Goal: Task Accomplishment & Management: Manage account settings

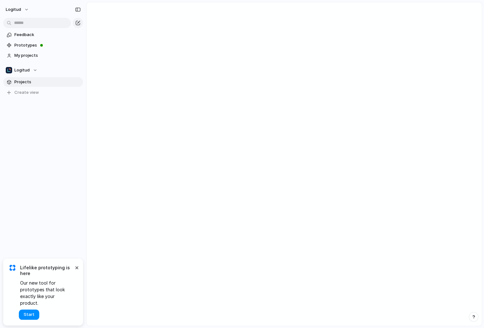
click at [35, 85] on span "Projects" at bounding box center [47, 82] width 66 height 6
click at [78, 271] on button "×" at bounding box center [77, 268] width 8 height 8
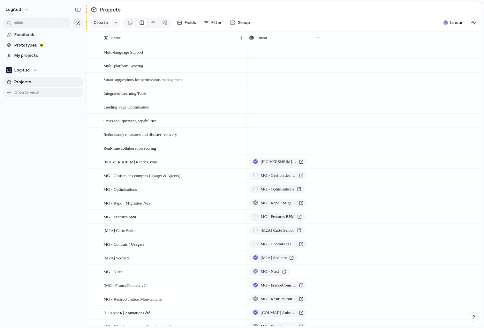
click at [33, 92] on span "Create view" at bounding box center [26, 92] width 25 height 6
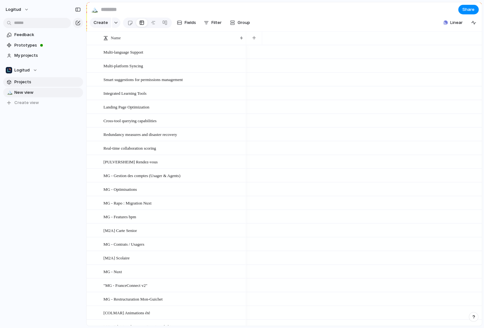
click at [34, 84] on span "Projects" at bounding box center [47, 82] width 66 height 6
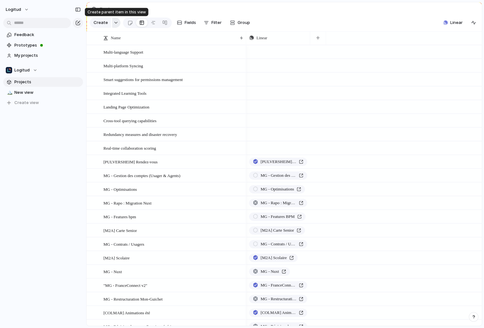
click at [116, 22] on div "button" at bounding box center [116, 22] width 4 height 3
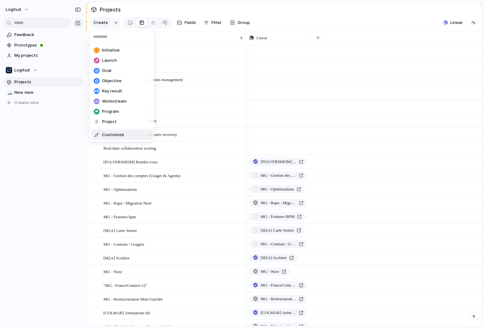
click at [75, 128] on div "Initiative Launch Goal Objective Key result Workstream Program Project Customize" at bounding box center [242, 164] width 484 height 328
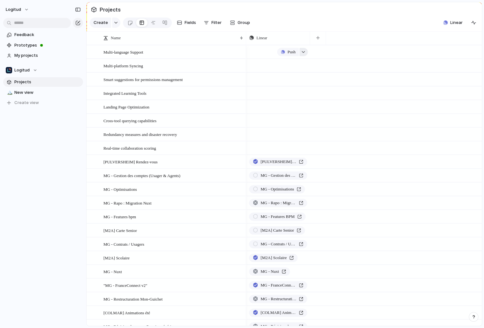
click at [302, 53] on button "button" at bounding box center [303, 52] width 8 height 8
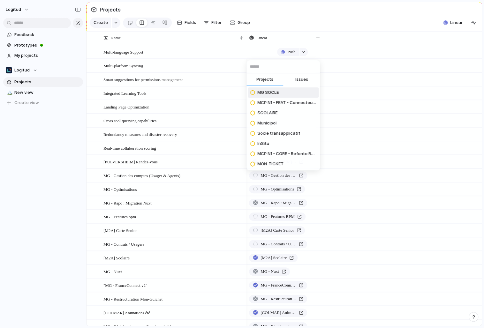
click at [300, 78] on span "Issues" at bounding box center [301, 79] width 13 height 6
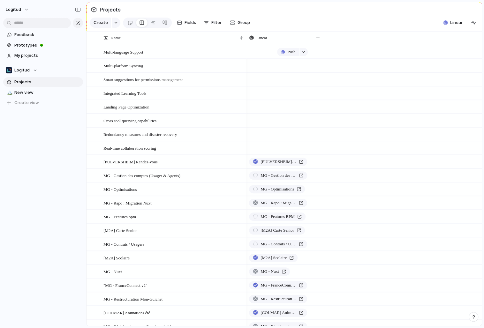
click at [340, 73] on div "Projects Issues Rajouter des logs dans le système d'upload, pour voir quand un …" at bounding box center [242, 164] width 484 height 328
click at [41, 83] on span "Projects" at bounding box center [47, 82] width 66 height 6
click at [41, 95] on span "New view" at bounding box center [47, 92] width 66 height 6
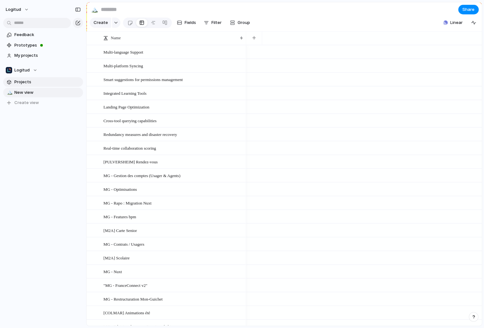
click at [33, 85] on span "Projects" at bounding box center [47, 82] width 66 height 6
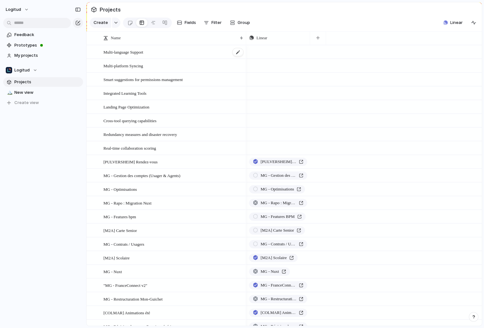
click at [135, 52] on span "Multi-language Support" at bounding box center [123, 51] width 40 height 7
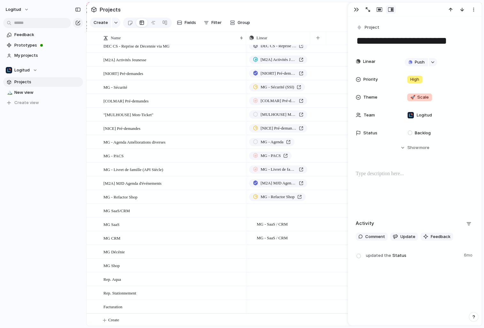
scroll to position [1009, 0]
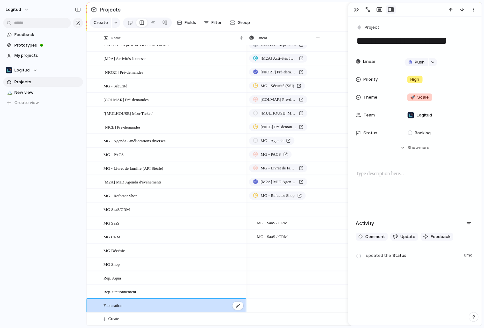
click at [138, 307] on div "Facturation" at bounding box center [173, 305] width 140 height 13
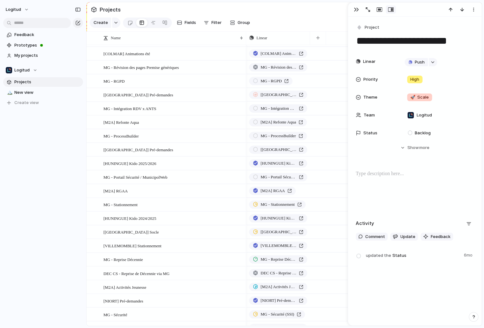
scroll to position [0, 0]
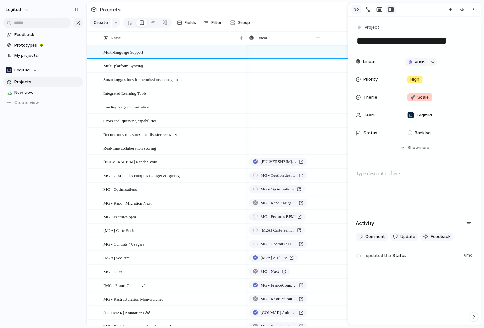
click at [355, 11] on div "button" at bounding box center [355, 9] width 5 height 5
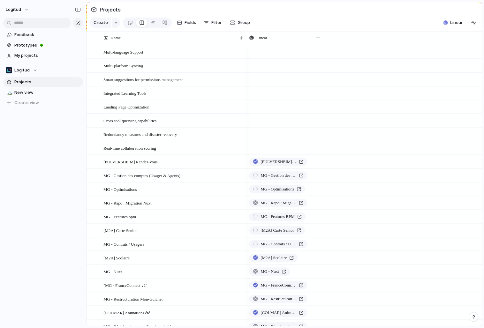
click at [321, 15] on section "Projects" at bounding box center [283, 9] width 395 height 14
click at [190, 50] on div "Multi-language Support" at bounding box center [173, 52] width 140 height 13
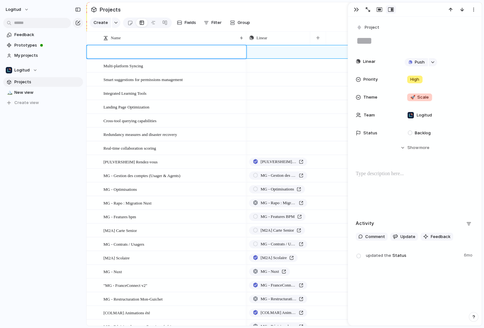
type textarea "**********"
click at [179, 63] on body "logitud Feedback Prototypes My projects Logitud Projects 🏔️ New view To pick up…" at bounding box center [242, 164] width 484 height 328
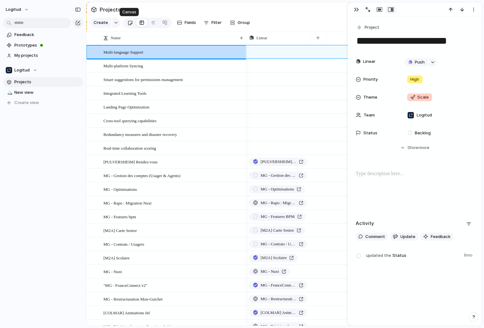
click at [130, 24] on div at bounding box center [129, 23] width 5 height 11
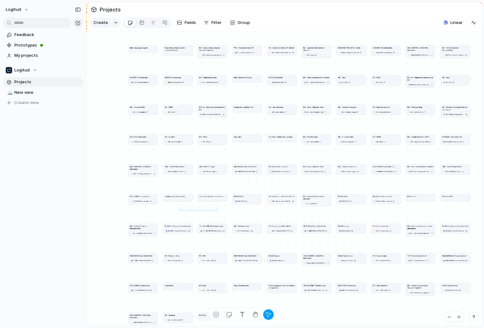
drag, startPoint x: 216, startPoint y: 209, endPoint x: 180, endPoint y: 209, distance: 36.1
click at [180, 209] on div "Multi-language Support Redundancy measures and disaster recovery MG - Gestion d…" at bounding box center [283, 179] width 395 height 294
drag, startPoint x: 136, startPoint y: 64, endPoint x: 118, endPoint y: 64, distance: 18.2
click at [128, 64] on div "Multi-language Support Redundancy measures and disaster recovery MG - Gestion d…" at bounding box center [189, 90] width 123 height 91
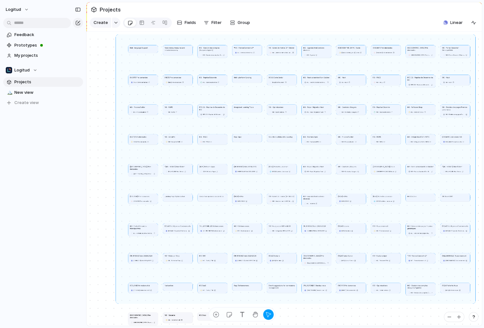
drag, startPoint x: 117, startPoint y: 35, endPoint x: 474, endPoint y: 302, distance: 445.6
click at [474, 302] on div "Multi-language Support Redundancy measures and disaster recovery MG - Gestion d…" at bounding box center [283, 179] width 395 height 294
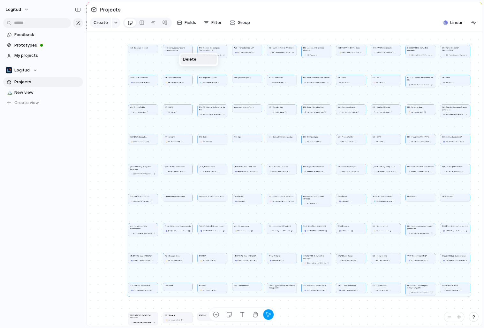
click at [191, 61] on span "Delete" at bounding box center [189, 59] width 13 height 6
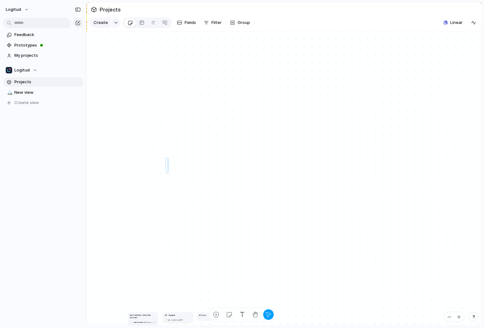
drag, startPoint x: 167, startPoint y: 159, endPoint x: 167, endPoint y: 55, distance: 103.7
click at [167, 55] on div "[[GEOGRAPHIC_DATA]] Pré-demandes [[GEOGRAPHIC_DATA]] Pré-demandes MG - Sécurité…" at bounding box center [283, 179] width 395 height 294
drag, startPoint x: 127, startPoint y: 234, endPoint x: 271, endPoint y: 277, distance: 150.0
click at [271, 277] on div "[[GEOGRAPHIC_DATA]] Pré-demandes [[GEOGRAPHIC_DATA]] Pré-demandes MG - Sécurité…" at bounding box center [283, 179] width 395 height 294
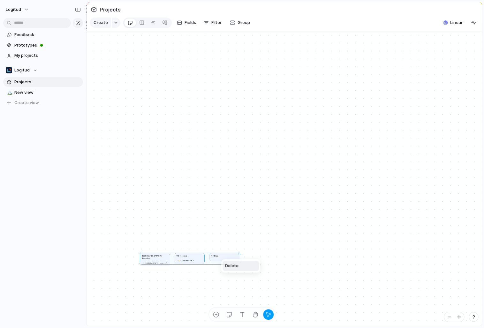
click at [227, 264] on span "Delete" at bounding box center [231, 266] width 13 height 6
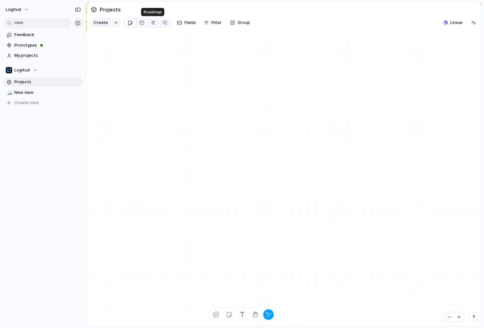
click at [149, 22] on link at bounding box center [152, 23] width 11 height 10
click at [16, 9] on span "logitud" at bounding box center [13, 9] width 15 height 6
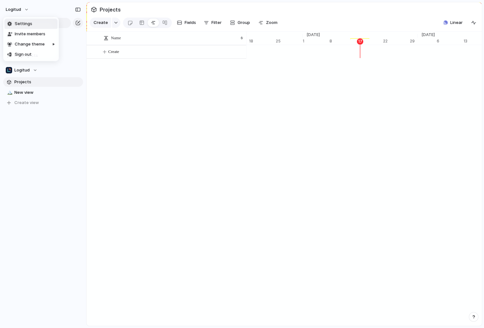
click at [59, 10] on div "Settings Invite members Change theme Sign out" at bounding box center [242, 164] width 484 height 328
click at [77, 10] on div "button" at bounding box center [78, 9] width 6 height 4
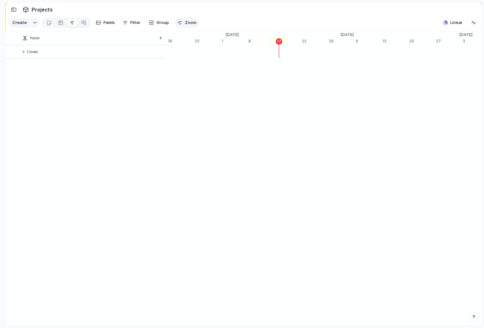
click at [178, 23] on div "button" at bounding box center [179, 22] width 5 height 5
type input "**"
drag, startPoint x: 200, startPoint y: 35, endPoint x: 197, endPoint y: 35, distance: 3.2
click at [453, 24] on span "Linear" at bounding box center [456, 22] width 12 height 6
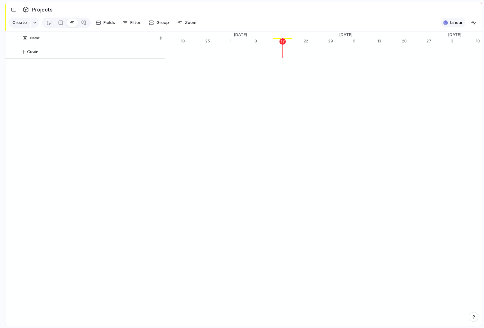
click at [453, 24] on div "Projects 9 Initiatives 33 Add all MG SOCLE Add MON-TICKET Add PREDEMANDES Add S…" at bounding box center [242, 164] width 484 height 328
click at [12, 10] on div "button" at bounding box center [14, 9] width 6 height 4
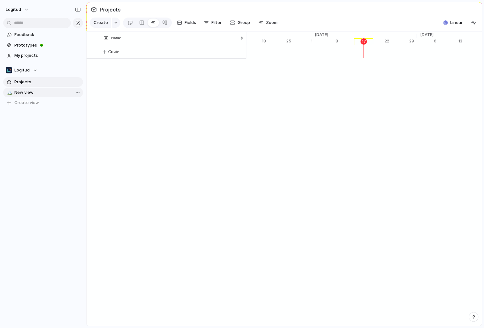
click at [31, 93] on span "New view" at bounding box center [47, 92] width 66 height 6
click at [108, 7] on input at bounding box center [137, 9] width 75 height 11
type input "**********"
click at [138, 97] on div "Create" at bounding box center [283, 185] width 395 height 281
click at [36, 71] on div "Logitud" at bounding box center [22, 70] width 32 height 6
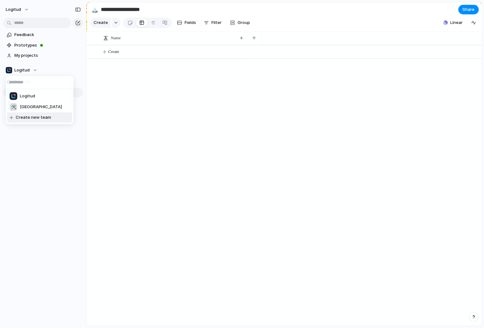
click at [25, 119] on span "Create new team" at bounding box center [33, 117] width 35 height 6
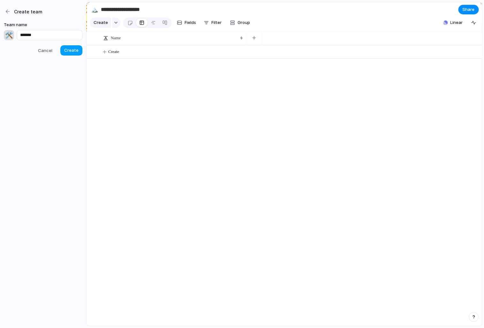
type input "*******"
click at [73, 49] on span "Create" at bounding box center [71, 50] width 14 height 6
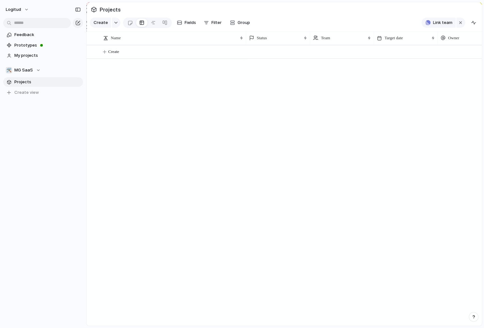
click at [29, 83] on span "Projects" at bounding box center [47, 82] width 66 height 6
click at [107, 10] on span "Projects" at bounding box center [110, 9] width 24 height 11
click at [114, 21] on button "button" at bounding box center [116, 23] width 8 height 10
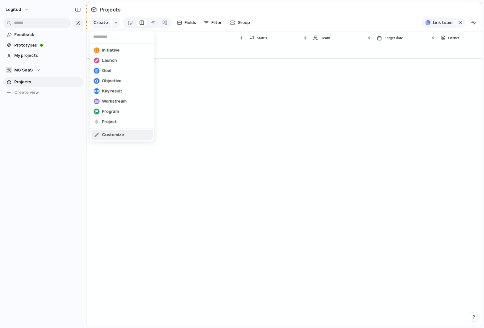
click at [109, 135] on span "Customize" at bounding box center [113, 135] width 22 height 6
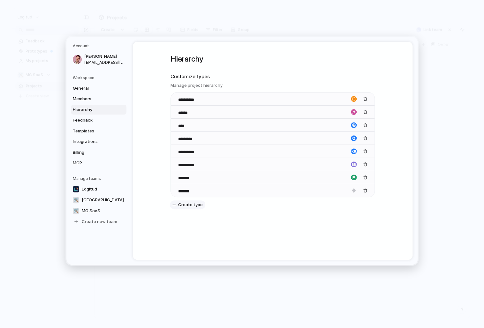
click at [186, 207] on span "Create type" at bounding box center [190, 205] width 25 height 6
type input "*****"
click at [352, 201] on div "button" at bounding box center [354, 203] width 6 height 6
click at [346, 224] on button "button" at bounding box center [346, 223] width 6 height 6
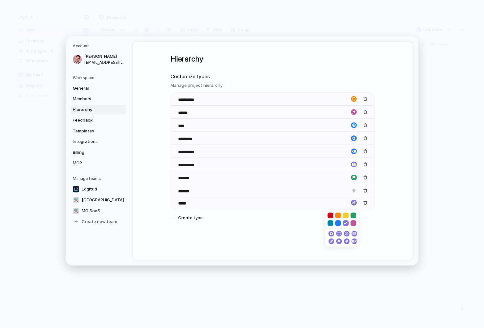
click at [330, 234] on div "button" at bounding box center [330, 234] width 4 height 6
click at [355, 201] on div "button" at bounding box center [354, 203] width 6 height 6
click at [347, 242] on div "button" at bounding box center [346, 241] width 4 height 6
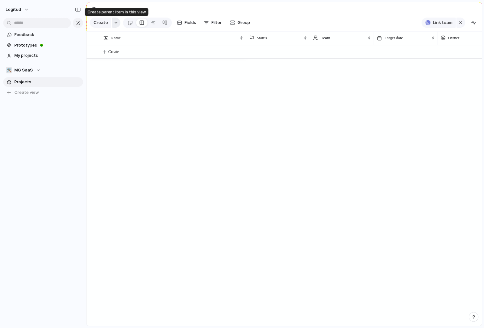
click at [114, 21] on button "button" at bounding box center [116, 23] width 8 height 10
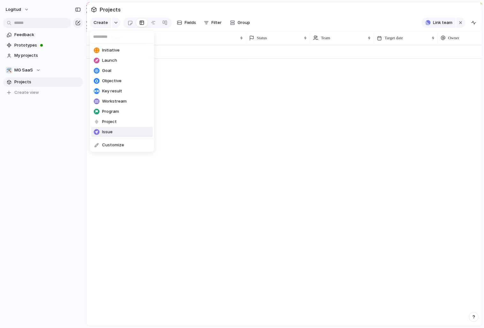
click at [111, 134] on span "Issue" at bounding box center [107, 132] width 11 height 6
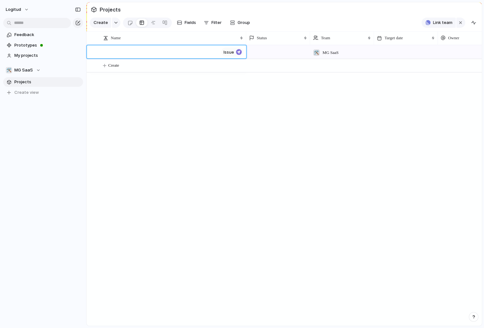
click at [287, 38] on body "logitud Feedback Prototypes My projects 🛠️ MG SaaS Projects To pick up a dragga…" at bounding box center [242, 164] width 484 height 328
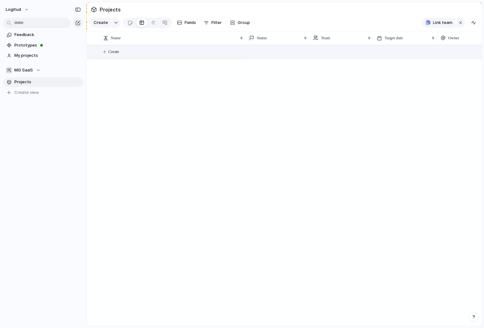
click at [193, 50] on button "Create" at bounding box center [292, 51] width 398 height 13
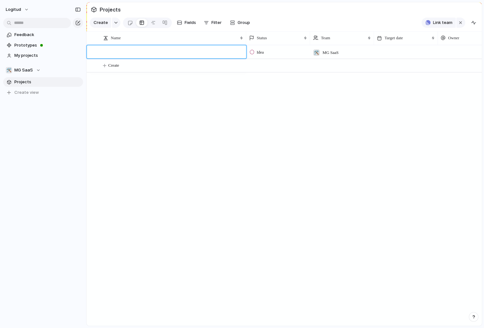
click at [189, 25] on body "logitud Feedback Prototypes My projects 🛠️ MG SaaS Projects To pick up a dragga…" at bounding box center [242, 164] width 484 height 328
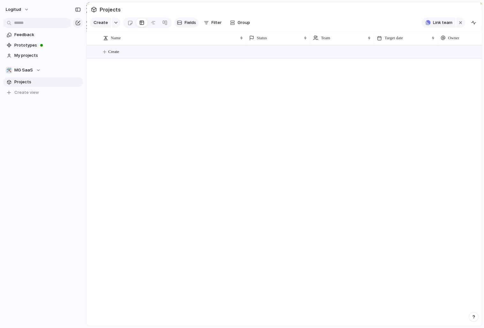
click at [186, 25] on span "Fields" at bounding box center [189, 22] width 11 height 6
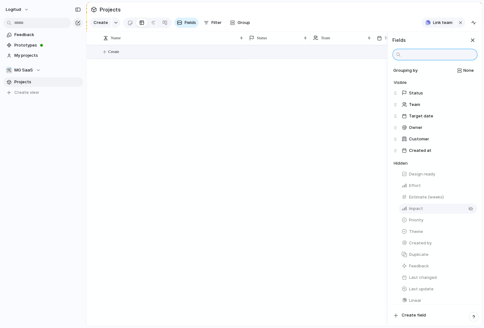
scroll to position [29, 0]
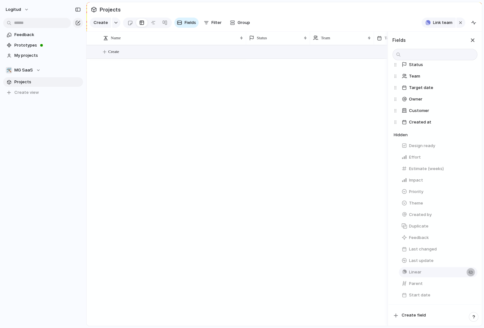
click at [470, 273] on div "button" at bounding box center [470, 272] width 5 height 5
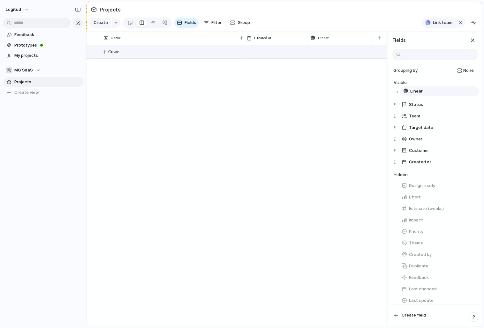
drag, startPoint x: 394, startPoint y: 162, endPoint x: 396, endPoint y: 91, distance: 71.2
click at [396, 91] on div "Status Team Target date Owner Customer Created at Linear Linear To pick up a dr…" at bounding box center [435, 127] width 84 height 80
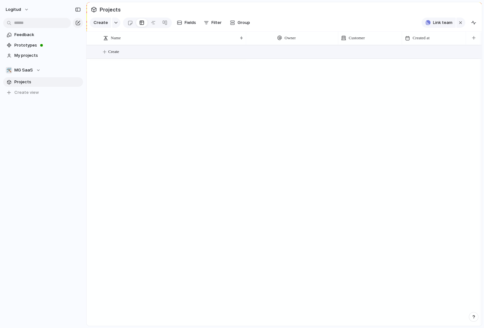
click at [347, 93] on div at bounding box center [363, 185] width 235 height 281
click at [277, 50] on button "Create" at bounding box center [292, 51] width 398 height 13
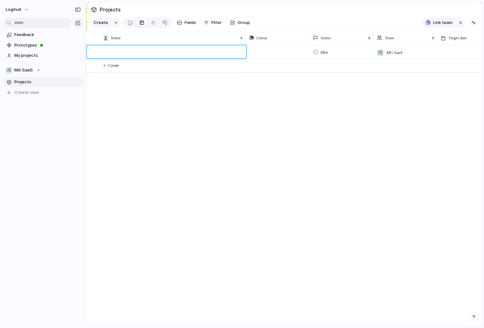
click at [275, 51] on body "logitud Feedback Prototypes My projects 🛠️ MG SaaS Projects To pick up a dragga…" at bounding box center [242, 164] width 484 height 328
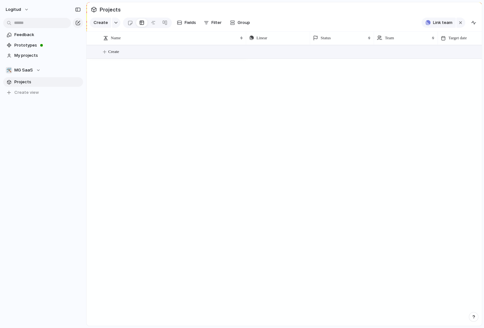
click at [272, 50] on button "Create" at bounding box center [292, 51] width 398 height 13
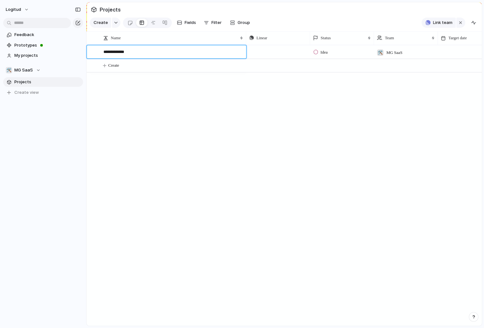
paste textarea "**********"
type textarea "**********"
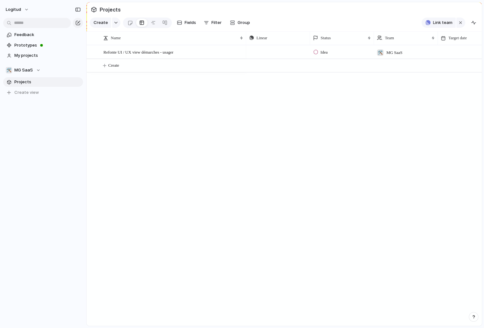
click at [279, 51] on body "logitud Feedback Prototypes My projects 🛠️ MG SaaS Projects To pick up a dragga…" at bounding box center [242, 164] width 484 height 328
click at [303, 50] on button "button" at bounding box center [303, 52] width 8 height 8
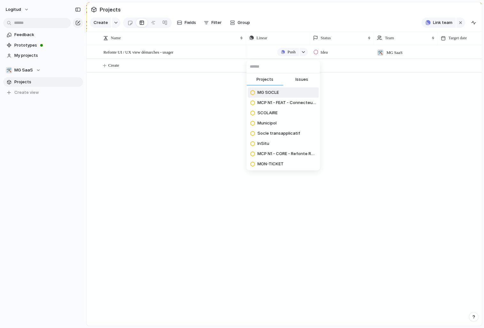
click at [301, 81] on span "Issues" at bounding box center [301, 79] width 13 height 6
click at [276, 67] on input "text" at bounding box center [282, 66] width 73 height 13
paste input "**********"
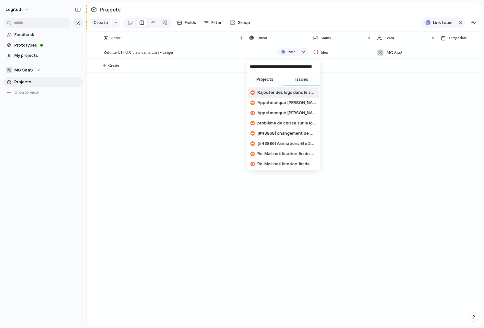
scroll to position [0, 15]
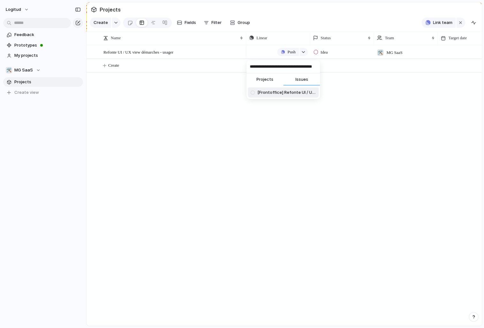
type input "**********"
click at [276, 94] on span "[Frontoffice] Refonte UI / UX view démarches - usager" at bounding box center [286, 92] width 59 height 6
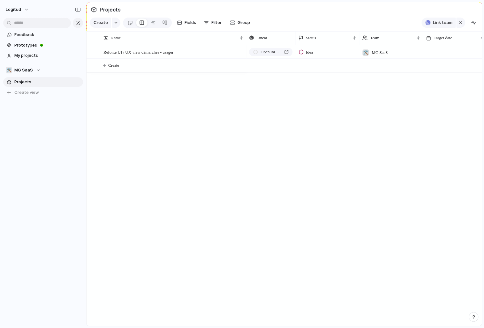
drag, startPoint x: 310, startPoint y: 37, endPoint x: 295, endPoint y: 37, distance: 14.7
click at [295, 37] on div at bounding box center [294, 37] width 3 height 13
drag, startPoint x: 245, startPoint y: 39, endPoint x: 234, endPoint y: 39, distance: 10.5
click at [234, 39] on div at bounding box center [235, 37] width 3 height 13
drag, startPoint x: 285, startPoint y: 37, endPoint x: 299, endPoint y: 38, distance: 13.4
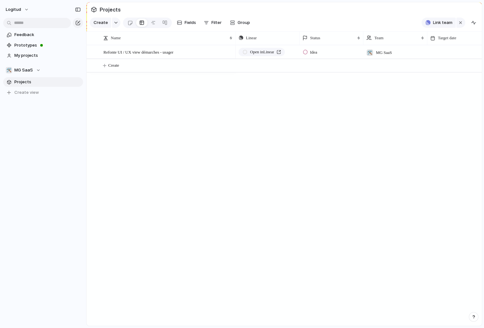
click at [299, 38] on div at bounding box center [298, 37] width 3 height 13
click at [190, 24] on span "Fields" at bounding box center [189, 22] width 11 height 6
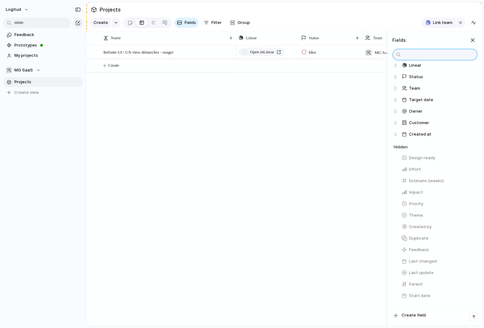
scroll to position [29, 0]
click at [416, 283] on span "Parent" at bounding box center [416, 283] width 14 height 6
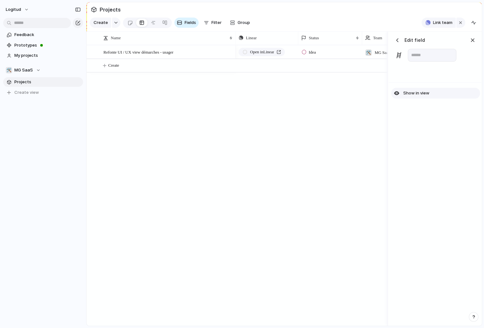
click at [414, 90] on button "Show in view" at bounding box center [435, 93] width 89 height 11
click at [474, 40] on div "button" at bounding box center [472, 40] width 7 height 7
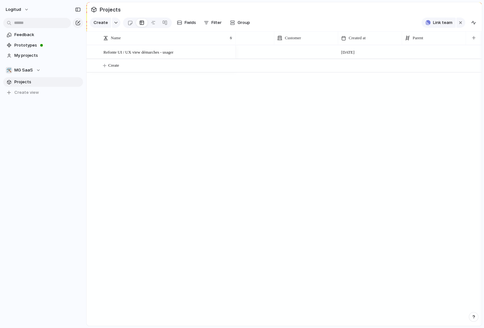
scroll to position [0, 279]
drag, startPoint x: 426, startPoint y: 39, endPoint x: 297, endPoint y: 37, distance: 128.3
click at [297, 37] on body "logitud Feedback Prototypes My projects 🛠️ MG SaaS Projects To pick up a dragga…" at bounding box center [242, 164] width 484 height 328
click at [194, 22] on span "Fields" at bounding box center [189, 22] width 11 height 6
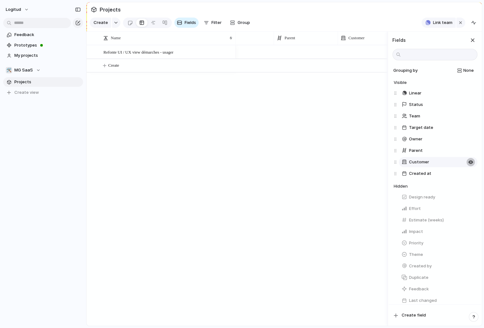
click at [472, 163] on button "button" at bounding box center [470, 162] width 8 height 8
click at [469, 116] on div "button" at bounding box center [470, 116] width 5 height 5
click at [471, 197] on div "button" at bounding box center [470, 197] width 5 height 5
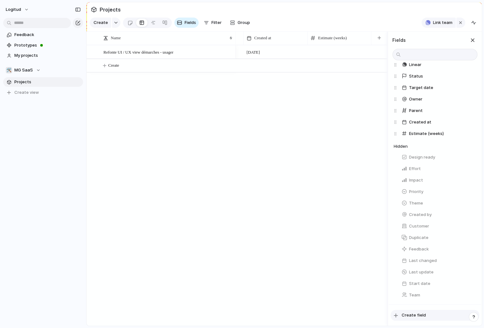
click at [408, 313] on span "Create field" at bounding box center [413, 315] width 24 height 6
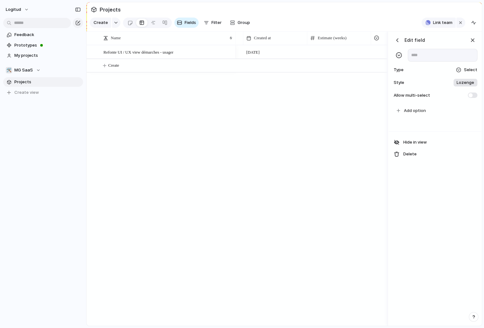
scroll to position [0, 361]
click at [459, 71] on div at bounding box center [458, 69] width 5 height 5
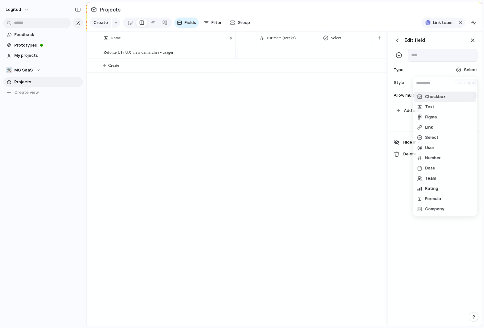
click at [437, 98] on span "Checkbox" at bounding box center [435, 96] width 20 height 6
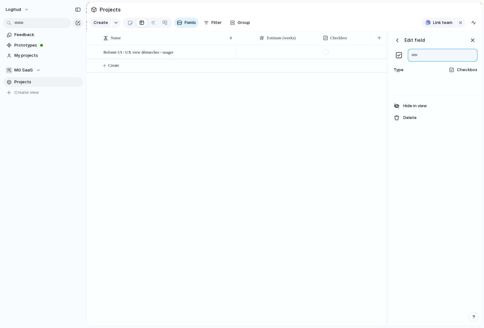
click at [424, 56] on input "text" at bounding box center [442, 55] width 70 height 13
type input "******"
click at [441, 82] on div at bounding box center [434, 86] width 93 height 17
click at [395, 37] on div "button" at bounding box center [397, 40] width 6 height 6
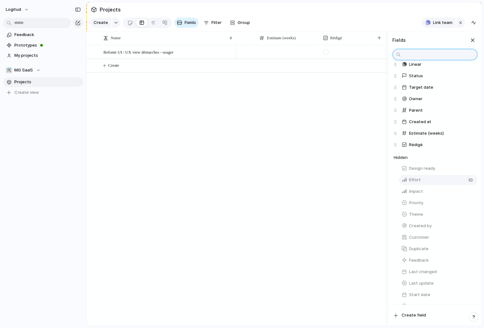
scroll to position [40, 0]
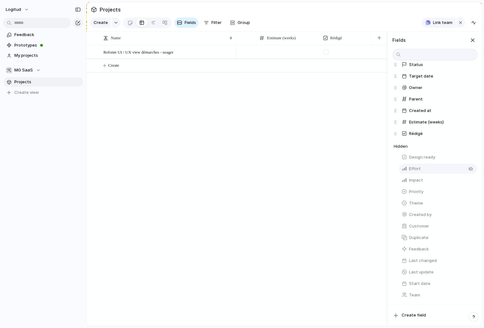
click at [419, 170] on span "Effort" at bounding box center [415, 169] width 12 height 6
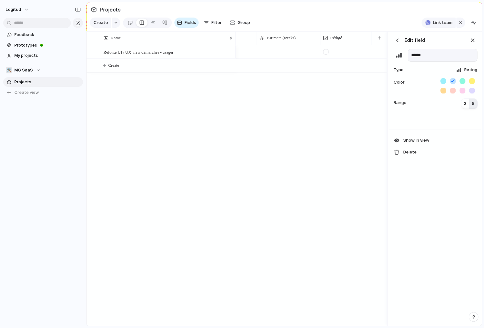
click at [471, 105] on button "5" at bounding box center [473, 104] width 8 height 10
click at [476, 103] on button "5" at bounding box center [473, 104] width 8 height 10
click at [396, 40] on div "button" at bounding box center [397, 40] width 6 height 6
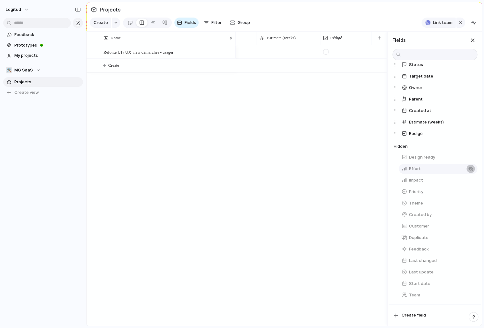
click at [470, 169] on div "button" at bounding box center [470, 168] width 5 height 5
click at [470, 181] on div "button" at bounding box center [470, 180] width 5 height 5
click at [440, 148] on button "Effort" at bounding box center [437, 145] width 78 height 10
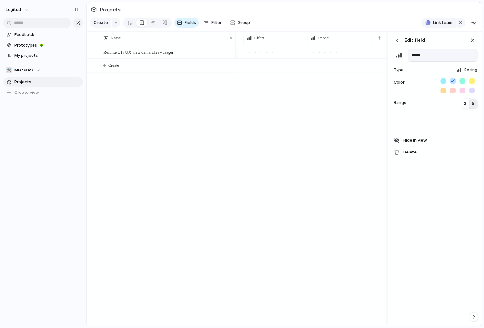
click at [473, 105] on span "5" at bounding box center [473, 103] width 3 height 6
click at [399, 42] on div "button" at bounding box center [397, 40] width 6 height 6
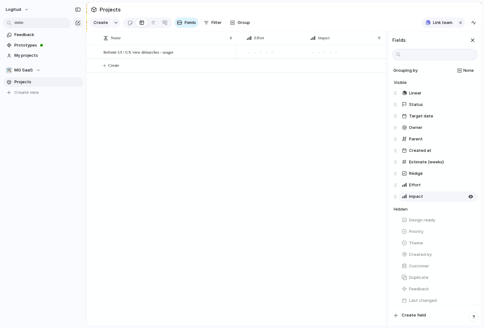
click at [427, 194] on button "Impact" at bounding box center [437, 196] width 78 height 10
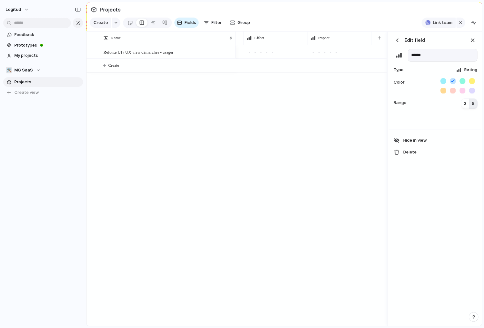
click at [474, 103] on span "5" at bounding box center [473, 103] width 3 height 6
click at [398, 42] on div "button" at bounding box center [397, 40] width 6 height 6
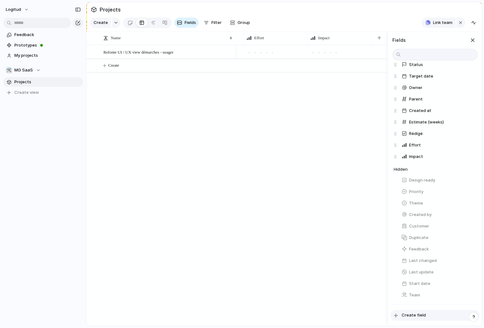
click at [415, 315] on span "Create field" at bounding box center [413, 315] width 24 height 6
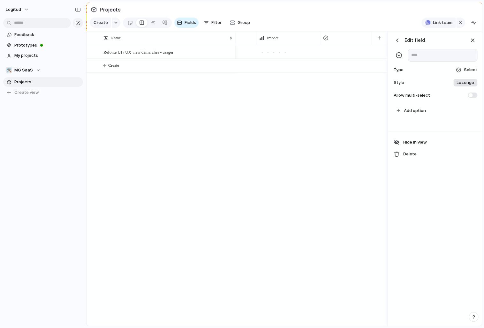
click at [466, 70] on span "Select" at bounding box center [470, 70] width 13 height 6
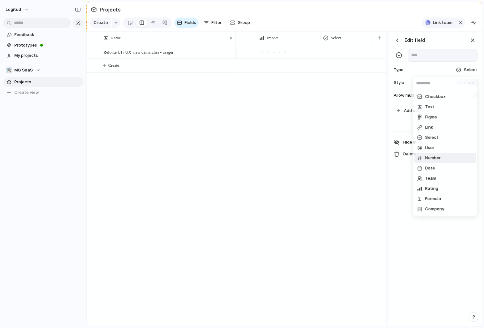
click at [431, 157] on span "Number" at bounding box center [433, 158] width 16 height 6
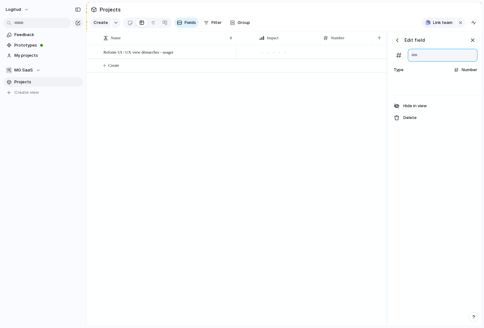
click at [430, 57] on input "text" at bounding box center [442, 55] width 70 height 13
type input "*"
type input "*****"
click at [469, 73] on span "Number" at bounding box center [469, 70] width 16 height 6
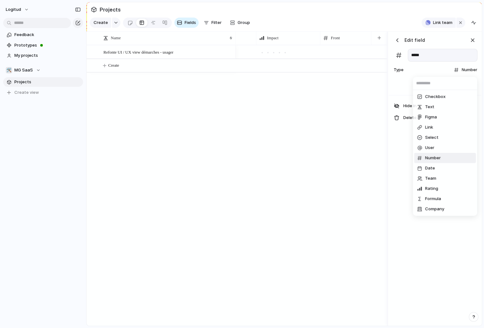
click at [441, 70] on div "Checkbox Text Figma Link Select User Number Date Team Rating Formula Company" at bounding box center [242, 164] width 484 height 328
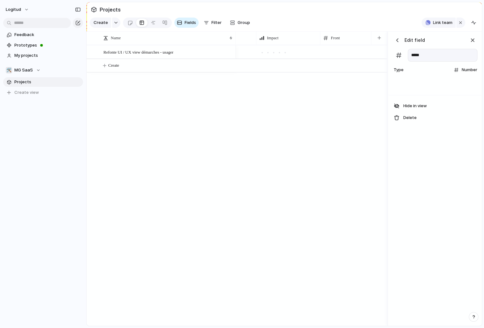
click at [398, 41] on div "button" at bounding box center [397, 40] width 6 height 6
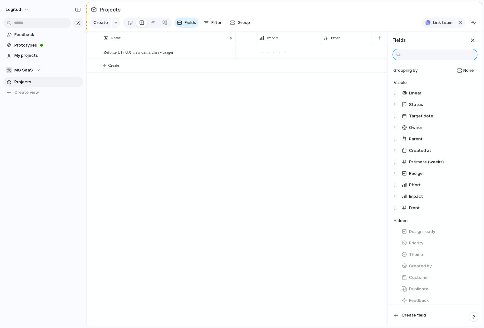
scroll to position [52, 0]
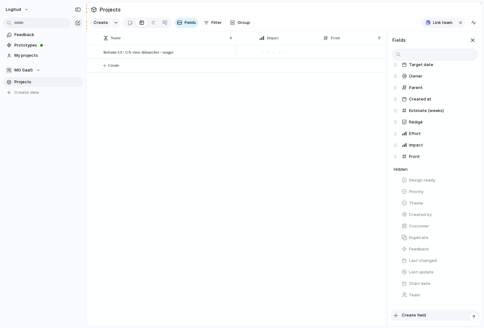
click at [409, 317] on span "Create field" at bounding box center [413, 315] width 24 height 6
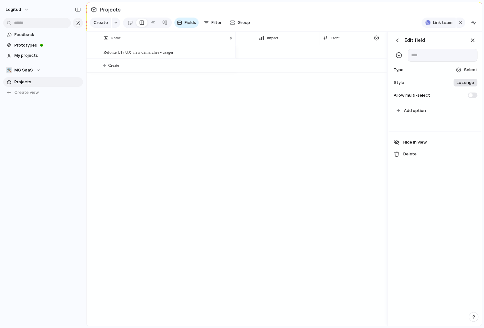
scroll to position [0, 591]
click at [464, 71] on div "Select" at bounding box center [466, 70] width 22 height 6
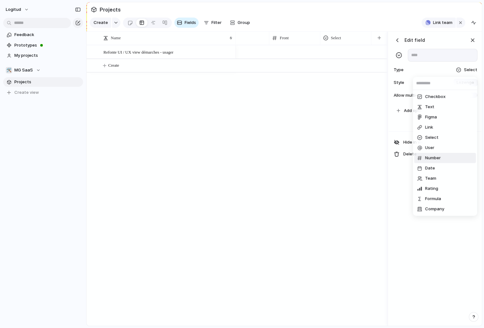
click at [430, 160] on span "Number" at bounding box center [433, 158] width 16 height 6
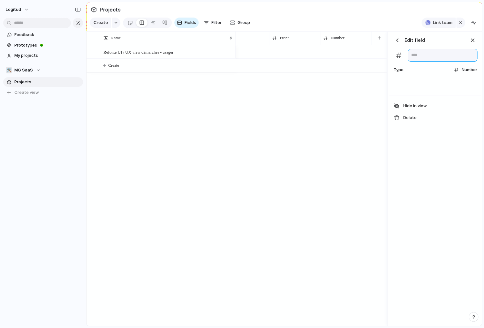
click at [433, 57] on input "text" at bounding box center [442, 55] width 70 height 13
type input "****"
click at [399, 38] on div "button" at bounding box center [397, 40] width 6 height 6
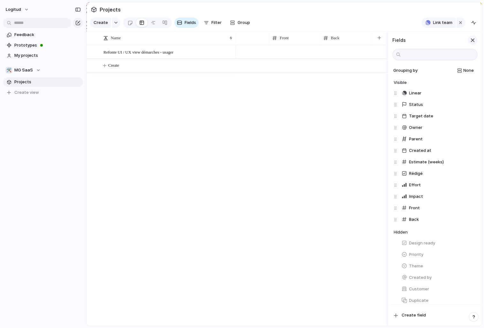
click at [472, 40] on div "button" at bounding box center [472, 40] width 7 height 7
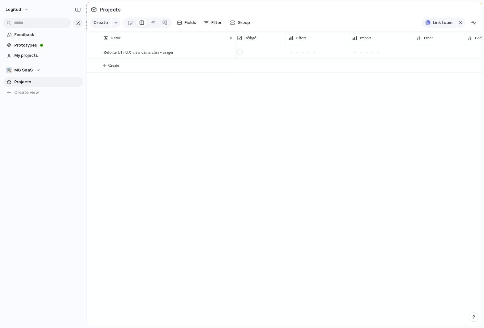
scroll to position [0, 420]
click at [78, 11] on div "button" at bounding box center [78, 9] width 6 height 4
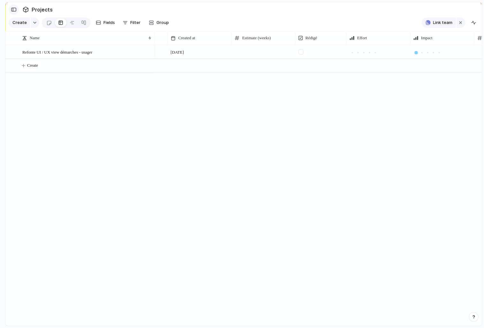
click at [12, 8] on div "button" at bounding box center [14, 9] width 6 height 4
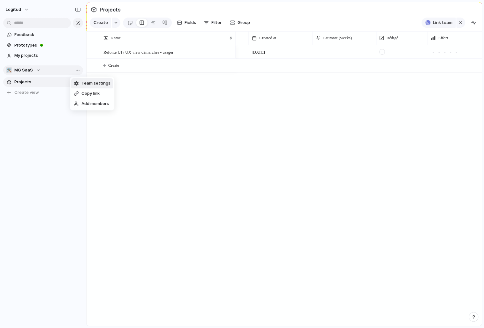
click at [83, 81] on span "Team settings" at bounding box center [95, 83] width 29 height 6
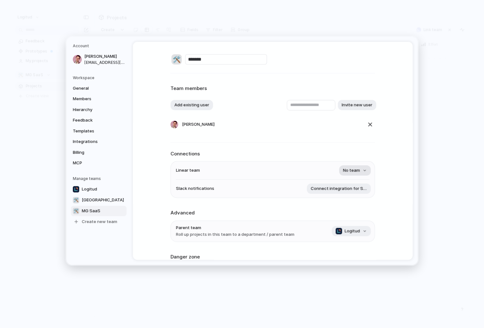
click at [348, 171] on span "No team" at bounding box center [351, 170] width 17 height 6
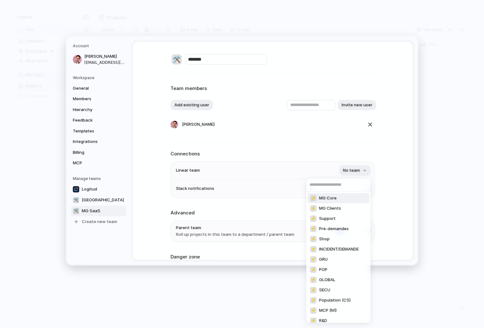
click at [329, 198] on span "MG Core" at bounding box center [328, 198] width 18 height 6
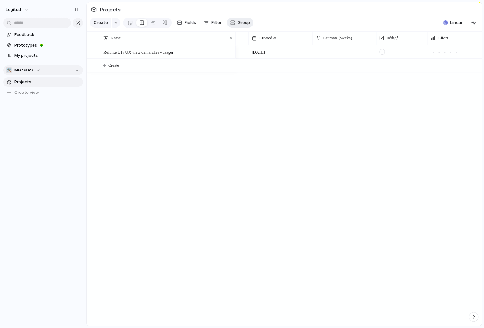
click at [234, 21] on button "Group" at bounding box center [240, 23] width 26 height 10
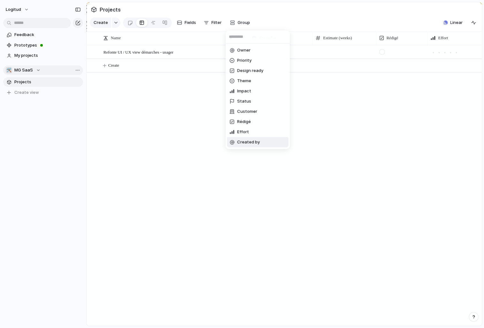
click at [193, 133] on div "Owner Priority Design ready Theme Impact Status Customer Rédigé Effort Created …" at bounding box center [242, 164] width 484 height 328
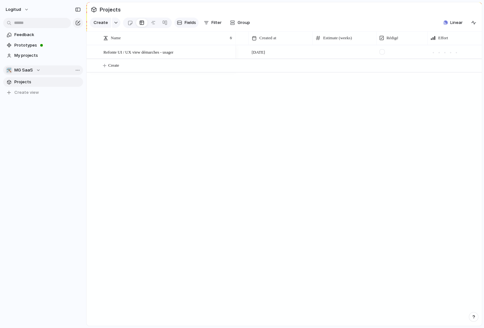
click at [182, 23] on button "Fields" at bounding box center [186, 23] width 24 height 10
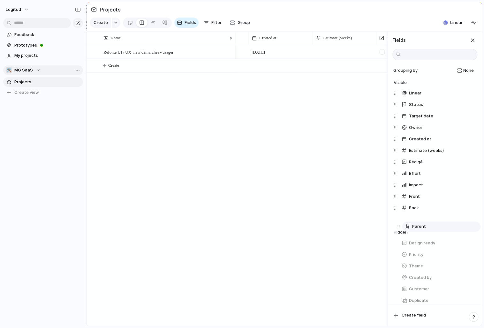
drag, startPoint x: 394, startPoint y: 140, endPoint x: 397, endPoint y: 219, distance: 78.9
click at [397, 222] on div "Linear Status Target date Owner Parent Created at Estimate (weeks) Rédigé Effor…" at bounding box center [435, 156] width 84 height 138
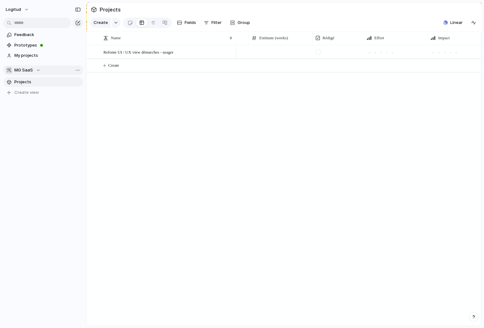
click at [311, 177] on div "[DATE]" at bounding box center [358, 185] width 246 height 281
click at [184, 23] on span "Fields" at bounding box center [189, 22] width 11 height 6
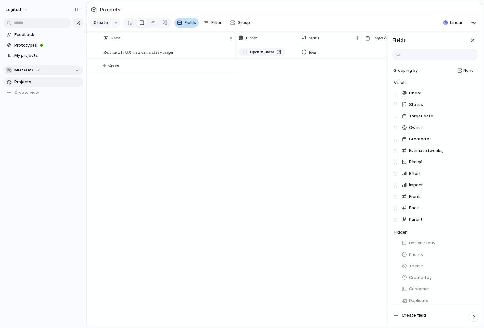
click at [184, 23] on span "Fields" at bounding box center [189, 22] width 11 height 6
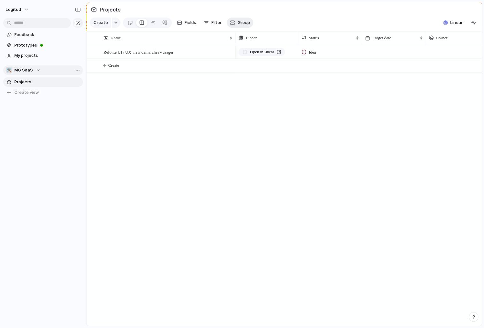
click at [234, 22] on div "button" at bounding box center [232, 22] width 5 height 5
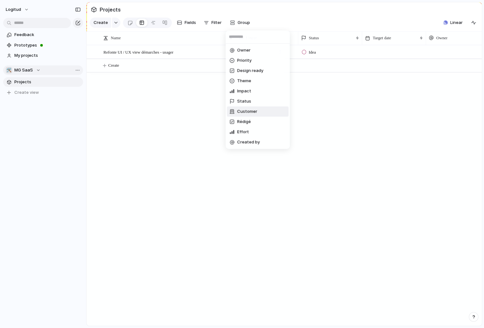
click at [197, 113] on div "Owner Priority Design ready Theme Impact Status Customer Rédigé Effort Created …" at bounding box center [242, 164] width 484 height 328
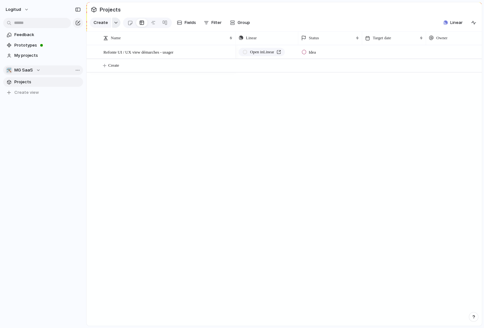
click at [116, 23] on div "button" at bounding box center [116, 22] width 4 height 3
click at [316, 52] on span "Idea" at bounding box center [312, 52] width 7 height 6
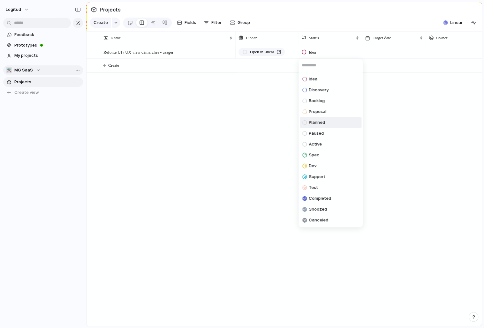
click at [327, 123] on li "Planned" at bounding box center [331, 122] width 62 height 11
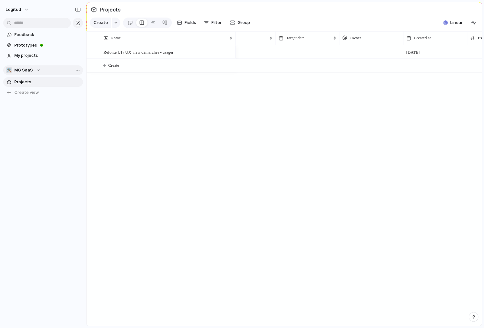
scroll to position [0, 93]
click at [398, 51] on div at bounding box center [395, 51] width 64 height 13
click at [398, 51] on div "[PERSON_NAME] [PERSON_NAME]" at bounding box center [242, 164] width 484 height 328
click at [187, 20] on button "Fields" at bounding box center [186, 23] width 24 height 10
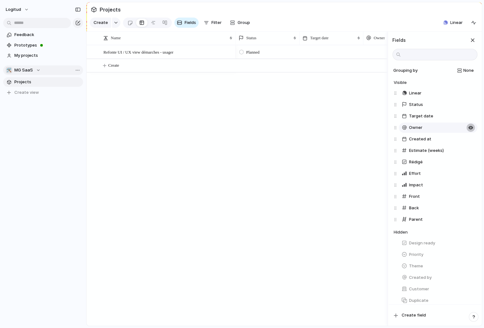
click at [470, 128] on div "button" at bounding box center [470, 127] width 5 height 5
click at [470, 119] on button "button" at bounding box center [470, 116] width 8 height 8
click at [470, 118] on div "button" at bounding box center [470, 116] width 5 height 5
click at [338, 136] on div "Open in Linear Planned" at bounding box center [311, 185] width 152 height 281
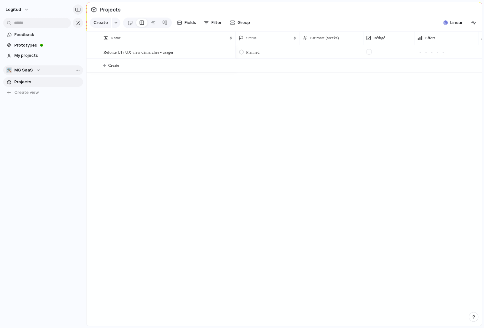
click at [78, 11] on div "button" at bounding box center [78, 9] width 6 height 4
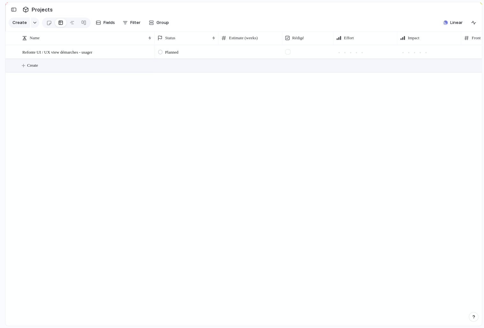
click at [78, 65] on button "Create" at bounding box center [252, 65] width 480 height 13
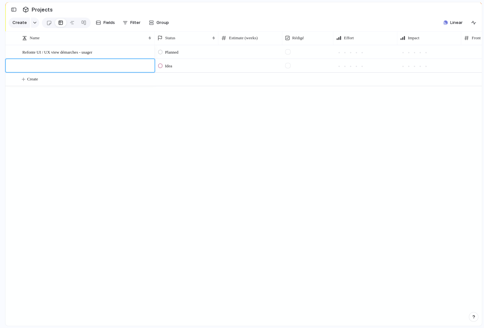
type textarea "**********"
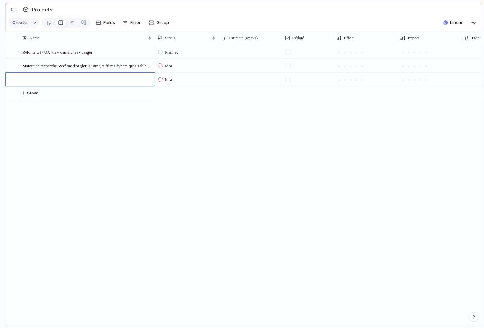
click at [76, 70] on body "logitud Feedback Prototypes My projects 🛠️ MG SaaS Projects To pick up a dragga…" at bounding box center [242, 164] width 484 height 328
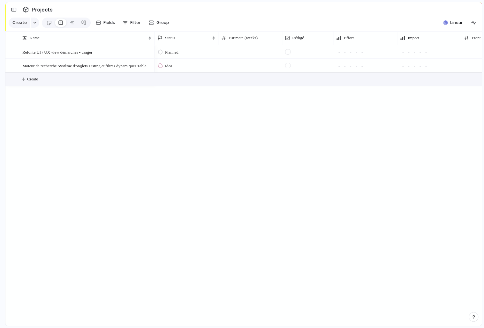
click at [76, 70] on div "Moteur de recherche Système d'onglets Listing et filtres dynamiques Tableaux de…" at bounding box center [87, 65] width 130 height 13
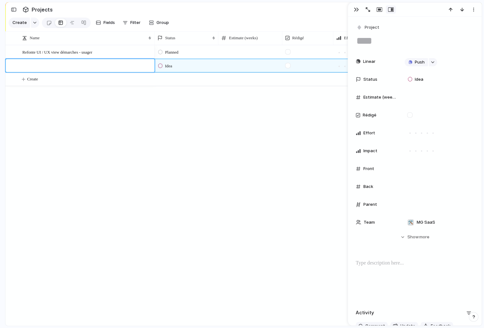
type textarea "**********"
click at [78, 101] on body "logitud Feedback Prototypes My projects 🛠️ MG SaaS Projects To pick up a dragga…" at bounding box center [242, 164] width 484 height 328
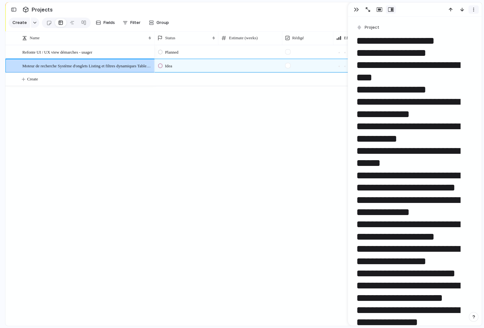
click at [475, 12] on div "button" at bounding box center [473, 9] width 5 height 5
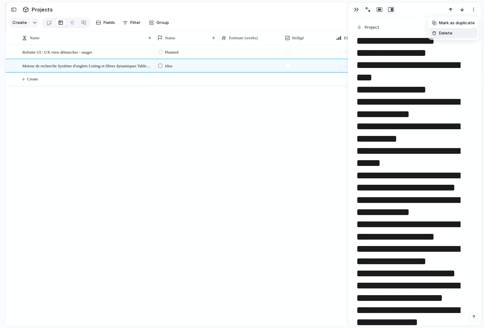
click at [453, 31] on li "Delete" at bounding box center [453, 33] width 48 height 10
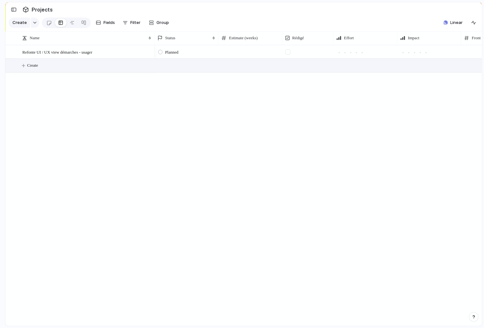
click at [74, 66] on button "Create" at bounding box center [252, 65] width 480 height 13
click at [78, 89] on body "logitud Feedback Prototypes My projects 🛠️ MG SaaS Projects To pick up a dragga…" at bounding box center [242, 164] width 484 height 328
click at [76, 68] on button "Create" at bounding box center [252, 65] width 480 height 13
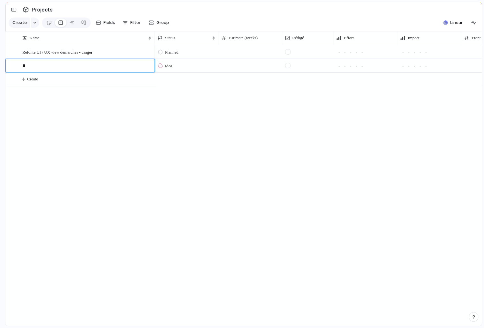
type textarea "***"
click at [67, 109] on body "logitud Feedback Prototypes My projects 🛠️ MG SaaS Projects To pick up a dragga…" at bounding box center [242, 164] width 484 height 328
click at [61, 69] on div "xxx" at bounding box center [87, 65] width 130 height 13
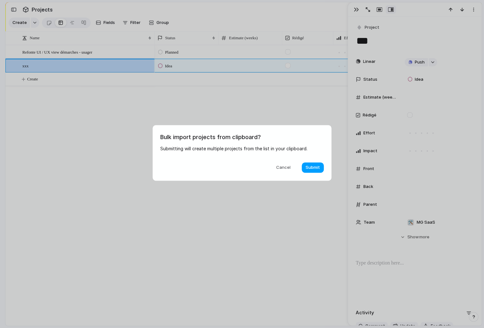
click at [309, 169] on span "Submit" at bounding box center [312, 167] width 14 height 6
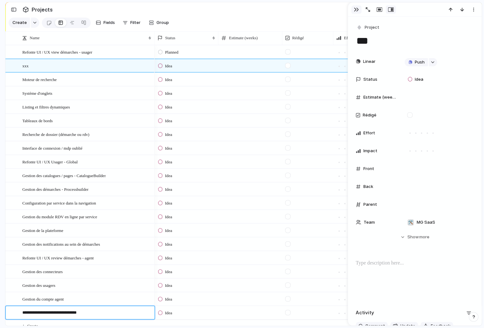
click at [354, 9] on body "logitud Feedback Prototypes My projects 🛠️ MG SaaS Projects To pick up a dragga…" at bounding box center [242, 164] width 484 height 328
click at [39, 69] on div "xxx" at bounding box center [87, 65] width 130 height 13
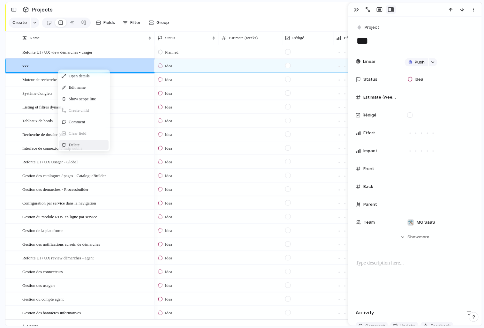
click at [89, 142] on span "Context Menu" at bounding box center [88, 145] width 3 height 6
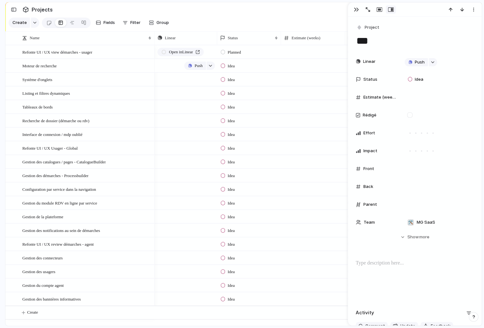
click at [164, 66] on div "Push" at bounding box center [186, 65] width 62 height 12
click at [171, 66] on div "Push" at bounding box center [186, 65] width 62 height 12
click at [210, 66] on div "button" at bounding box center [210, 65] width 4 height 3
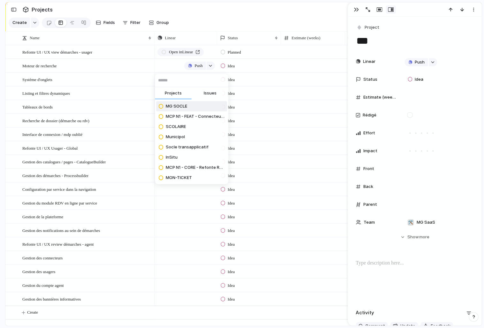
click at [213, 95] on span "Issues" at bounding box center [210, 93] width 13 height 6
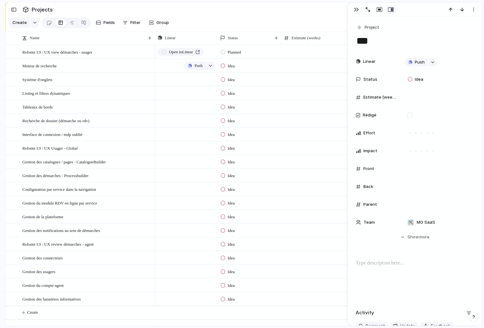
click at [170, 67] on div "Projects Issues Rajouter des logs dans le système d'upload, pour voir quand un …" at bounding box center [242, 164] width 484 height 328
click at [168, 67] on div "Push" at bounding box center [186, 65] width 62 height 12
click at [169, 66] on div "Push" at bounding box center [186, 65] width 62 height 12
click at [175, 66] on div "Push" at bounding box center [186, 65] width 62 height 12
click at [211, 65] on div "button" at bounding box center [210, 65] width 4 height 3
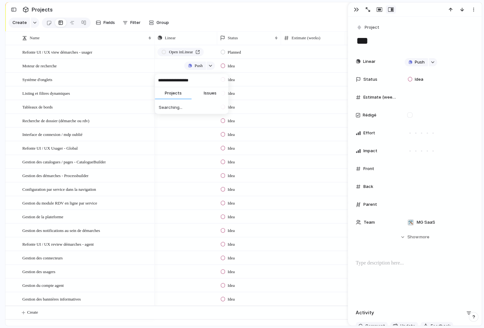
click at [212, 95] on span "Issues" at bounding box center [210, 93] width 13 height 6
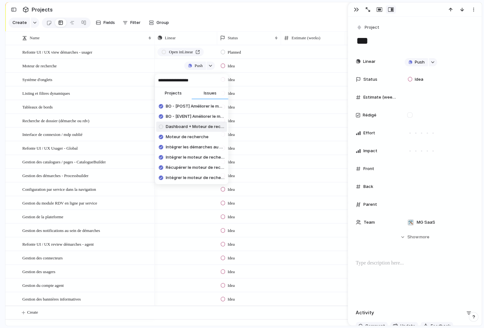
click at [198, 81] on input "**********" at bounding box center [191, 80] width 73 height 13
paste input "**********"
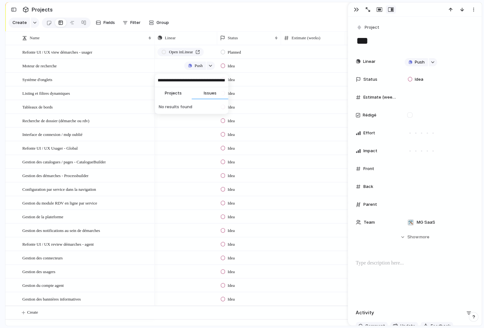
type input "**********"
click at [170, 65] on div "**********" at bounding box center [242, 164] width 484 height 328
click at [168, 66] on div "Push" at bounding box center [186, 65] width 62 height 12
click at [209, 66] on div "button" at bounding box center [210, 65] width 4 height 3
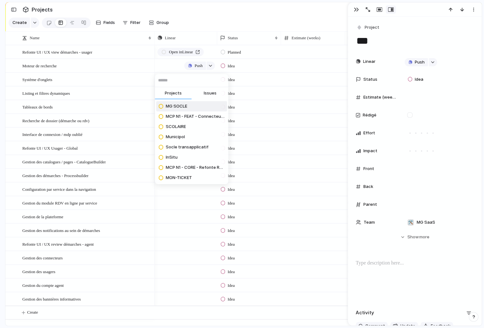
click at [209, 91] on span "Issues" at bounding box center [210, 93] width 13 height 6
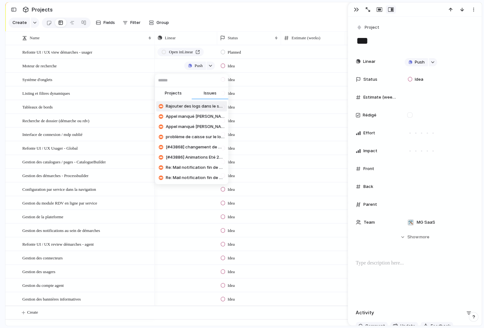
click at [195, 83] on input "text" at bounding box center [191, 80] width 73 height 13
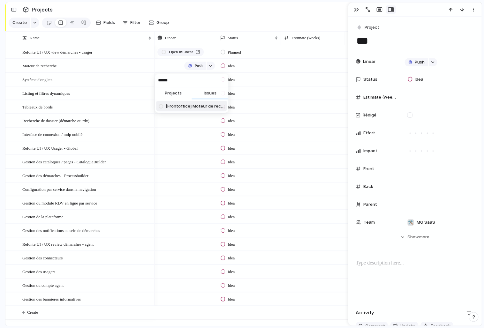
type input "******"
click at [187, 107] on span "[Frontoffice] Moteur de recherche" at bounding box center [195, 106] width 59 height 6
click at [179, 79] on body "logitud Feedback Prototypes My projects 🛠️ MG SaaS Projects To pick up a dragga…" at bounding box center [242, 164] width 484 height 328
click at [212, 79] on div "button" at bounding box center [210, 79] width 4 height 3
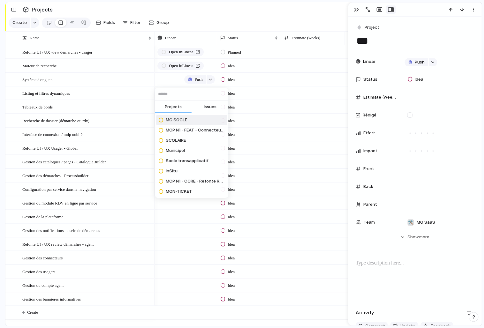
click at [215, 108] on span "Issues" at bounding box center [210, 107] width 13 height 6
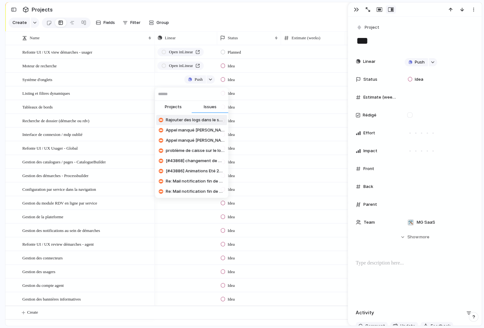
click at [200, 97] on input "text" at bounding box center [191, 94] width 73 height 13
paste input "******"
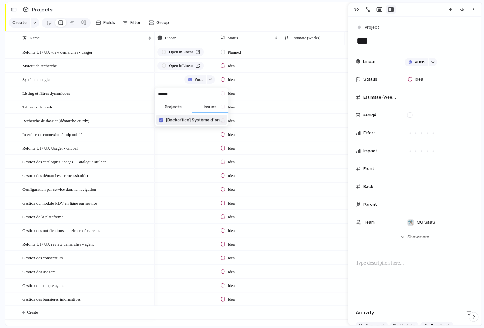
type input "******"
click at [189, 122] on span "[Backoffice] Système d'onglet global" at bounding box center [195, 120] width 59 height 6
click at [230, 81] on span "Idea" at bounding box center [230, 80] width 7 height 6
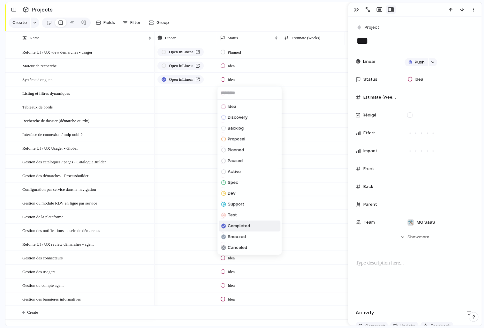
click at [233, 225] on span "Completed" at bounding box center [238, 226] width 22 height 6
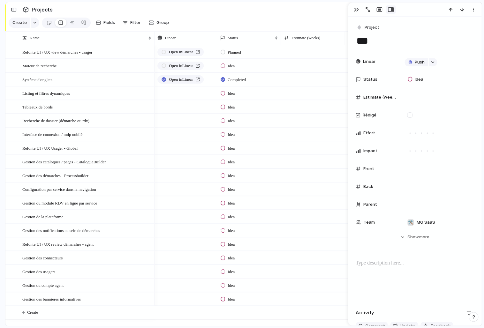
click at [230, 65] on span "Idea" at bounding box center [230, 66] width 7 height 6
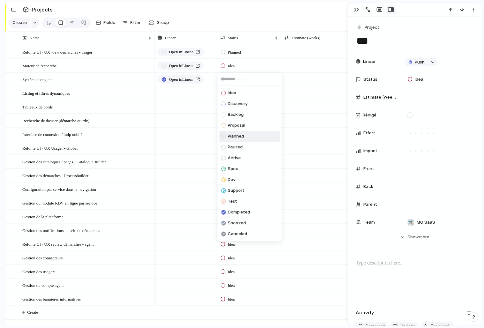
click at [241, 140] on div "Planned" at bounding box center [232, 136] width 23 height 8
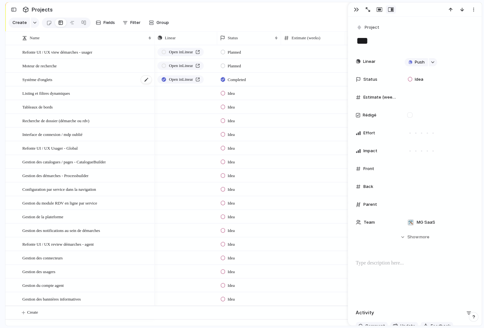
click at [103, 78] on div "Système d'onglets" at bounding box center [87, 79] width 130 height 13
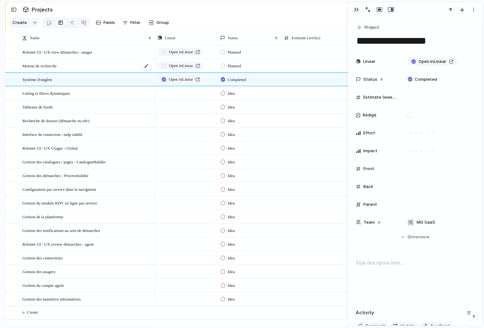
click at [106, 66] on div "Moteur de recherche" at bounding box center [87, 65] width 130 height 13
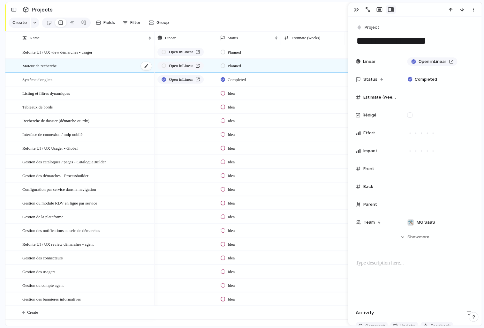
type textarea "**********"
click at [256, 37] on div "Status" at bounding box center [246, 38] width 52 height 6
click at [256, 37] on div "Modify Hide Sort ascending Sort descending" at bounding box center [242, 164] width 484 height 328
click at [371, 78] on span "Status" at bounding box center [370, 79] width 14 height 6
click at [276, 38] on div "No results found" at bounding box center [242, 164] width 484 height 328
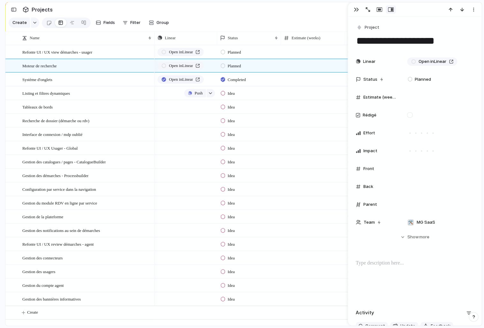
click at [167, 94] on div "Push" at bounding box center [186, 93] width 62 height 12
click at [13, 8] on div "button" at bounding box center [14, 9] width 6 height 4
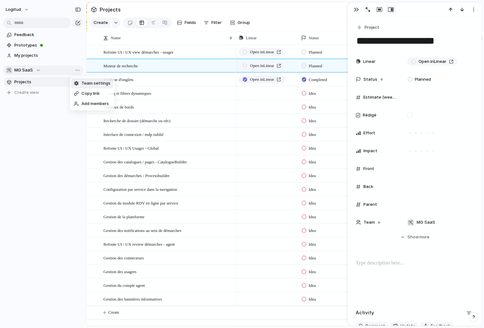
click at [81, 81] on span "Team settings" at bounding box center [95, 83] width 29 height 6
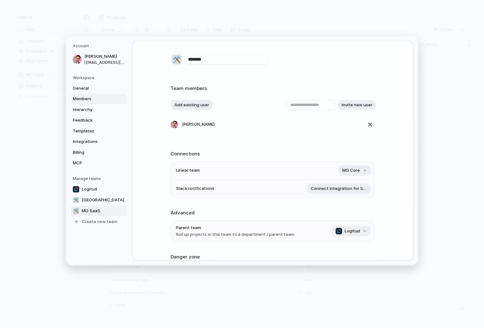
click at [88, 98] on span "Members" at bounding box center [93, 99] width 41 height 6
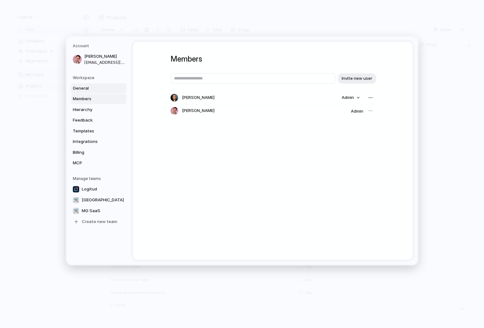
click at [91, 91] on span "General" at bounding box center [93, 88] width 41 height 6
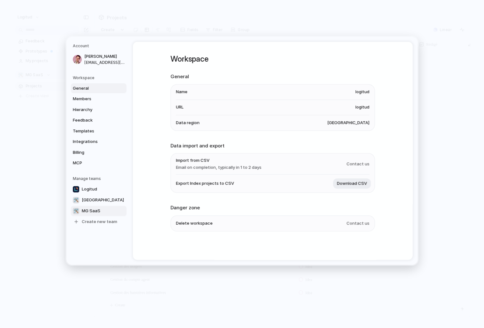
click at [94, 211] on span "MG SaaS" at bounding box center [91, 211] width 19 height 6
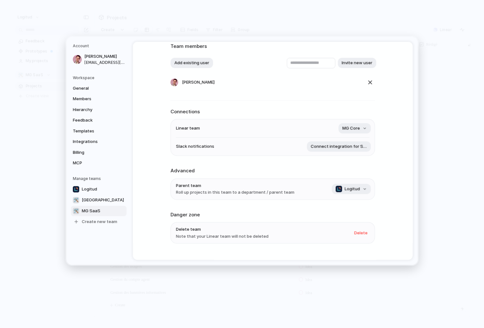
scroll to position [56, 0]
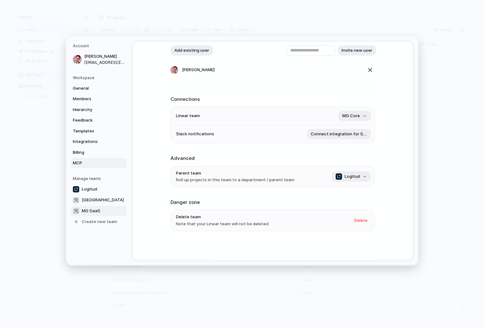
click at [98, 159] on link "MCP" at bounding box center [99, 163] width 56 height 10
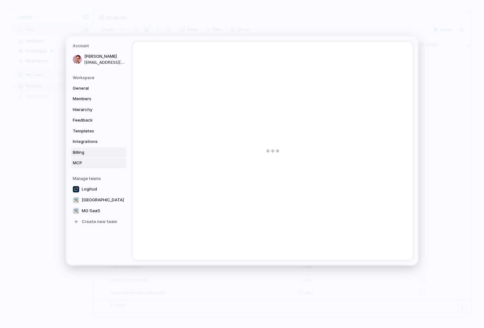
click at [98, 151] on span "Billing" at bounding box center [93, 152] width 41 height 6
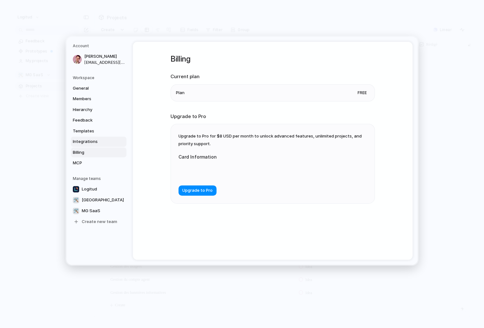
click at [97, 143] on span "Integrations" at bounding box center [93, 141] width 41 height 6
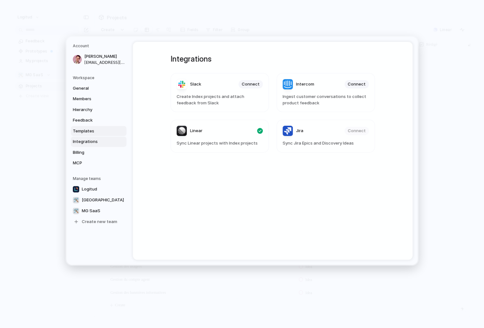
click at [96, 131] on span "Templates" at bounding box center [93, 131] width 41 height 6
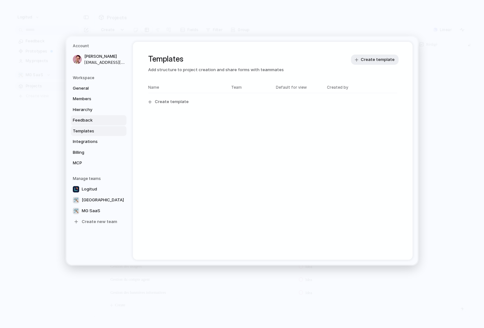
click at [96, 120] on span "Feedback" at bounding box center [93, 120] width 41 height 6
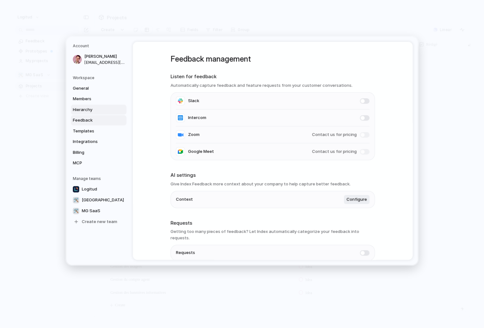
click at [95, 110] on span "Hierarchy" at bounding box center [93, 110] width 41 height 6
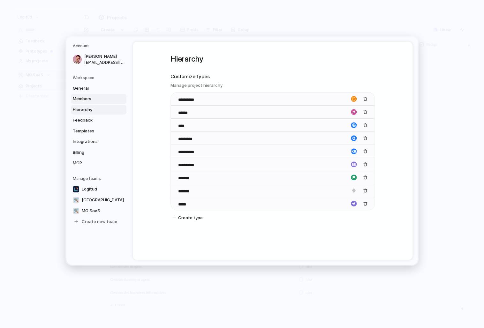
click at [93, 100] on span "Members" at bounding box center [93, 99] width 41 height 6
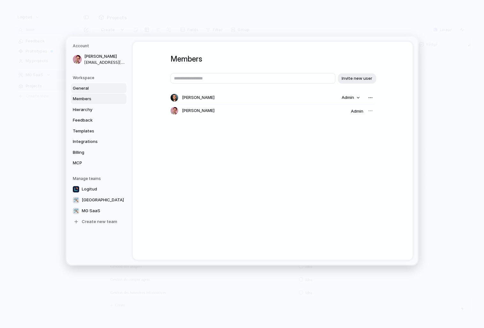
click at [92, 91] on span "General" at bounding box center [93, 88] width 41 height 6
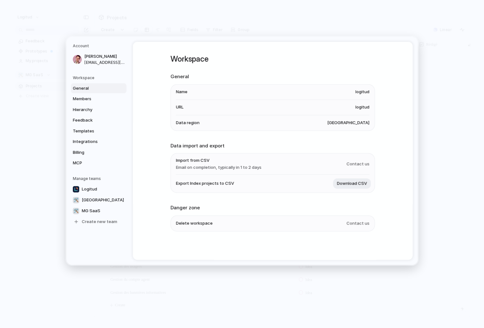
scroll to position [1, 0]
click at [112, 164] on span "MCP" at bounding box center [93, 163] width 41 height 6
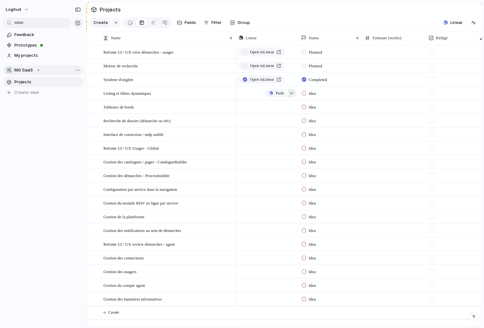
click at [291, 93] on div "button" at bounding box center [291, 93] width 4 height 3
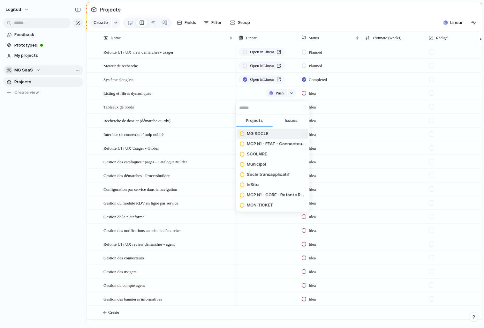
click at [288, 123] on span "Issues" at bounding box center [291, 120] width 13 height 6
click at [272, 109] on input "text" at bounding box center [272, 107] width 73 height 13
paste input "******"
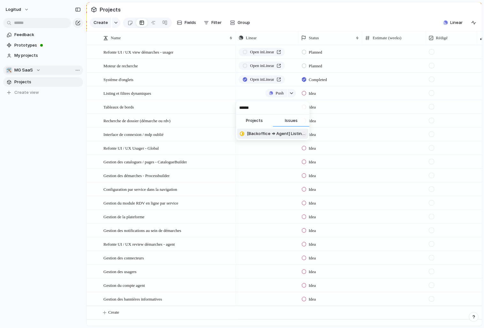
type input "******"
click at [264, 136] on span "[Backoffice => Agent] Listing et filtres dynamiques" at bounding box center [276, 133] width 59 height 6
click at [316, 93] on span "Idea" at bounding box center [312, 93] width 7 height 6
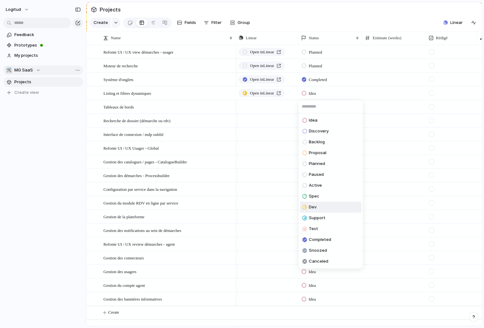
click at [322, 209] on li "Dev" at bounding box center [331, 207] width 62 height 11
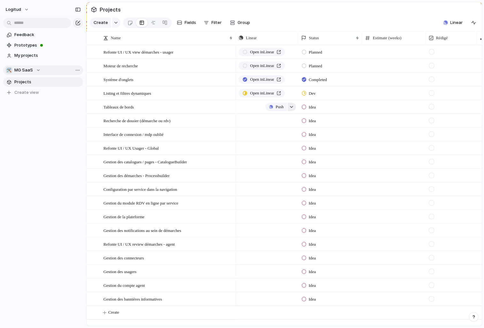
click at [291, 106] on div "button" at bounding box center [291, 107] width 4 height 3
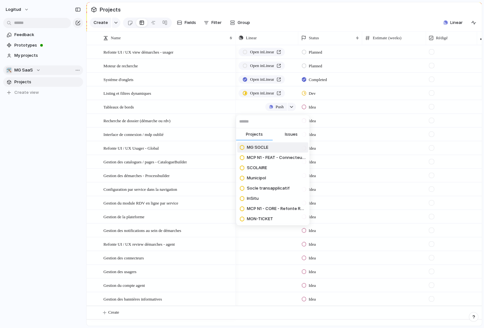
click at [293, 135] on span "Issues" at bounding box center [291, 134] width 13 height 6
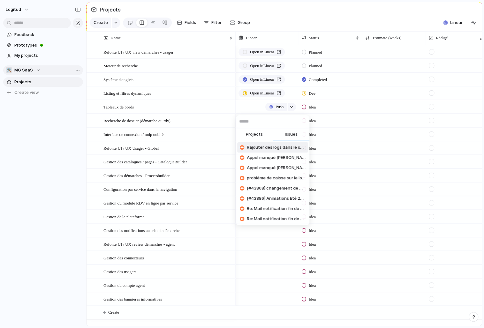
click at [268, 122] on input "text" at bounding box center [272, 121] width 73 height 13
paste input "******"
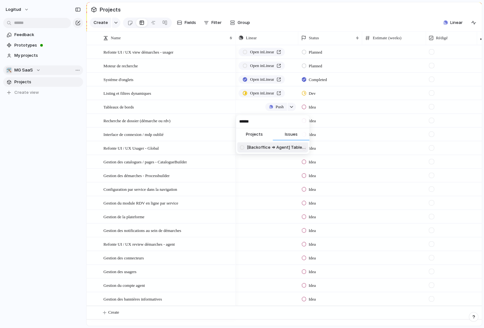
type input "******"
click at [270, 148] on span "[Backoffice => Agent] Tableaux de bord dynamiques" at bounding box center [276, 147] width 59 height 6
click at [312, 108] on span "Idea" at bounding box center [312, 107] width 7 height 6
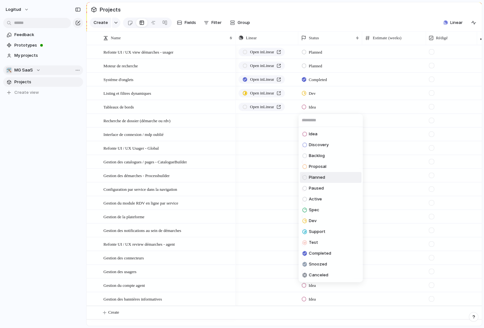
click at [318, 178] on span "Planned" at bounding box center [317, 177] width 16 height 6
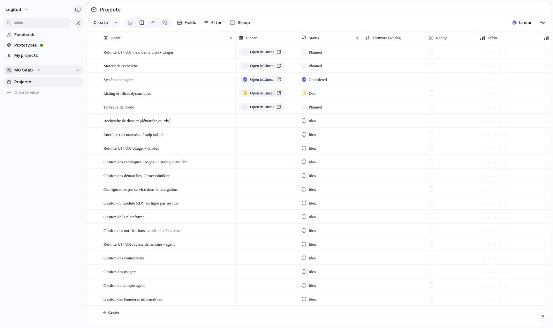
click at [77, 9] on div "button" at bounding box center [78, 9] width 6 height 4
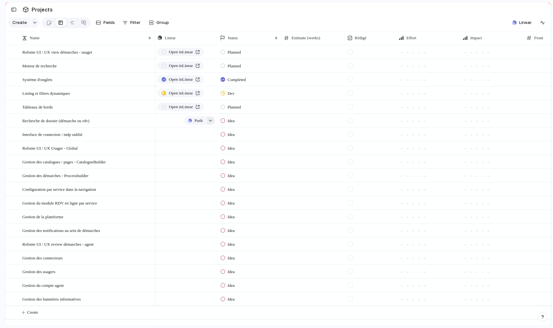
click at [210, 120] on div "button" at bounding box center [210, 120] width 4 height 3
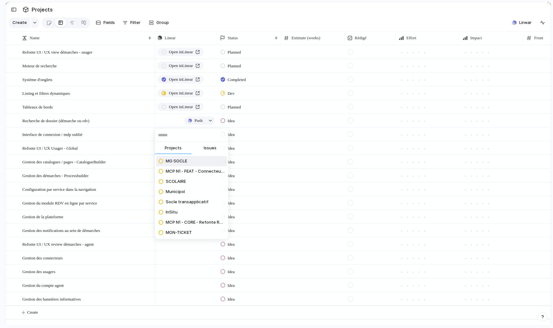
click at [210, 146] on span "Issues" at bounding box center [210, 148] width 13 height 6
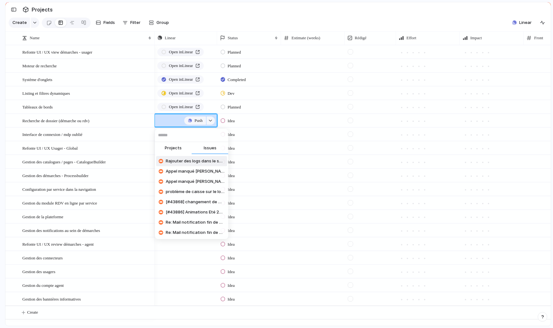
click at [190, 137] on input "text" at bounding box center [191, 135] width 73 height 13
paste input "******"
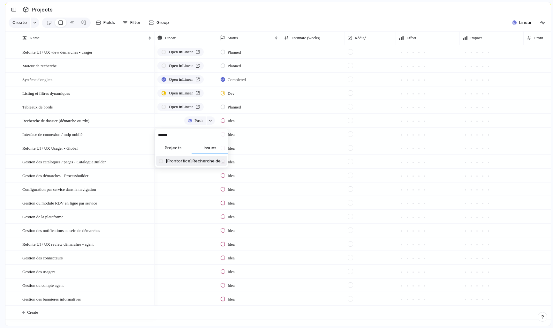
type input "******"
click at [188, 164] on span "[Frontoffice] Recherche de dossier (démarche ou rdv)" at bounding box center [195, 161] width 59 height 6
click at [234, 122] on span "Idea" at bounding box center [230, 121] width 7 height 6
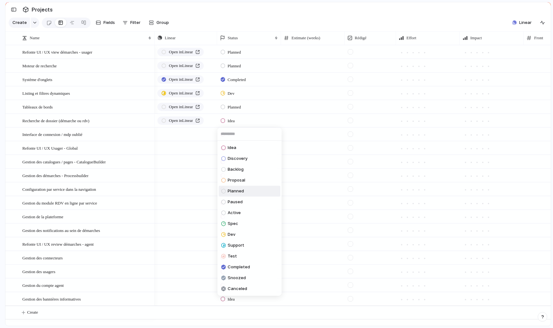
click at [244, 194] on li "Planned" at bounding box center [250, 191] width 62 height 11
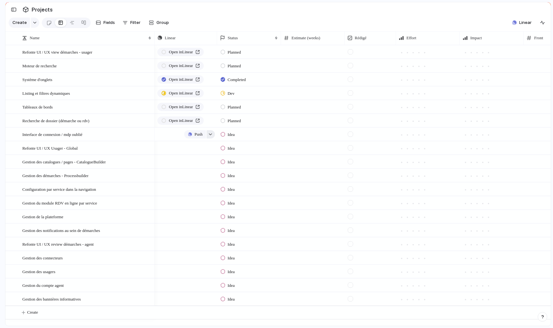
click at [212, 132] on button "button" at bounding box center [210, 134] width 8 height 8
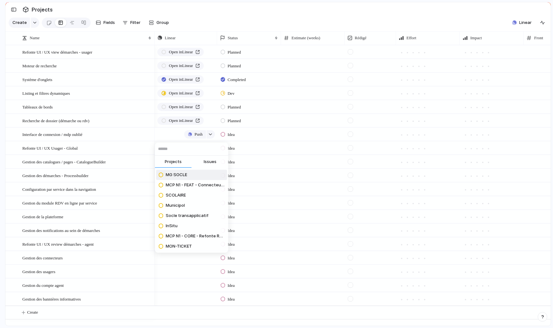
click at [218, 163] on button "Issues" at bounding box center [209, 162] width 37 height 13
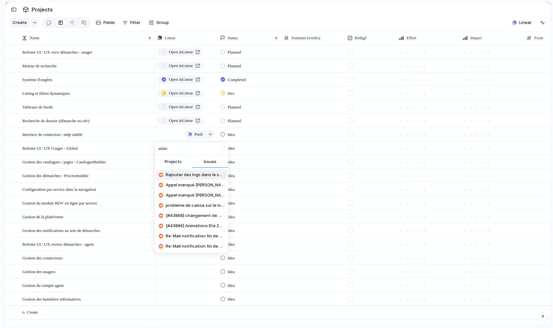
click at [195, 149] on input "text" at bounding box center [191, 149] width 73 height 13
paste input "******"
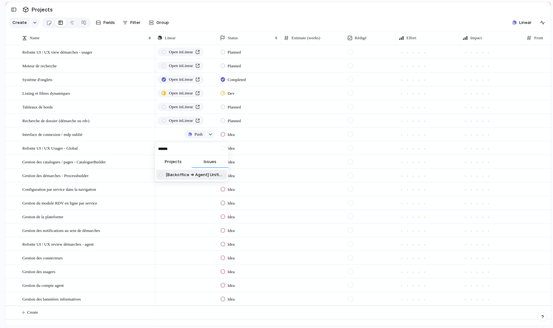
type input "******"
click at [194, 176] on span "[Backoffice => Agent] Unifier les interfaces de connexion" at bounding box center [195, 175] width 59 height 6
click at [232, 134] on span "Idea" at bounding box center [230, 134] width 7 height 6
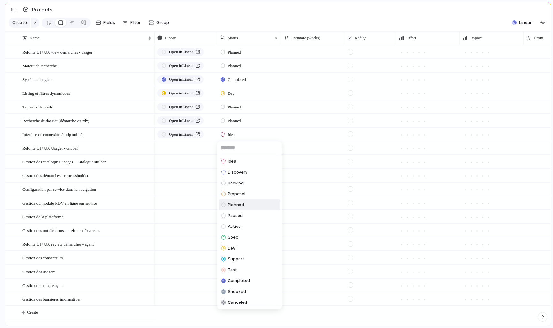
click at [234, 204] on span "Planned" at bounding box center [235, 205] width 16 height 6
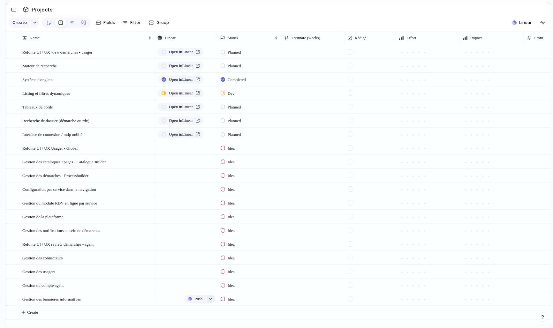
click at [210, 300] on button "button" at bounding box center [210, 299] width 8 height 8
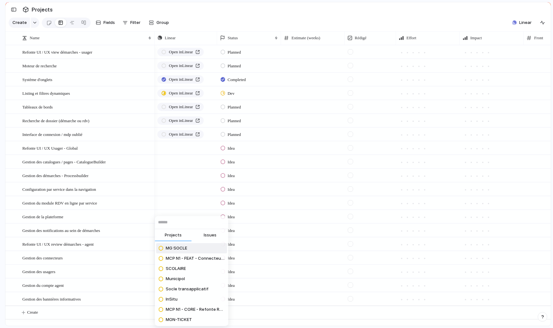
click at [209, 233] on span "Issues" at bounding box center [210, 235] width 13 height 6
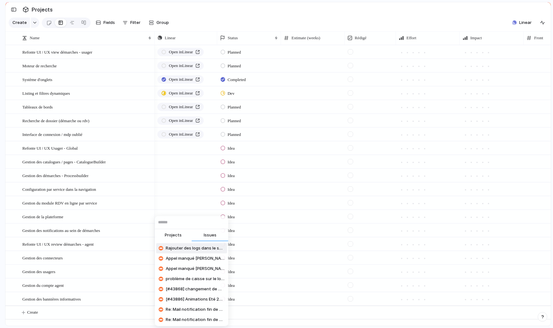
click at [187, 224] on input "text" at bounding box center [191, 222] width 73 height 13
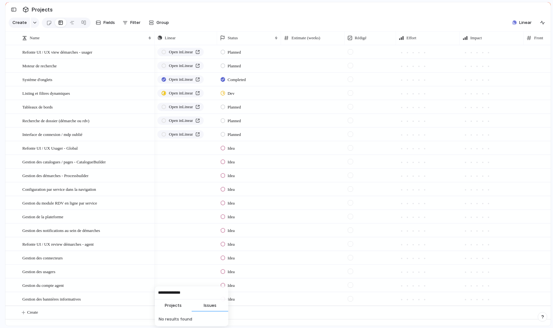
click at [166, 293] on input "**********" at bounding box center [191, 292] width 73 height 13
click at [189, 295] on input "**********" at bounding box center [191, 292] width 73 height 13
type input "**********"
click at [202, 320] on span "[Backoffice => Agent/Admin] Gestion des bannières informatives" at bounding box center [195, 319] width 59 height 6
click at [211, 285] on div "button" at bounding box center [210, 285] width 4 height 3
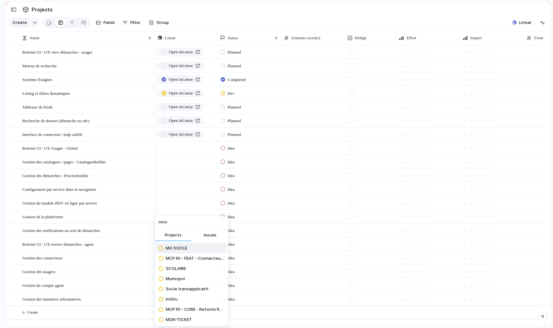
click at [215, 234] on span "Issues" at bounding box center [210, 235] width 13 height 6
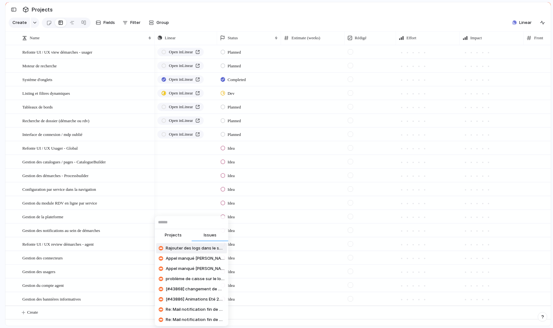
click at [198, 224] on input "text" at bounding box center [191, 222] width 73 height 13
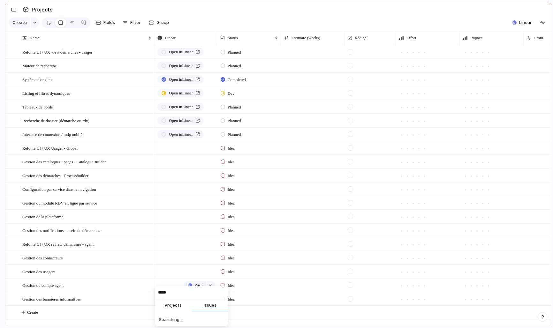
type input "******"
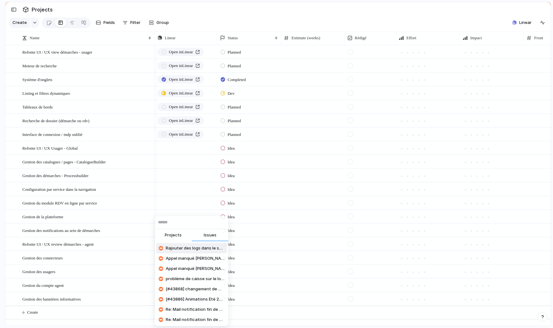
paste input "******"
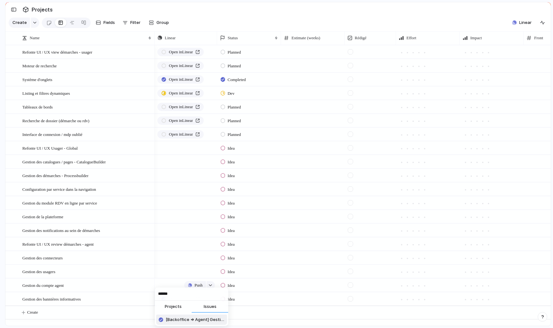
type input "******"
click at [198, 320] on span "[Backoffice => Agent] Gestion du compte agent - mot de passe" at bounding box center [195, 319] width 59 height 6
click at [234, 285] on span "Idea" at bounding box center [230, 285] width 7 height 6
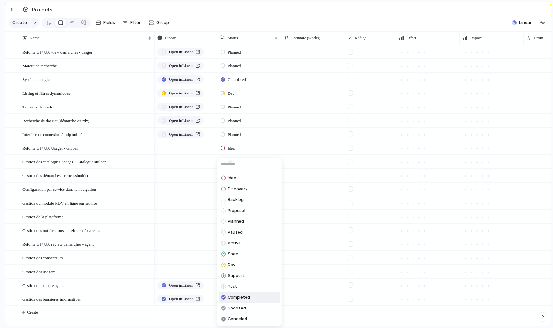
click at [236, 298] on span "Completed" at bounding box center [238, 297] width 22 height 6
click at [234, 299] on span "Idea" at bounding box center [230, 299] width 7 height 6
click at [240, 298] on span "Completed" at bounding box center [238, 297] width 22 height 6
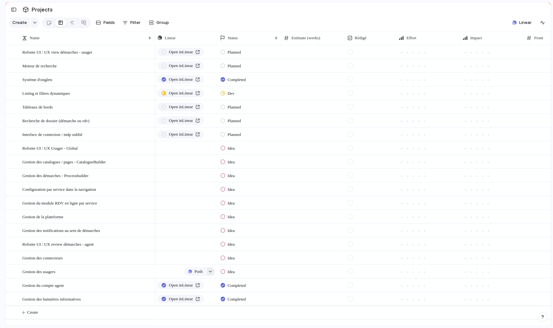
click at [208, 271] on button "button" at bounding box center [210, 271] width 8 height 8
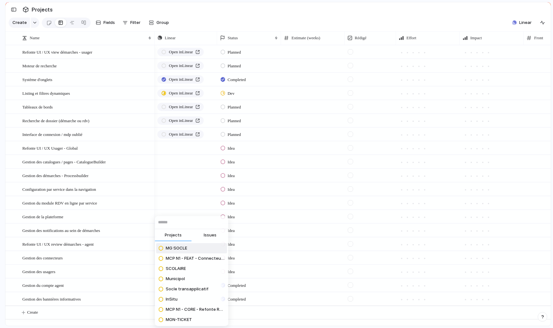
click at [206, 235] on span "Issues" at bounding box center [210, 235] width 13 height 6
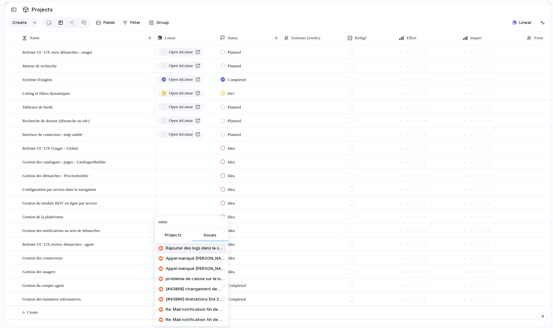
click at [183, 222] on input "text" at bounding box center [191, 222] width 73 height 13
paste input "******"
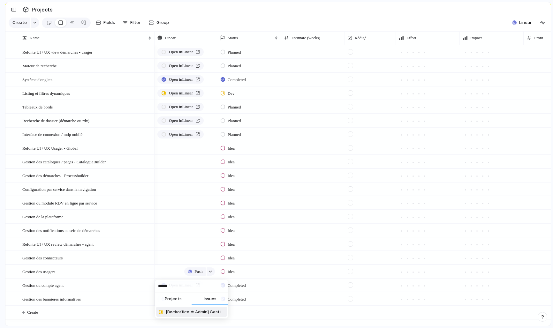
type input "******"
click at [173, 313] on span "[Backoffice => Admin] Gestion des usagers" at bounding box center [195, 312] width 59 height 6
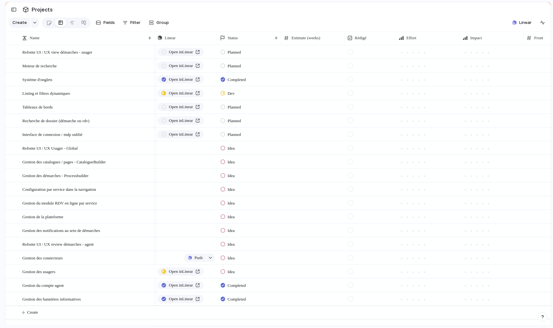
click at [172, 258] on div "Push" at bounding box center [186, 257] width 62 height 12
click at [212, 257] on div "button" at bounding box center [210, 258] width 4 height 3
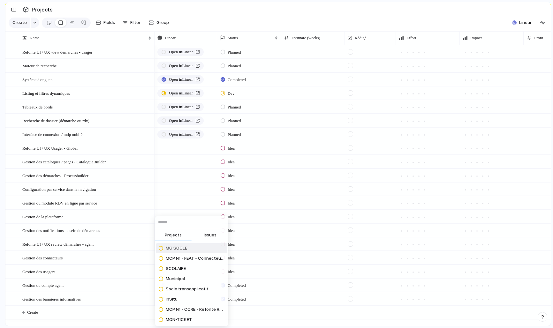
click at [213, 238] on span "Issues" at bounding box center [210, 235] width 13 height 6
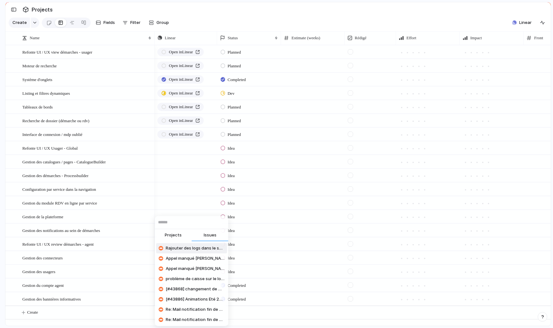
click at [211, 223] on input "text" at bounding box center [191, 222] width 73 height 13
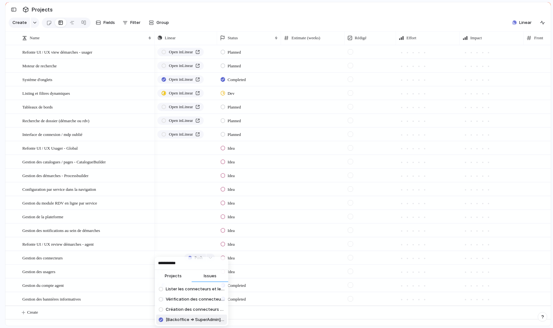
type input "**********"
click at [200, 319] on span "[Backoffice => SuperAdmin] Gestion des connecteurs" at bounding box center [195, 319] width 59 height 6
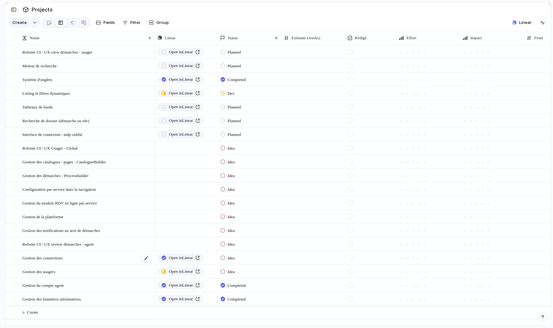
click at [131, 258] on div "Gestion des connecteurs" at bounding box center [87, 257] width 130 height 13
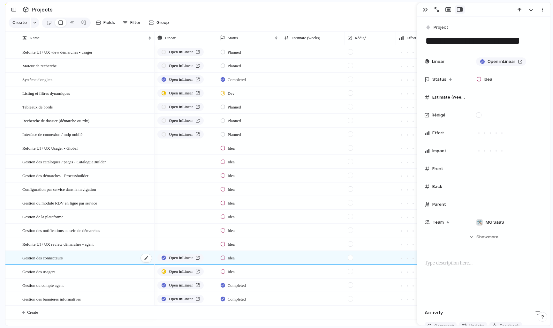
click at [131, 258] on div "Gestion des connecteurs" at bounding box center [87, 257] width 130 height 13
click at [185, 258] on span "Open in Linear" at bounding box center [181, 258] width 24 height 6
click at [236, 272] on div "Idea" at bounding box center [228, 272] width 16 height 8
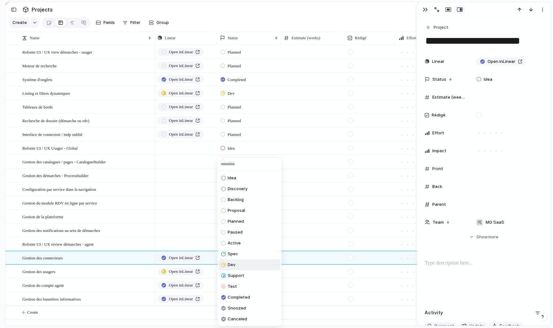
click at [239, 264] on li "Dev" at bounding box center [250, 264] width 62 height 11
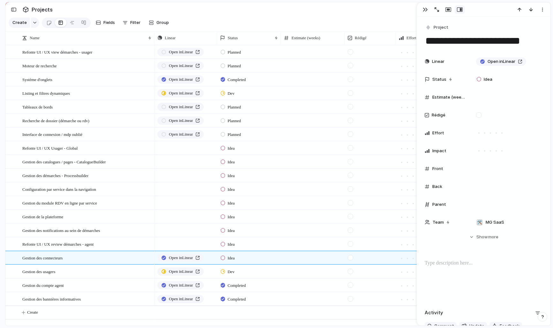
click at [232, 256] on span "Idea" at bounding box center [230, 258] width 7 height 6
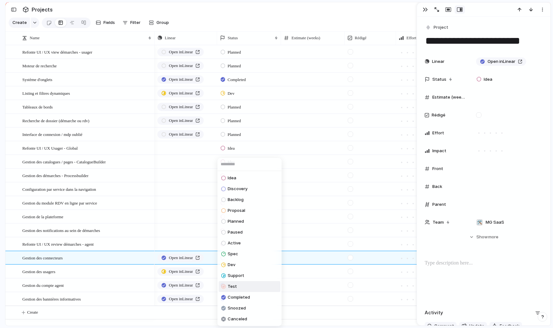
click at [231, 286] on span "Test" at bounding box center [231, 286] width 9 height 6
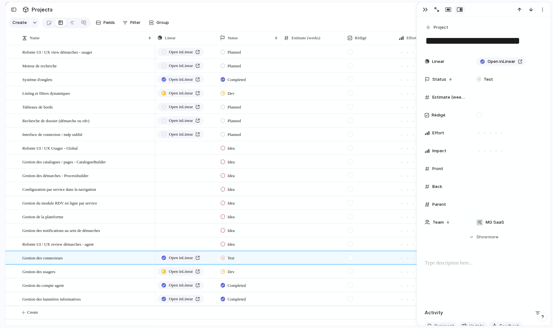
click at [232, 284] on span "Completed" at bounding box center [236, 285] width 18 height 6
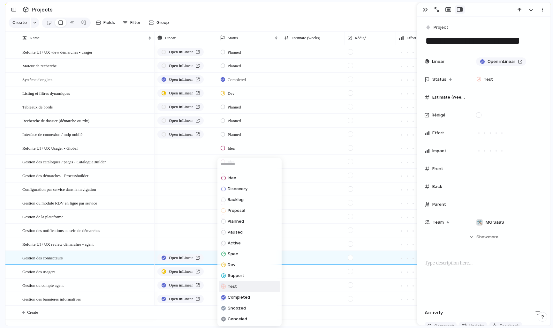
click at [232, 287] on span "Test" at bounding box center [231, 286] width 9 height 6
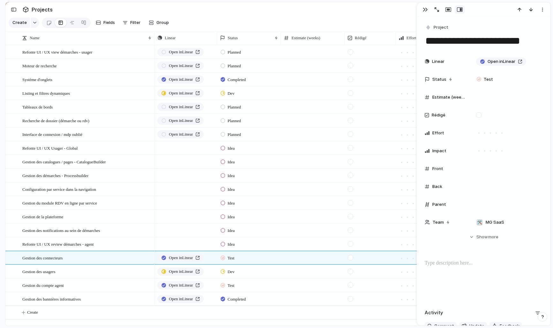
click at [237, 298] on span "Completed" at bounding box center [236, 299] width 18 height 6
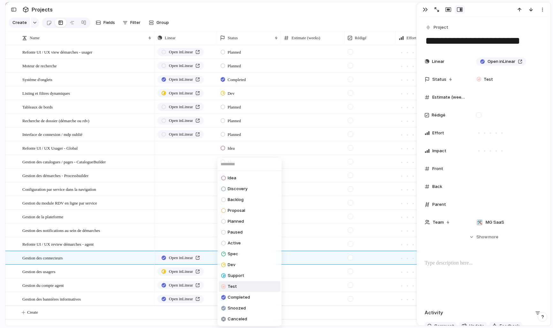
click at [233, 286] on span "Test" at bounding box center [231, 286] width 9 height 6
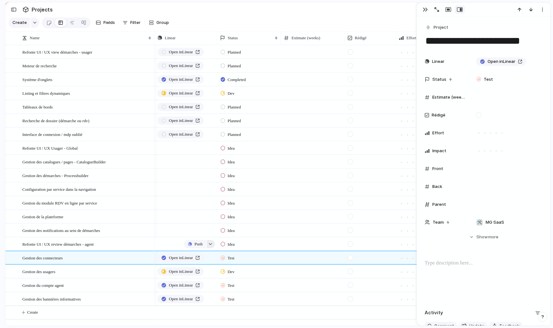
click at [212, 244] on div "button" at bounding box center [210, 244] width 4 height 3
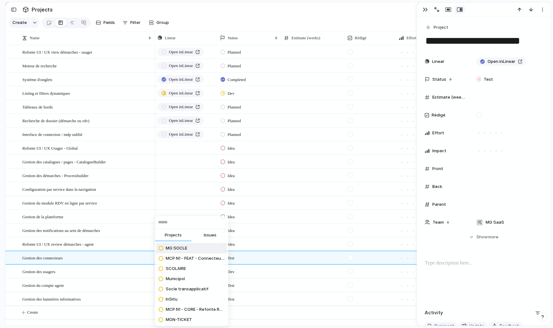
click at [206, 232] on button "Issues" at bounding box center [209, 235] width 37 height 13
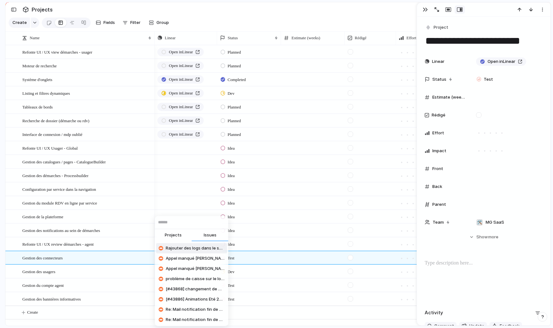
click at [185, 222] on input "text" at bounding box center [191, 222] width 73 height 13
paste input "******"
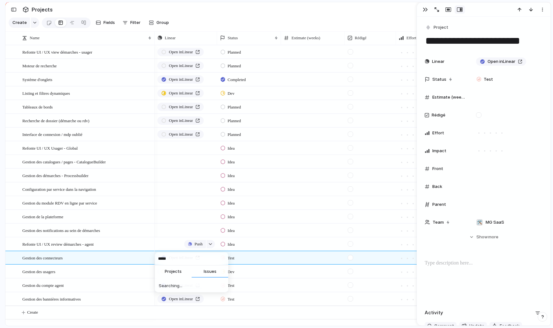
type input "******"
click at [212, 245] on div "button" at bounding box center [210, 244] width 4 height 3
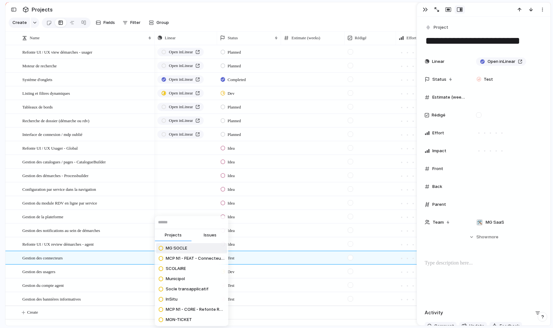
click at [209, 235] on span "Issues" at bounding box center [210, 235] width 13 height 6
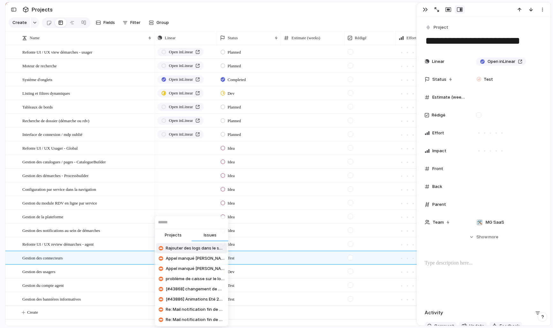
click at [188, 223] on input "text" at bounding box center [191, 222] width 73 height 13
paste input "******"
type input "******"
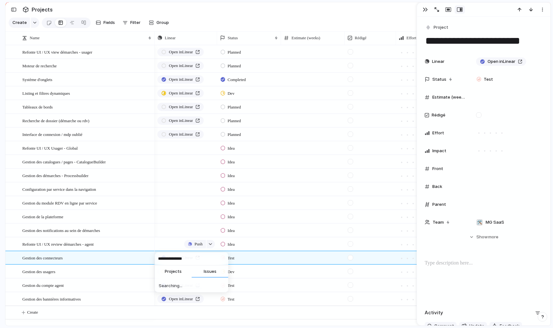
type input "**********"
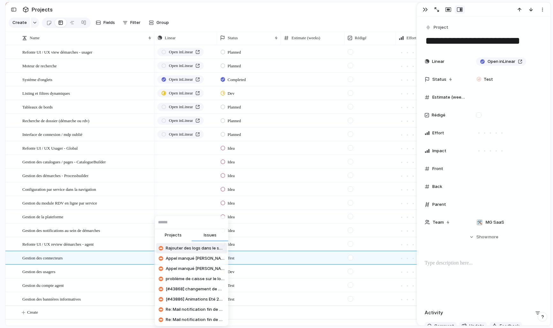
click at [186, 223] on input "text" at bounding box center [191, 222] width 73 height 13
click at [182, 212] on div "Projects Issues Rajouter des logs dans le système d'upload, pour voir quand un …" at bounding box center [276, 164] width 553 height 328
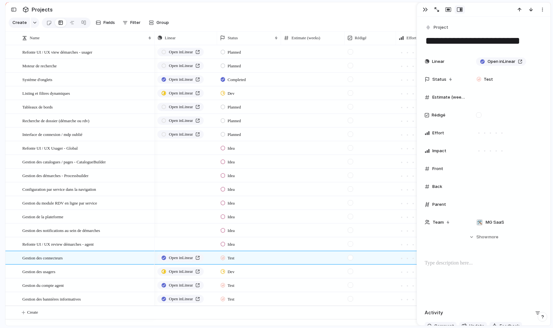
click at [236, 246] on div "Idea" at bounding box center [228, 245] width 16 height 8
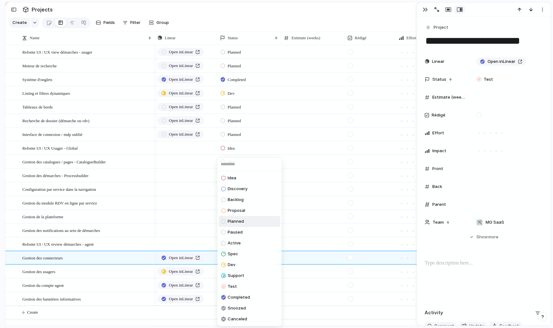
click at [243, 219] on span "Planned" at bounding box center [235, 221] width 16 height 6
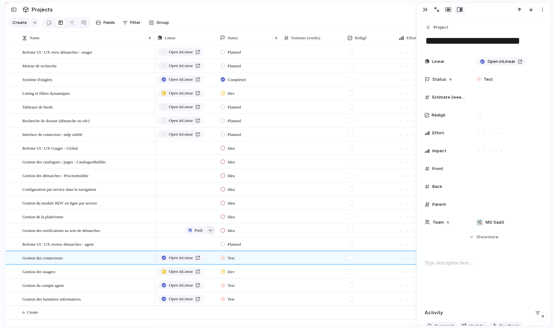
click at [213, 232] on button "button" at bounding box center [210, 230] width 8 height 8
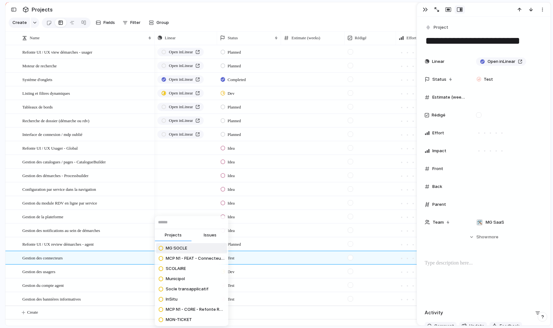
click at [208, 234] on span "Issues" at bounding box center [210, 235] width 13 height 6
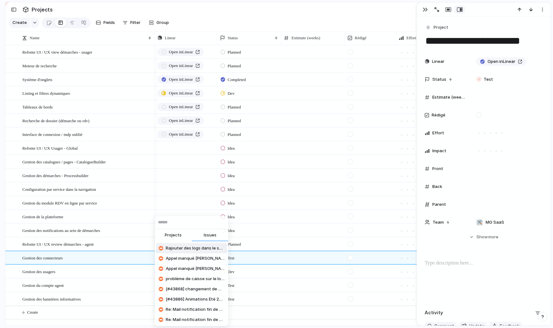
click at [188, 224] on input "text" at bounding box center [191, 222] width 73 height 13
paste input "******"
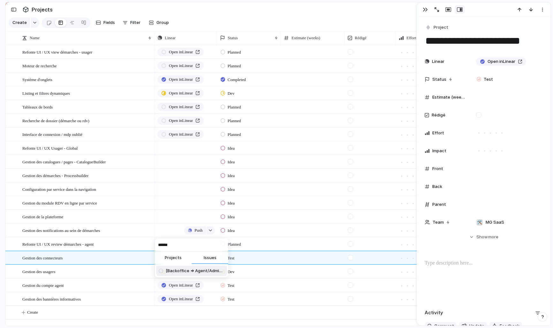
type input "******"
click at [179, 268] on span "[Backoffice => Agent/Admin] Gestion des notifications au sein de démarches" at bounding box center [195, 271] width 59 height 6
click at [211, 215] on button "button" at bounding box center [210, 216] width 8 height 8
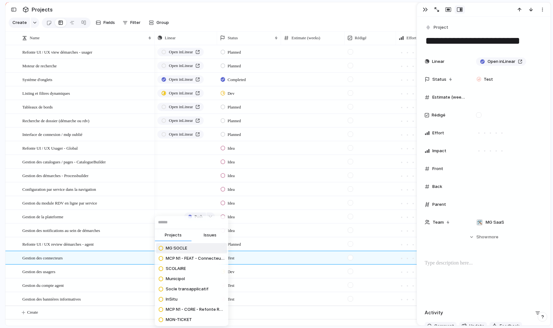
click at [206, 237] on span "Issues" at bounding box center [210, 235] width 13 height 6
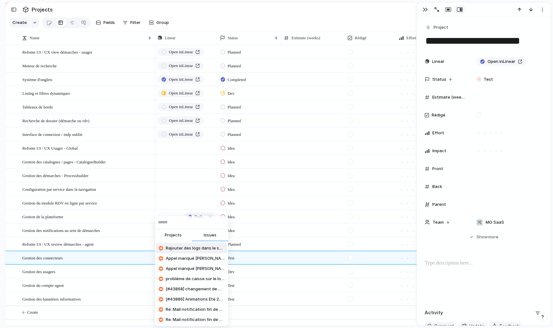
click at [182, 221] on input "text" at bounding box center [191, 222] width 73 height 13
paste input "******"
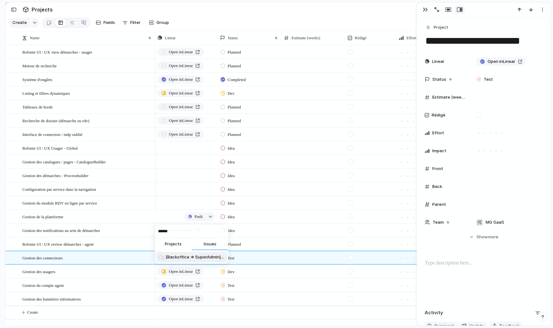
type input "******"
click at [182, 258] on span "[Backoffice => SuperAdmin] Gestion de la plateforme" at bounding box center [195, 257] width 59 height 6
click at [210, 201] on button "button" at bounding box center [210, 203] width 8 height 8
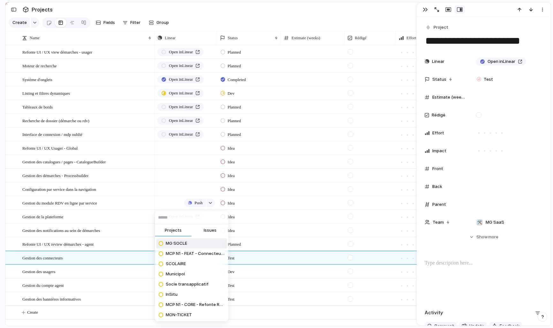
click at [206, 229] on span "Issues" at bounding box center [210, 230] width 13 height 6
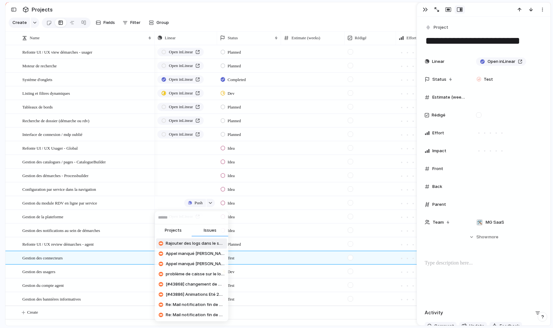
click at [198, 219] on input "text" at bounding box center [191, 217] width 73 height 13
paste input "******"
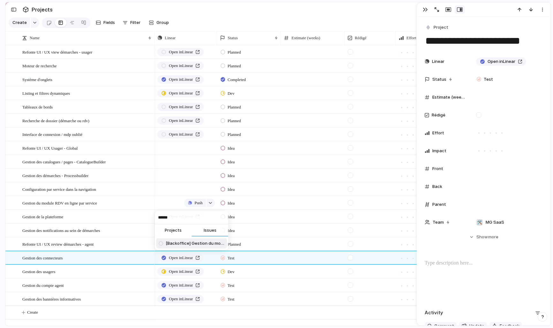
type input "******"
click at [190, 243] on span "[Backoffice] Gestion du module rendez-vous en ligne" at bounding box center [195, 243] width 59 height 6
click at [197, 148] on span "Push" at bounding box center [198, 148] width 8 height 6
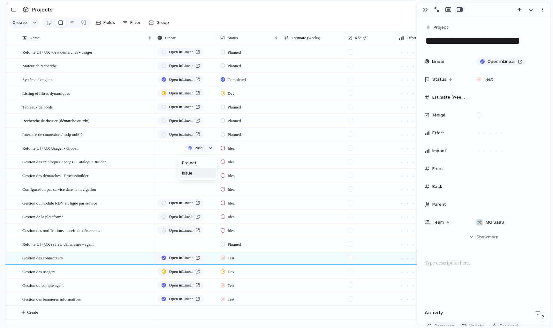
click at [191, 174] on span "Issue" at bounding box center [187, 173] width 11 height 6
click at [185, 148] on span "Open in Linear" at bounding box center [181, 148] width 24 height 6
click at [232, 149] on span "Idea" at bounding box center [230, 148] width 7 height 6
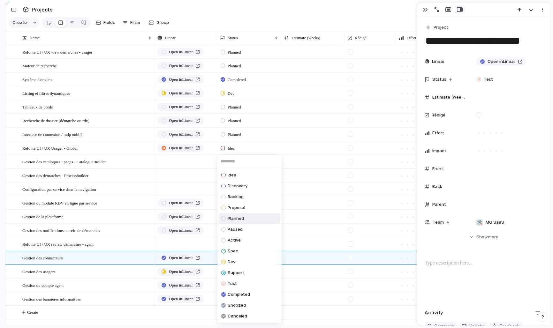
click at [235, 219] on span "Planned" at bounding box center [235, 218] width 16 height 6
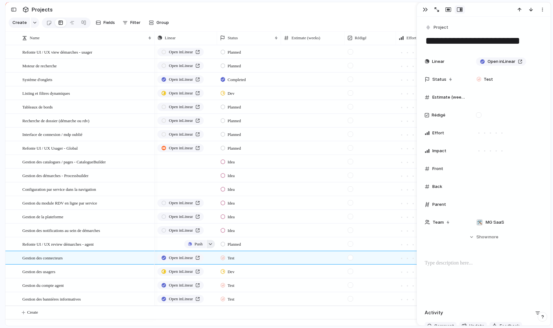
click at [210, 242] on button "button" at bounding box center [210, 244] width 8 height 8
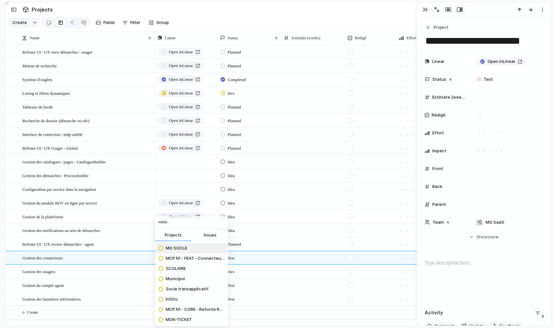
click at [210, 237] on span "Issues" at bounding box center [210, 235] width 13 height 6
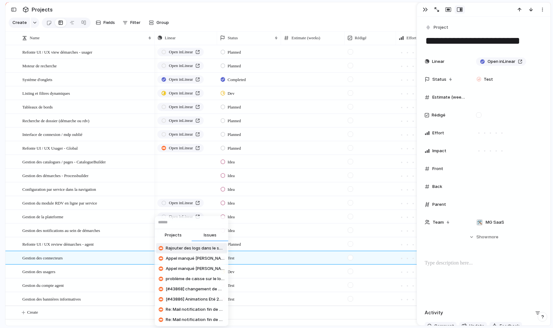
click at [188, 224] on input "text" at bounding box center [191, 222] width 73 height 13
paste input "******"
type input "******"
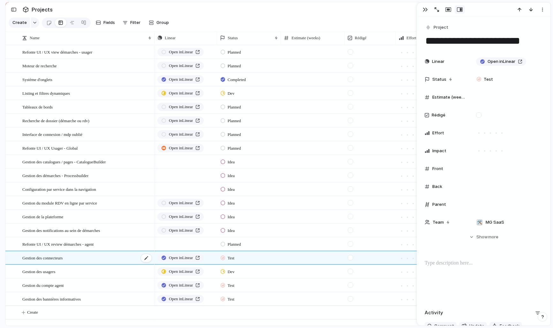
click at [115, 258] on div "Gestion des connecteurs" at bounding box center [87, 257] width 130 height 13
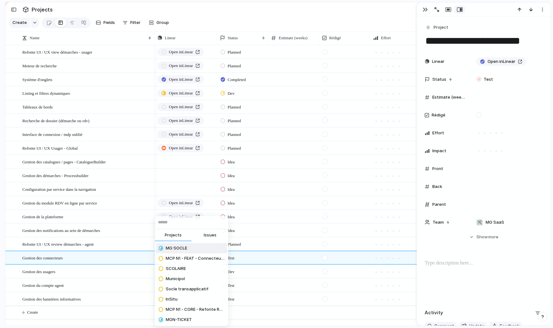
click at [211, 233] on span "Issues" at bounding box center [210, 235] width 13 height 6
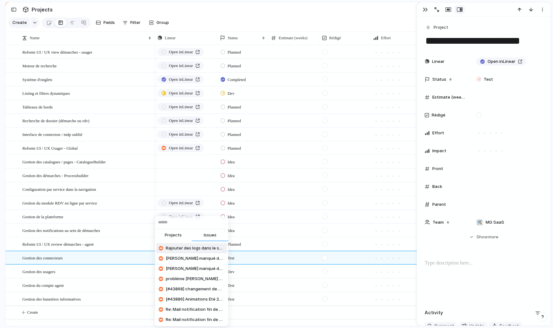
click at [190, 225] on input "text" at bounding box center [191, 222] width 73 height 13
paste input "******"
type input "******"
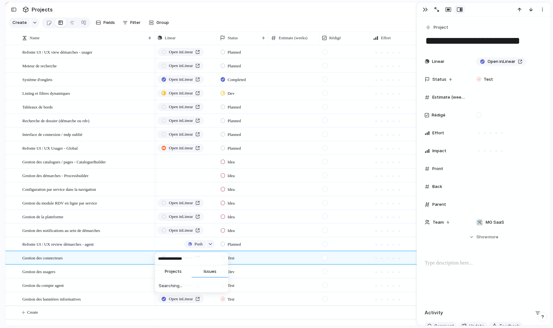
type input "**********"
click at [176, 188] on div "Push" at bounding box center [186, 189] width 62 height 12
click at [121, 190] on div "Configuration par service dans la navigation" at bounding box center [87, 189] width 130 height 13
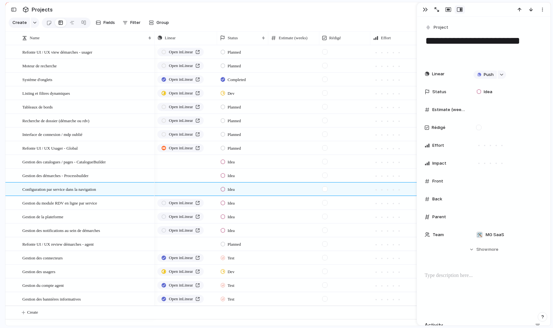
drag, startPoint x: 510, startPoint y: 54, endPoint x: 491, endPoint y: 44, distance: 21.4
click at [491, 44] on textarea "**********" at bounding box center [483, 47] width 118 height 26
type textarea "**********"
click at [211, 188] on div "button" at bounding box center [210, 189] width 4 height 3
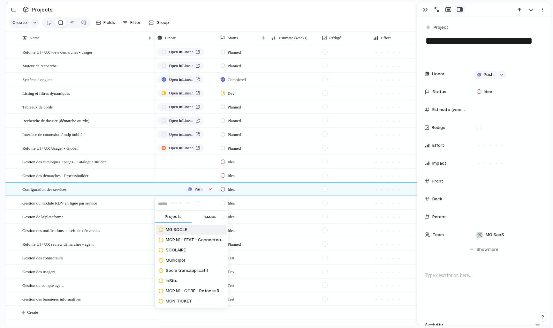
click at [208, 212] on button "Issues" at bounding box center [209, 217] width 37 height 13
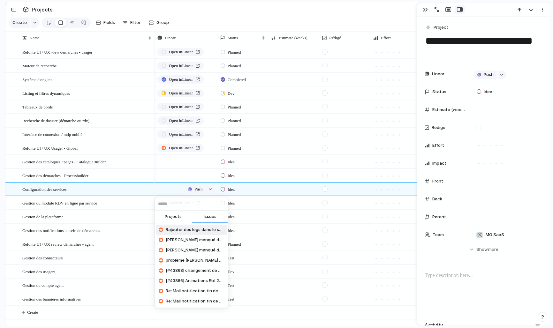
click at [200, 206] on input "text" at bounding box center [191, 203] width 73 height 13
paste input "******"
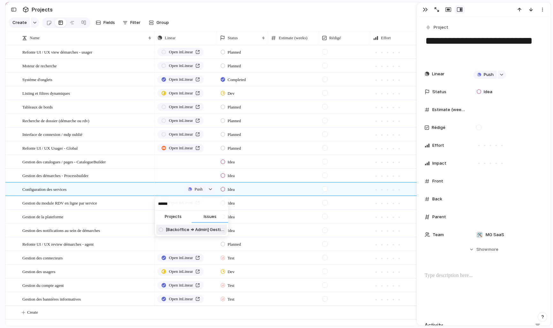
type input "******"
click at [195, 228] on span "[Backoffice => Admin] Gestion des services" at bounding box center [195, 230] width 59 height 6
click at [210, 174] on button "button" at bounding box center [210, 175] width 8 height 8
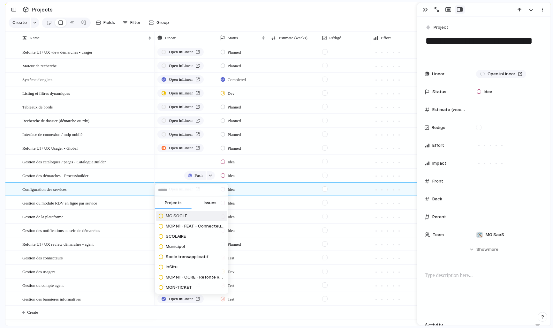
click at [209, 203] on span "Issues" at bounding box center [210, 203] width 13 height 6
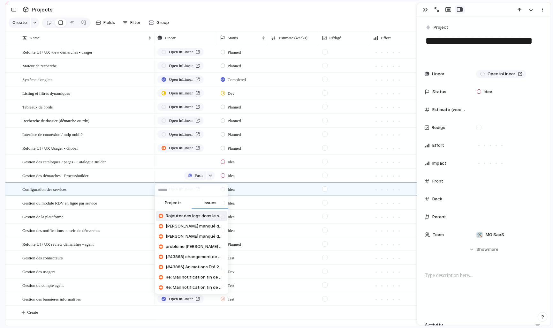
click at [187, 190] on input "text" at bounding box center [191, 190] width 73 height 13
paste input "******"
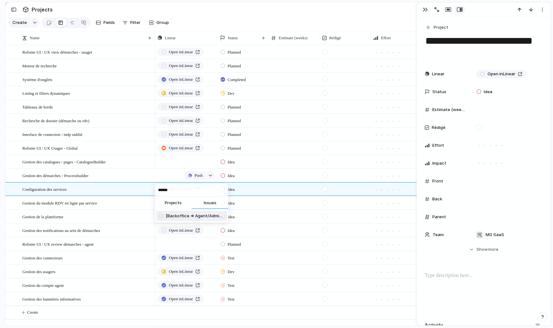
type input "******"
click at [179, 217] on span "[Backoffice => Agent/Admin] Gestion des démarches / ProcessBuilder" at bounding box center [195, 216] width 59 height 6
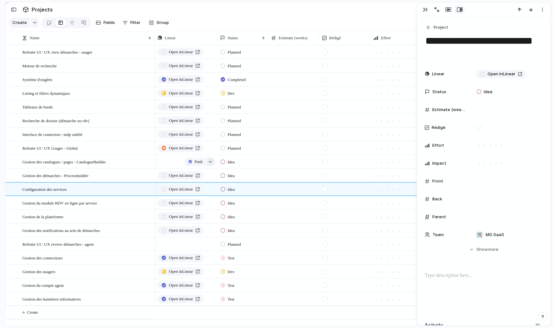
click at [209, 161] on div "button" at bounding box center [210, 161] width 4 height 3
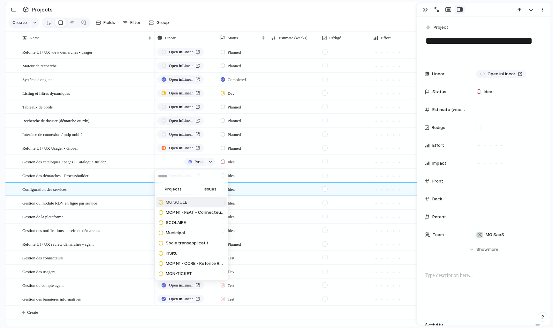
click at [208, 191] on span "Issues" at bounding box center [210, 189] width 13 height 6
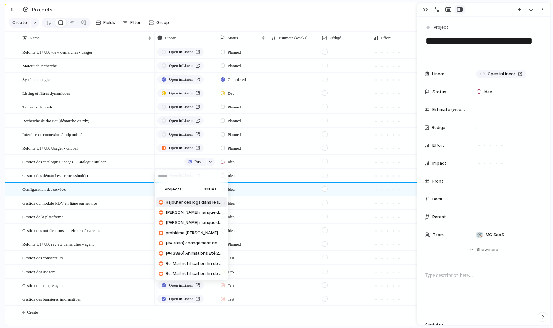
click at [183, 177] on input "text" at bounding box center [191, 176] width 73 height 13
paste input "******"
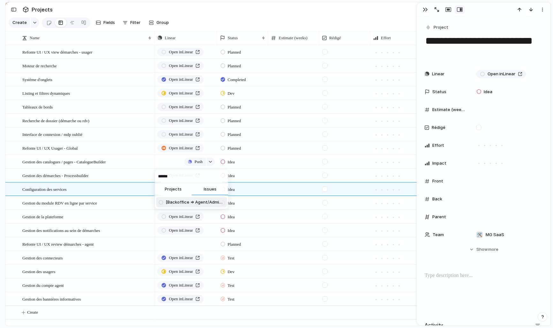
type input "******"
click at [183, 201] on span "[Backoffice => Agent/Admin] Gestion des catalogues / pages" at bounding box center [195, 202] width 59 height 6
click at [130, 161] on div "Gestion des catalogues / pages - CatalogueBuilder" at bounding box center [87, 161] width 130 height 13
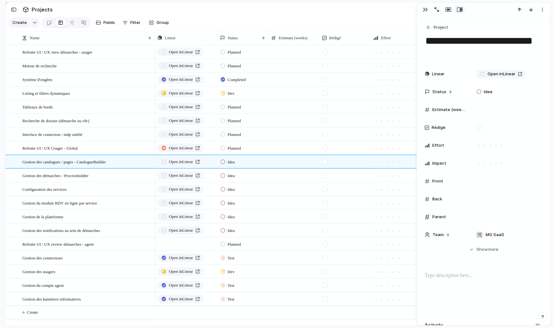
click at [509, 53] on textarea "**********" at bounding box center [483, 47] width 118 height 26
click at [109, 173] on div "Gestion des démarches - Processbuilder" at bounding box center [87, 175] width 130 height 13
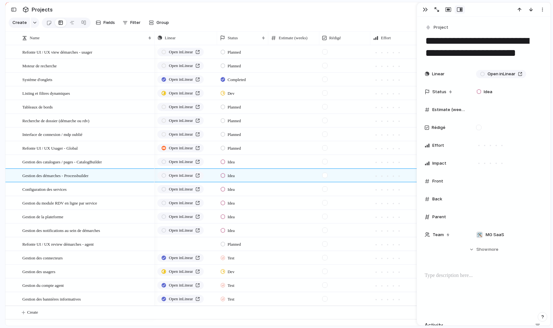
click at [468, 52] on textarea "**********" at bounding box center [483, 47] width 118 height 26
type textarea "**********"
click at [244, 160] on div "Idea" at bounding box center [242, 160] width 50 height 11
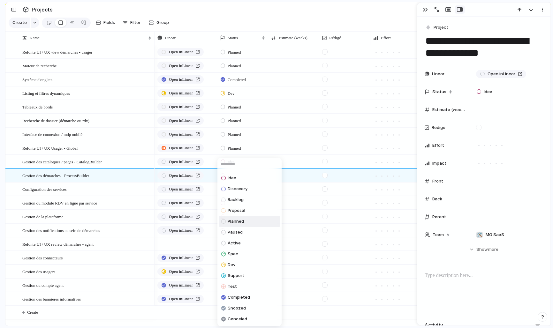
click at [252, 222] on li "Planned" at bounding box center [250, 221] width 62 height 11
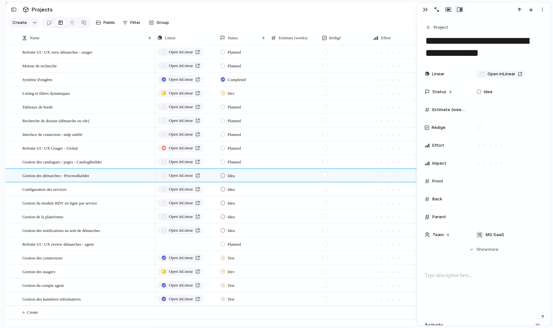
click at [242, 188] on div "Idea" at bounding box center [242, 188] width 50 height 11
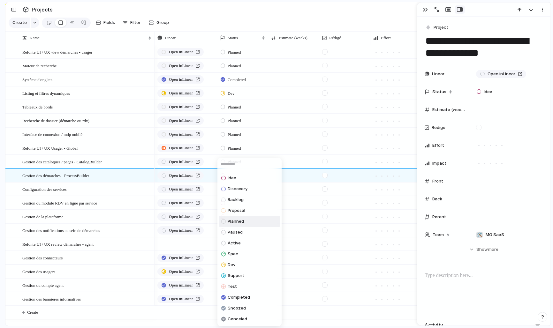
click at [243, 223] on span "Planned" at bounding box center [235, 221] width 16 height 6
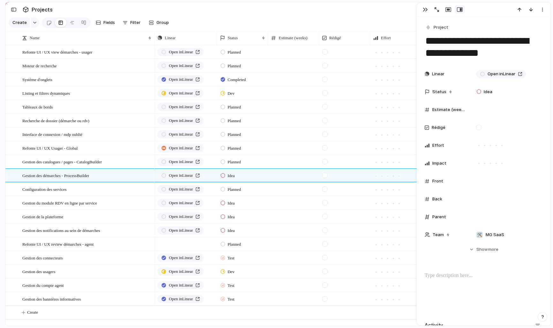
click at [241, 202] on div "Idea" at bounding box center [242, 202] width 50 height 11
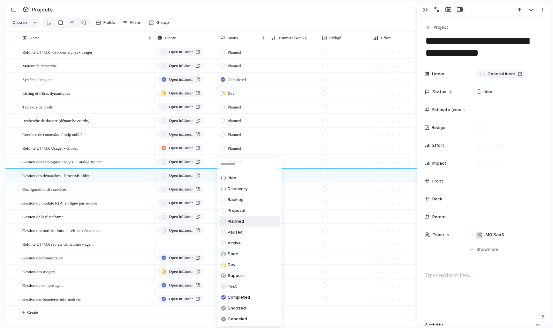
click at [238, 222] on span "Planned" at bounding box center [235, 221] width 16 height 6
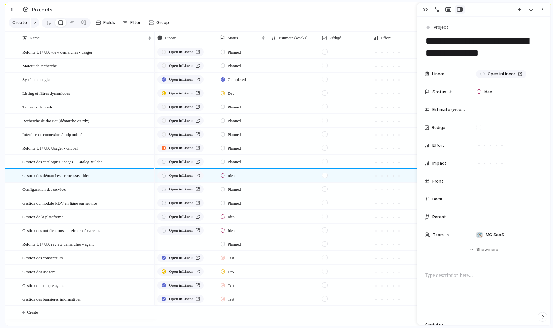
click at [248, 173] on div "Idea" at bounding box center [242, 174] width 50 height 11
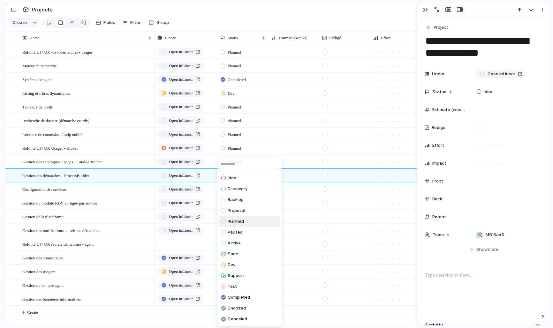
click at [240, 223] on span "Planned" at bounding box center [235, 221] width 16 height 6
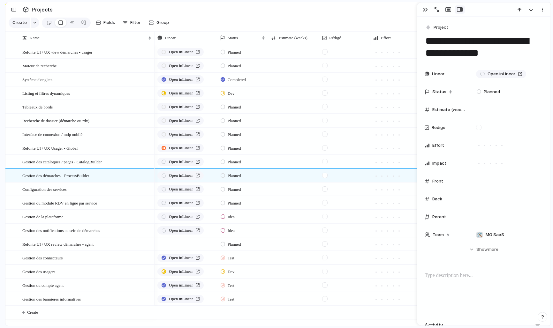
click at [240, 217] on div "Idea" at bounding box center [242, 215] width 50 height 11
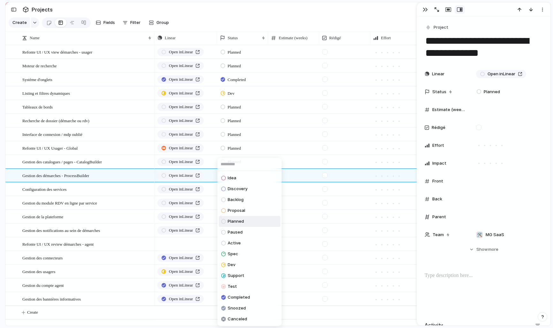
click at [234, 223] on span "Planned" at bounding box center [235, 221] width 16 height 6
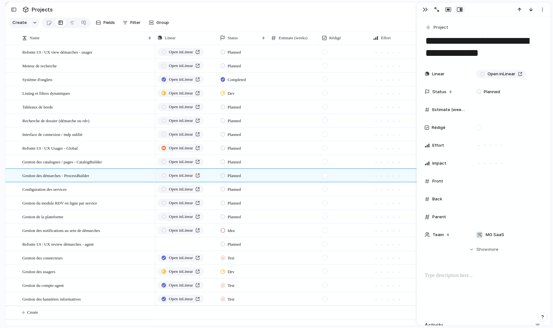
click at [240, 234] on div "Idea" at bounding box center [242, 229] width 50 height 11
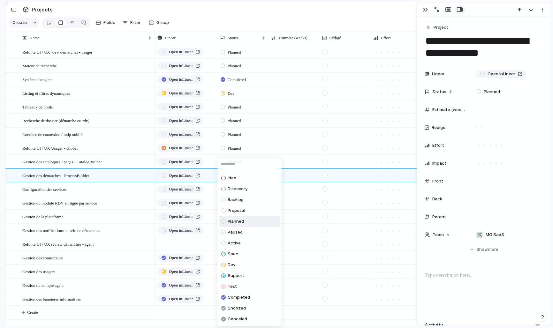
click at [234, 224] on span "Planned" at bounding box center [235, 221] width 16 height 6
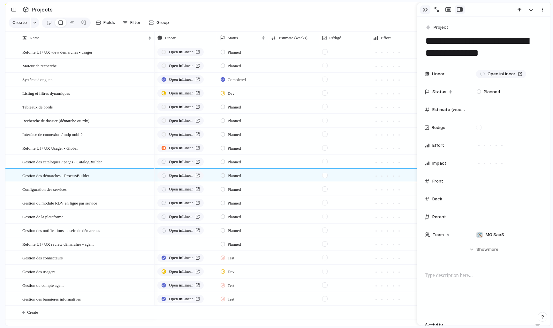
click at [422, 9] on div "button" at bounding box center [424, 9] width 5 height 5
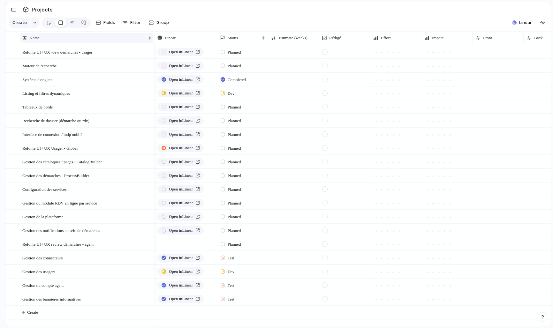
click at [27, 38] on div at bounding box center [24, 37] width 5 height 5
click at [27, 38] on div "Sort ascending Sort descending" at bounding box center [276, 164] width 553 height 328
click at [36, 23] on div "button" at bounding box center [35, 22] width 4 height 3
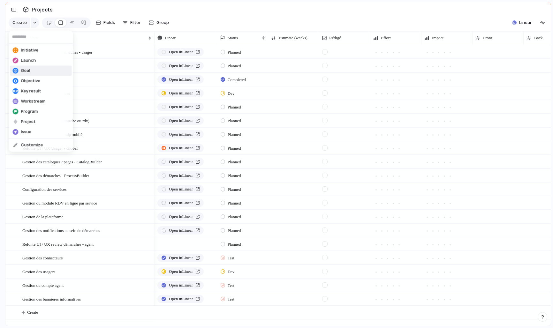
click at [25, 70] on span "Goal" at bounding box center [25, 71] width 9 height 6
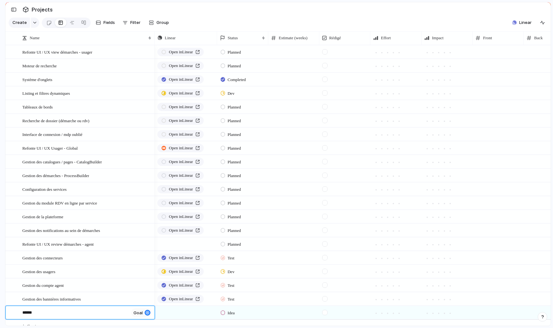
type textarea "*******"
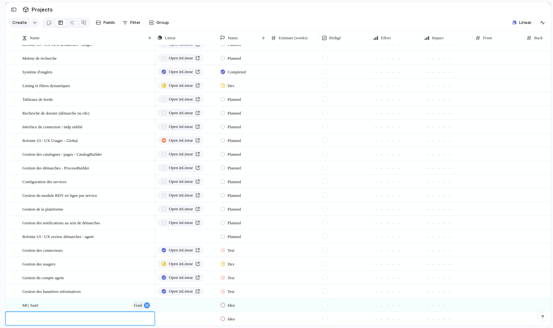
click at [14, 306] on body "logitud Feedback Prototypes My projects 🛠️ MG SaaS Projects To pick up a dragga…" at bounding box center [276, 164] width 553 height 328
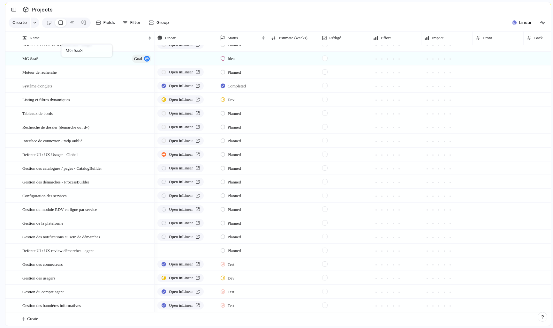
drag, startPoint x: 54, startPoint y: 304, endPoint x: 64, endPoint y: 45, distance: 259.3
click at [64, 45] on body "logitud Feedback Prototypes My projects 🛠️ MG SaaS Projects To pick up a dragga…" at bounding box center [276, 164] width 553 height 328
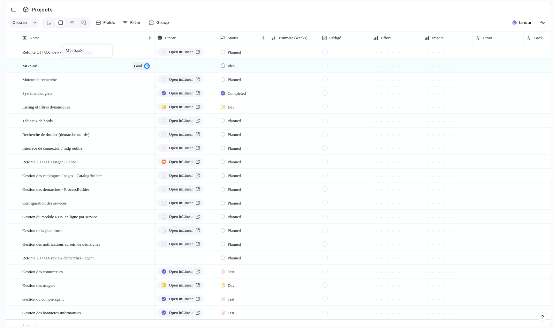
scroll to position [0, 0]
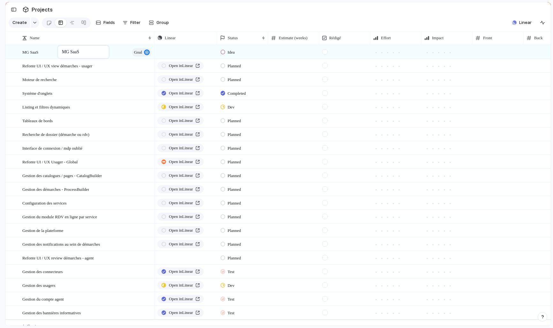
drag, startPoint x: 62, startPoint y: 67, endPoint x: 61, endPoint y: 47, distance: 19.8
click at [61, 47] on body "logitud Feedback Prototypes My projects 🛠️ MG SaaS Projects To pick up a dragga…" at bounding box center [276, 164] width 553 height 328
click at [11, 67] on div at bounding box center [10, 65] width 5 height 5
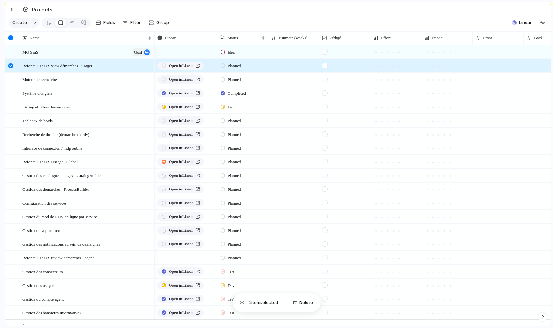
click at [11, 39] on div at bounding box center [10, 37] width 5 height 5
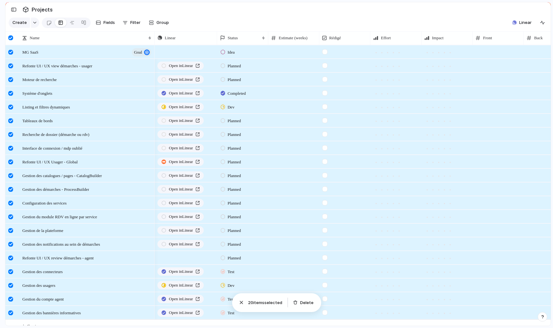
click at [12, 52] on div at bounding box center [10, 52] width 5 height 5
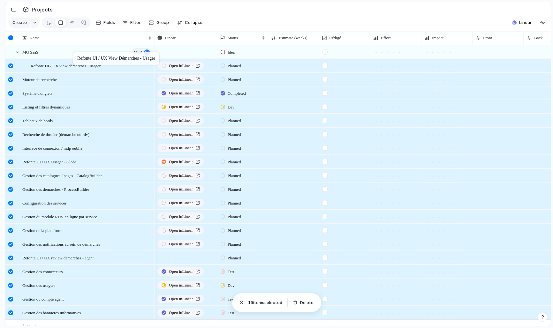
drag, startPoint x: 45, startPoint y: 65, endPoint x: 76, endPoint y: 53, distance: 33.5
click at [76, 53] on body "logitud Feedback Prototypes My projects 🛠️ MG SaaS Projects To pick up a dragga…" at bounding box center [276, 164] width 553 height 328
drag, startPoint x: 47, startPoint y: 80, endPoint x: 76, endPoint y: 86, distance: 30.0
click at [76, 86] on body "logitud Feedback Prototypes My projects 🛠️ MG SaaS Projects To pick up a dragga…" at bounding box center [276, 164] width 553 height 328
drag, startPoint x: 62, startPoint y: 95, endPoint x: 107, endPoint y: 86, distance: 46.2
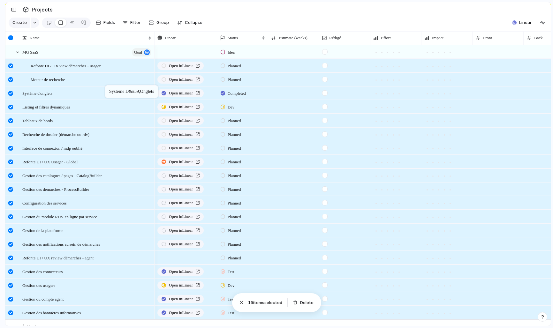
click at [108, 86] on body "logitud Feedback Prototypes My projects 🛠️ MG SaaS Projects To pick up a dragga…" at bounding box center [276, 164] width 553 height 328
click at [9, 66] on div at bounding box center [10, 65] width 5 height 5
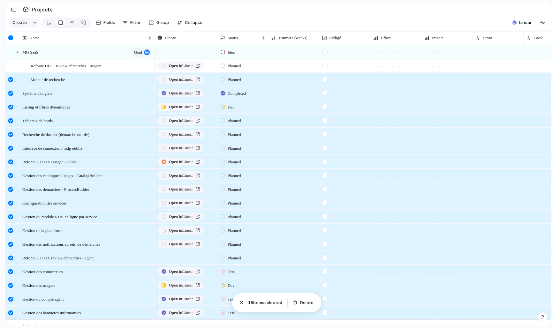
click at [9, 81] on div at bounding box center [10, 79] width 5 height 5
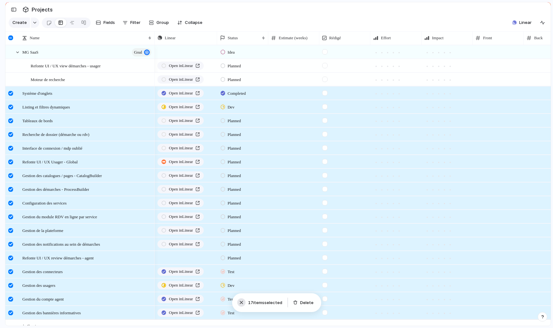
click at [241, 303] on div "button" at bounding box center [241, 302] width 6 height 6
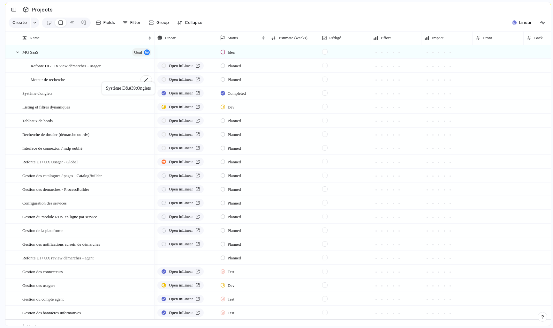
drag, startPoint x: 64, startPoint y: 92, endPoint x: 105, endPoint y: 84, distance: 41.7
click at [105, 84] on body "logitud Feedback Prototypes My projects 🛠️ MG SaaS Projects To pick up a dragga…" at bounding box center [276, 164] width 553 height 328
drag, startPoint x: 72, startPoint y: 90, endPoint x: 100, endPoint y: 60, distance: 40.4
click at [100, 60] on body "logitud Feedback Prototypes My projects 🛠️ MG SaaS Projects To pick up a dragga…" at bounding box center [276, 164] width 553 height 328
drag, startPoint x: 66, startPoint y: 110, endPoint x: 108, endPoint y: 65, distance: 61.9
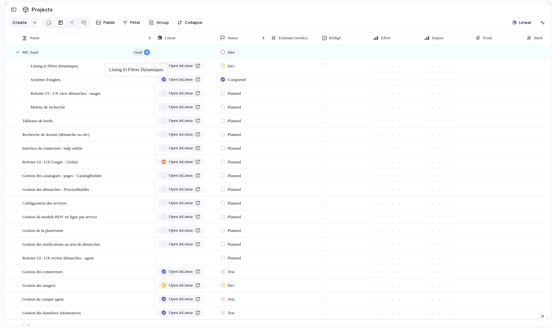
click at [108, 65] on body "logitud Feedback Prototypes My projects 🛠️ MG SaaS Projects To pick up a dragga…" at bounding box center [276, 164] width 553 height 328
drag, startPoint x: 55, startPoint y: 123, endPoint x: 96, endPoint y: 63, distance: 73.4
click at [96, 63] on body "logitud Feedback Prototypes My projects 🛠️ MG SaaS Projects To pick up a dragga…" at bounding box center [276, 164] width 553 height 328
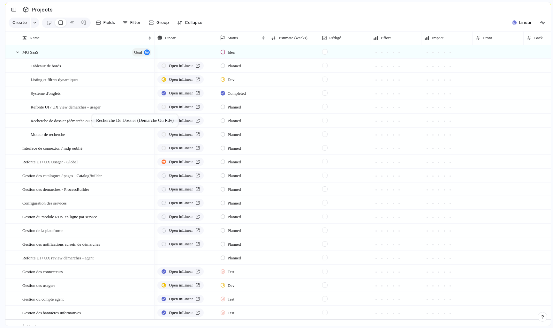
drag, startPoint x: 57, startPoint y: 137, endPoint x: 95, endPoint y: 115, distance: 43.3
click at [95, 115] on body "logitud Feedback Prototypes My projects 🛠️ MG SaaS Projects To pick up a dragga…" at bounding box center [276, 164] width 553 height 328
drag, startPoint x: 66, startPoint y: 151, endPoint x: 106, endPoint y: 137, distance: 42.0
click at [106, 137] on body "logitud Feedback Prototypes My projects 🛠️ MG SaaS Projects To pick up a dragga…" at bounding box center [276, 164] width 553 height 328
drag, startPoint x: 51, startPoint y: 162, endPoint x: 88, endPoint y: 145, distance: 40.7
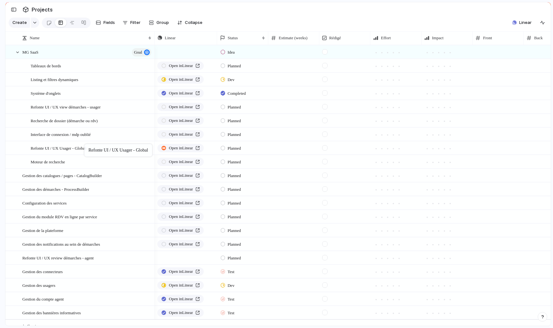
click at [88, 145] on body "logitud Feedback Prototypes My projects 🛠️ MG SaaS Projects To pick up a dragga…" at bounding box center [276, 164] width 553 height 328
drag, startPoint x: 64, startPoint y: 177, endPoint x: 98, endPoint y: 159, distance: 38.5
click at [98, 159] on body "logitud Feedback Prototypes My projects 🛠️ MG SaaS Projects To pick up a dragga…" at bounding box center [276, 164] width 553 height 328
drag, startPoint x: 67, startPoint y: 192, endPoint x: 101, endPoint y: 172, distance: 39.5
click at [101, 172] on body "logitud Feedback Prototypes My projects 🛠️ MG SaaS Projects To pick up a dragga…" at bounding box center [276, 164] width 553 height 328
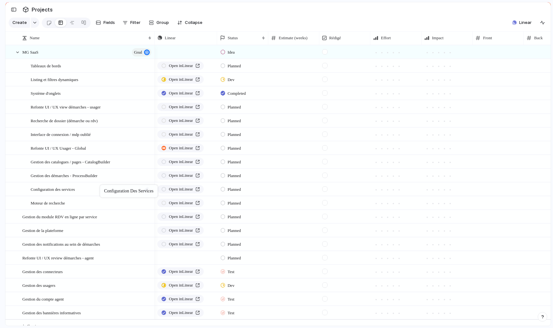
drag, startPoint x: 68, startPoint y: 205, endPoint x: 103, endPoint y: 186, distance: 39.7
click at [103, 186] on body "logitud Feedback Prototypes My projects 🛠️ MG SaaS Projects To pick up a dragga…" at bounding box center [276, 164] width 553 height 328
drag, startPoint x: 72, startPoint y: 213, endPoint x: 113, endPoint y: 194, distance: 45.4
click at [113, 194] on body "logitud Feedback Prototypes My projects 🛠️ MG SaaS Projects To pick up a dragga…" at bounding box center [276, 164] width 553 height 328
drag, startPoint x: 55, startPoint y: 232, endPoint x: 100, endPoint y: 214, distance: 47.7
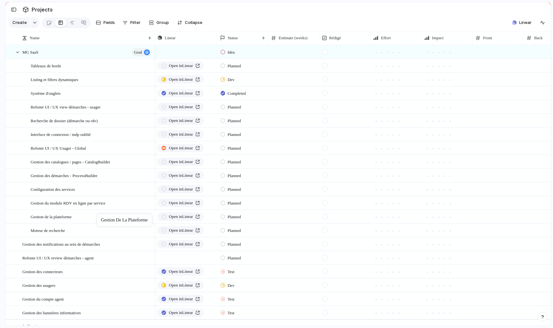
click at [100, 214] on body "logitud Feedback Prototypes My projects 🛠️ MG SaaS Projects To pick up a dragga…" at bounding box center [276, 164] width 553 height 328
drag, startPoint x: 53, startPoint y: 246, endPoint x: 89, endPoint y: 227, distance: 40.7
click at [89, 227] on body "logitud Feedback Prototypes My projects 🛠️ MG SaaS Projects To pick up a dragga…" at bounding box center [276, 164] width 553 height 328
drag, startPoint x: 63, startPoint y: 257, endPoint x: 104, endPoint y: 239, distance: 44.3
click at [104, 239] on body "logitud Feedback Prototypes My projects 🛠️ MG SaaS Projects To pick up a dragga…" at bounding box center [276, 164] width 553 height 328
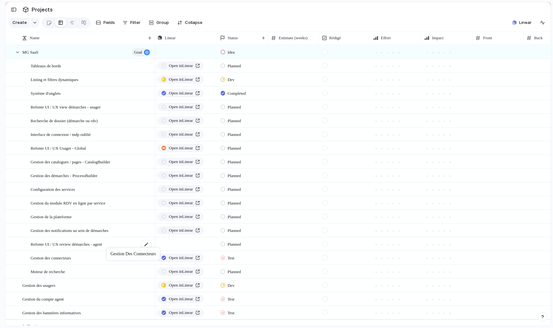
drag, startPoint x: 59, startPoint y: 274, endPoint x: 109, endPoint y: 249, distance: 56.1
click at [109, 249] on body "logitud Feedback Prototypes My projects 🛠️ MG SaaS Projects To pick up a dragga…" at bounding box center [276, 164] width 553 height 328
drag, startPoint x: 47, startPoint y: 289, endPoint x: 89, endPoint y: 268, distance: 47.2
click at [89, 268] on body "logitud Feedback Prototypes My projects 🛠️ MG SaaS Projects To pick up a dragga…" at bounding box center [276, 164] width 553 height 328
drag, startPoint x: 49, startPoint y: 302, endPoint x: 99, endPoint y: 277, distance: 56.1
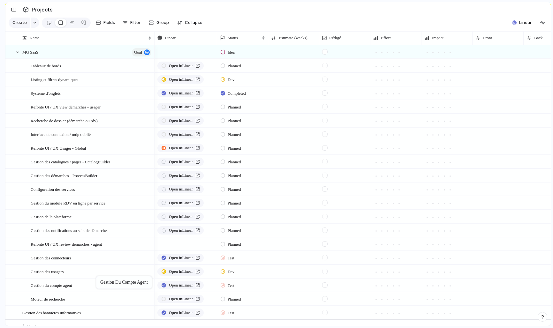
click at [99, 277] on body "logitud Feedback Prototypes My projects 🛠️ MG SaaS Projects To pick up a dragga…" at bounding box center [276, 164] width 553 height 328
drag, startPoint x: 61, startPoint y: 312, endPoint x: 97, endPoint y: 292, distance: 41.6
click at [97, 292] on body "logitud Feedback Prototypes My projects 🛠️ MG SaaS Projects To pick up a dragga…" at bounding box center [276, 164] width 553 height 328
click at [17, 52] on div at bounding box center [18, 52] width 6 height 6
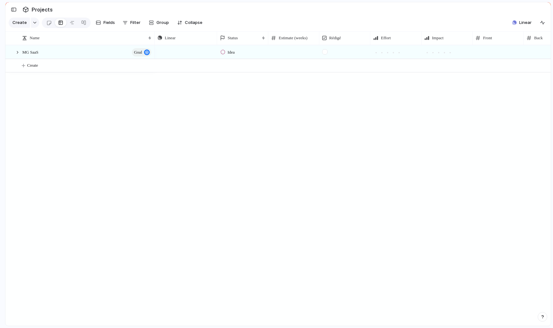
click at [228, 53] on span "Idea" at bounding box center [230, 52] width 7 height 6
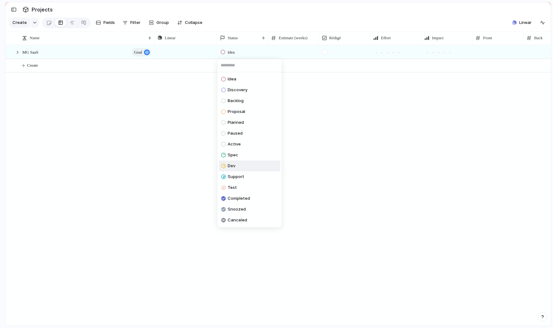
click at [234, 166] on span "Dev" at bounding box center [231, 166] width 8 height 6
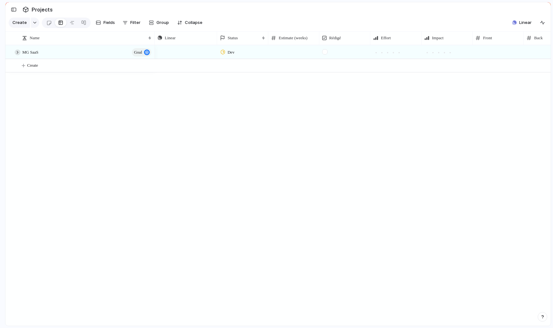
click at [18, 51] on div at bounding box center [18, 52] width 6 height 6
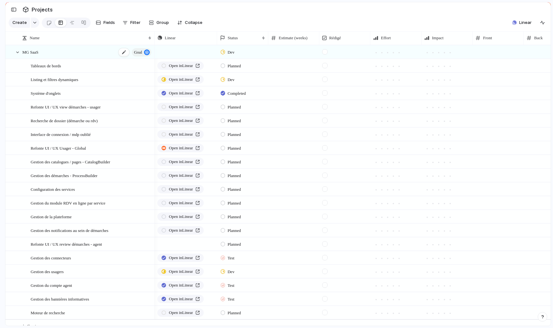
click at [93, 52] on div "MG SaaS goal" at bounding box center [87, 52] width 130 height 13
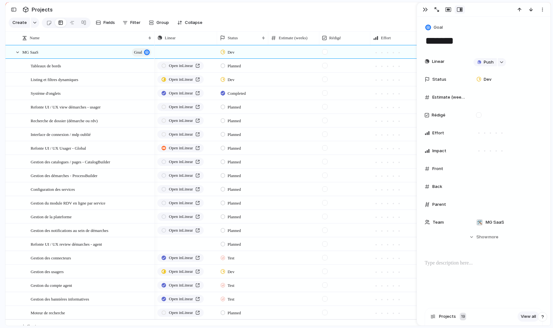
click at [473, 270] on div at bounding box center [483, 279] width 118 height 41
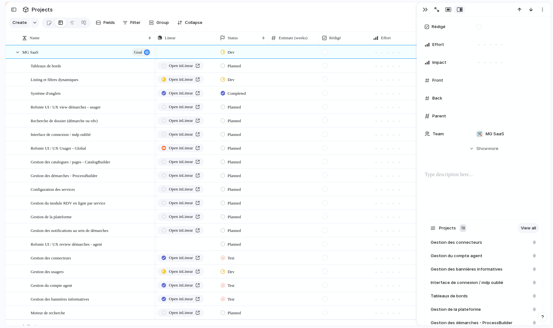
scroll to position [91, 0]
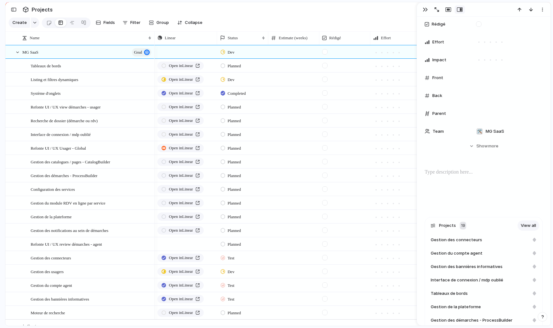
click at [470, 175] on p at bounding box center [483, 172] width 118 height 8
drag, startPoint x: 489, startPoint y: 172, endPoint x: 411, endPoint y: 172, distance: 78.5
click at [417, 173] on div "**********" at bounding box center [483, 171] width 133 height 309
click at [488, 196] on div "**********" at bounding box center [483, 188] width 118 height 41
click at [427, 10] on div "button" at bounding box center [424, 9] width 5 height 5
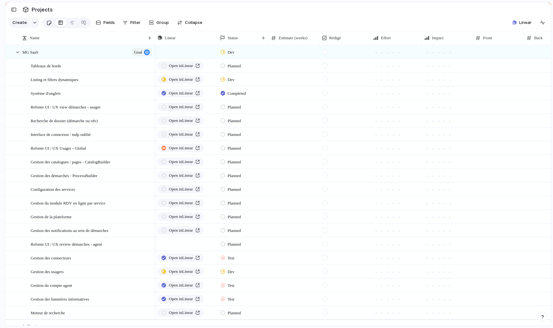
click at [50, 22] on div at bounding box center [48, 23] width 5 height 11
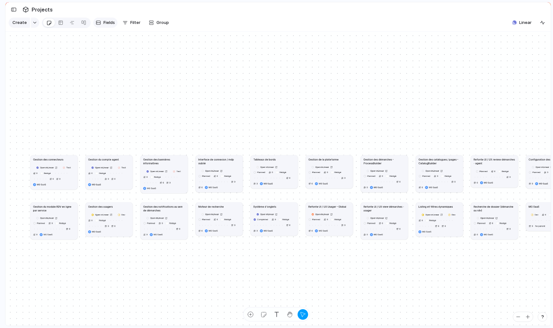
click at [110, 22] on span "Fields" at bounding box center [108, 22] width 11 height 6
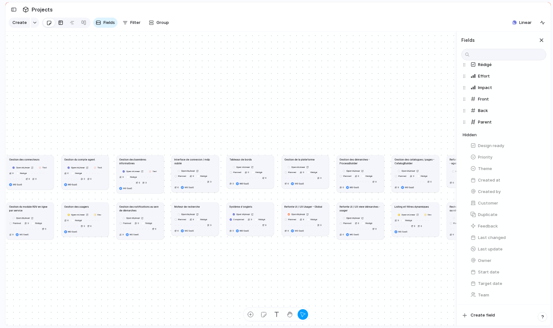
scroll to position [63, 0]
click at [60, 23] on div at bounding box center [60, 23] width 5 height 10
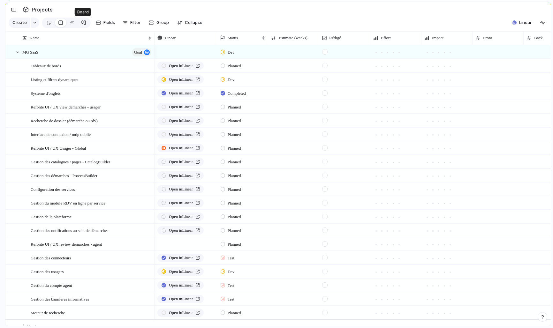
click at [82, 24] on div at bounding box center [83, 23] width 5 height 10
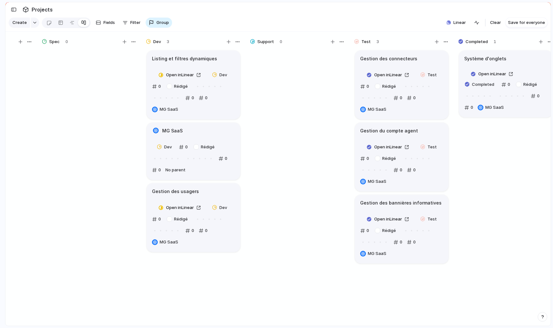
scroll to position [0, 1015]
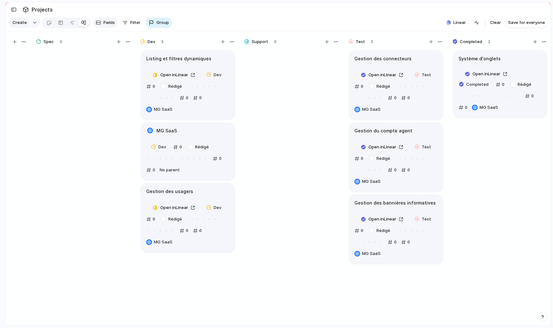
click at [105, 24] on span "Fields" at bounding box center [108, 22] width 11 height 6
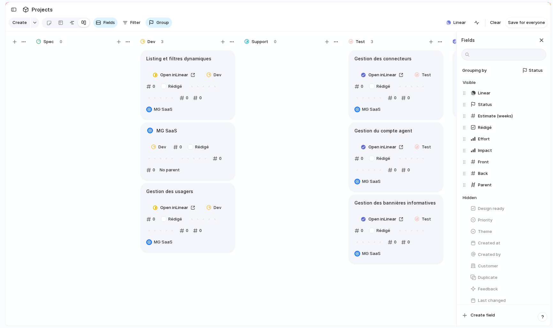
click at [72, 23] on div at bounding box center [72, 23] width 5 height 10
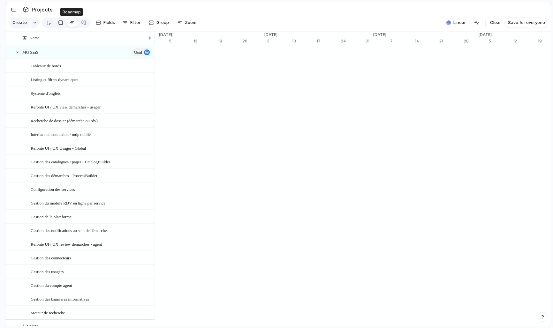
scroll to position [0, 3]
click at [60, 23] on div at bounding box center [60, 23] width 5 height 10
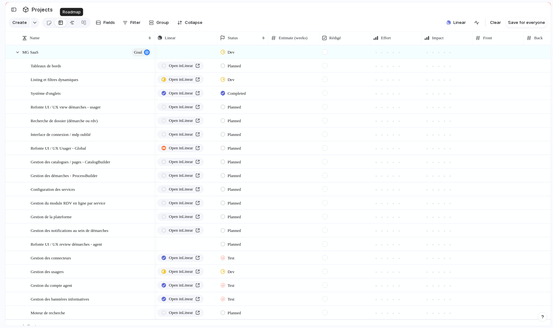
click at [73, 23] on div at bounding box center [72, 23] width 5 height 10
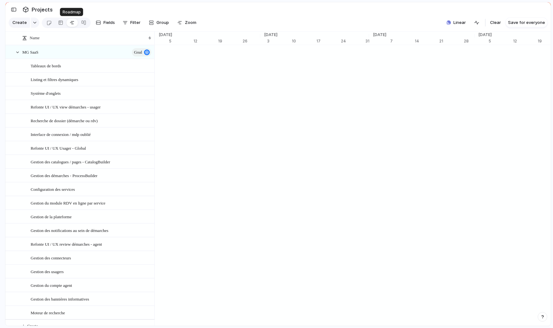
scroll to position [0, 3902]
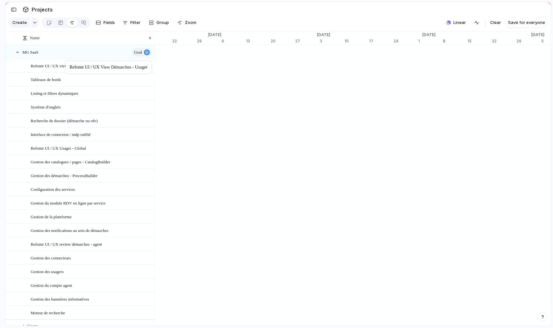
drag, startPoint x: 74, startPoint y: 109, endPoint x: 69, endPoint y: 63, distance: 47.2
click at [69, 63] on body "logitud Feedback Prototypes My projects 🛠️ MG SaaS Projects To pick up a dragga…" at bounding box center [276, 164] width 553 height 328
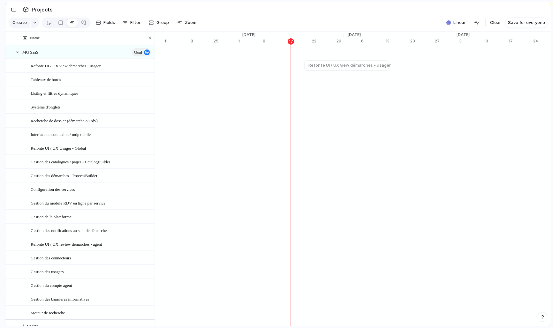
scroll to position [0, 3756]
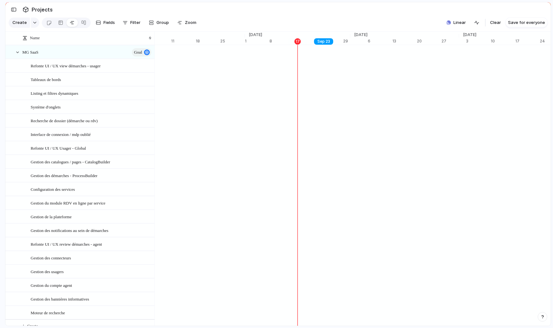
drag, startPoint x: 253, startPoint y: 42, endPoint x: 326, endPoint y: 40, distance: 73.1
click at [326, 40] on div "Sep 23" at bounding box center [323, 41] width 19 height 6
click at [99, 65] on span "Refonte UI / UX view démarches - usager" at bounding box center [66, 65] width 70 height 7
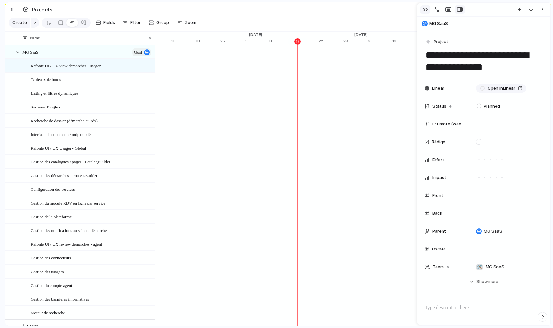
click at [426, 9] on div "button" at bounding box center [424, 9] width 5 height 5
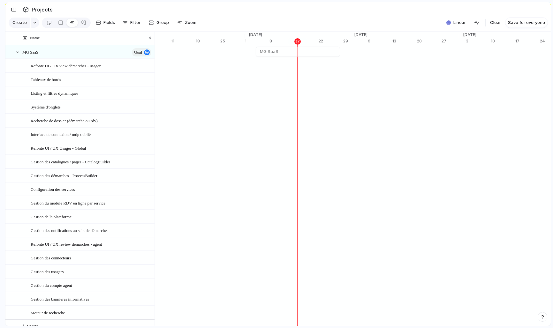
click at [256, 51] on div "MG SaaS" at bounding box center [297, 52] width 7798 height 14
click at [251, 52] on div at bounding box center [253, 52] width 8 height 10
drag, startPoint x: 341, startPoint y: 52, endPoint x: 330, endPoint y: 52, distance: 11.5
click at [330, 52] on div at bounding box center [329, 52] width 8 height 10
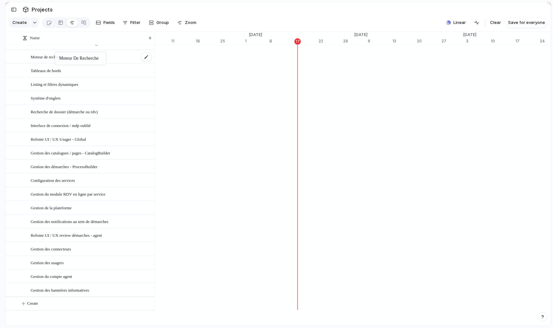
drag, startPoint x: 56, startPoint y: 290, endPoint x: 58, endPoint y: 54, distance: 235.8
click at [58, 54] on body "logitud Feedback Prototypes My projects 🛠️ MG SaaS Projects To pick up a dragga…" at bounding box center [276, 164] width 553 height 328
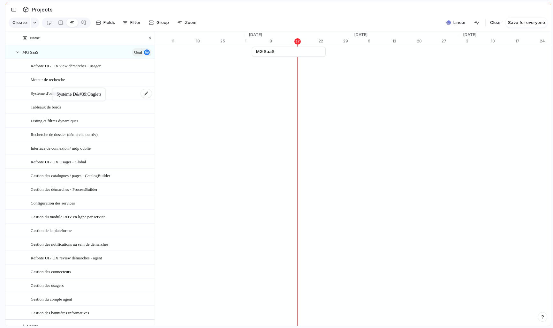
drag, startPoint x: 55, startPoint y: 123, endPoint x: 56, endPoint y: 89, distance: 33.2
click at [56, 89] on body "logitud Feedback Prototypes My projects 🛠️ MG SaaS Projects To pick up a dragga…" at bounding box center [276, 164] width 553 height 328
drag, startPoint x: 66, startPoint y: 122, endPoint x: 66, endPoint y: 103, distance: 19.5
click at [66, 103] on body "logitud Feedback Prototypes My projects 🛠️ MG SaaS Projects To pick up a dragga…" at bounding box center [276, 164] width 553 height 328
click at [18, 51] on div at bounding box center [18, 52] width 6 height 6
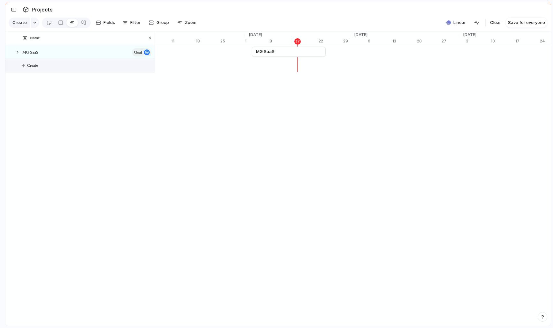
click at [24, 66] on button "Create" at bounding box center [88, 65] width 153 height 13
click at [34, 22] on div "button" at bounding box center [35, 22] width 4 height 3
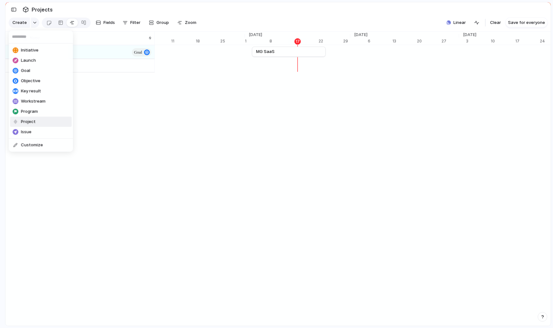
click at [31, 123] on span "Project" at bounding box center [28, 122] width 15 height 6
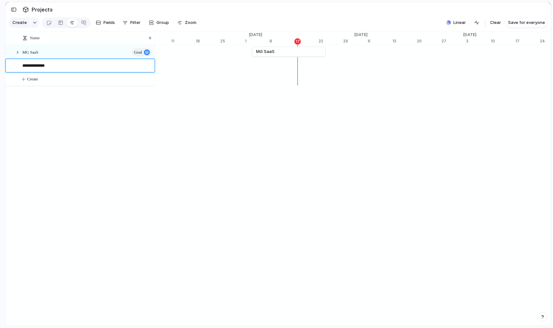
type textarea "**********"
click at [63, 115] on body "logitud Feedback Prototypes My projects 🛠️ MG SaaS Projects To pick up a dragga…" at bounding box center [276, 164] width 553 height 328
click at [63, 67] on div "Reprise Décénie" at bounding box center [87, 65] width 130 height 13
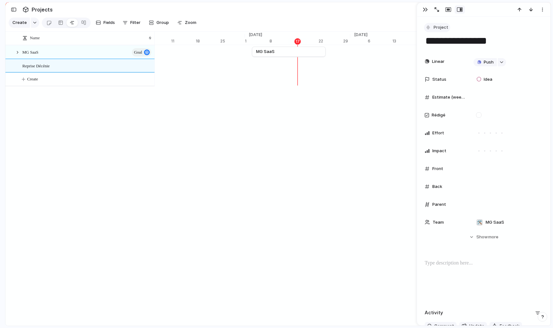
click at [431, 29] on button "Project" at bounding box center [437, 27] width 26 height 9
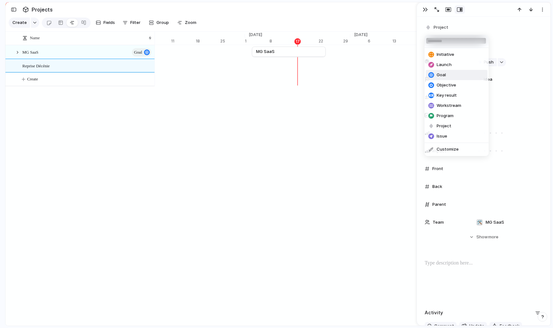
click at [446, 75] on li "Goal" at bounding box center [457, 75] width 62 height 10
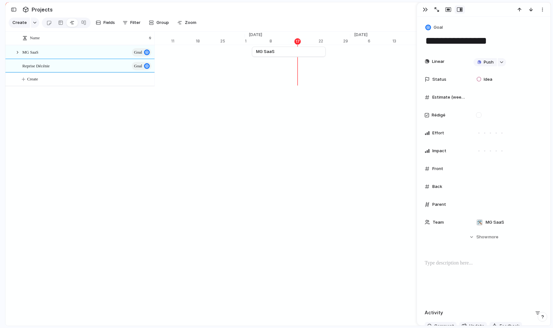
click at [111, 113] on div "Name MG SaaS goal Reprise Décénie goal Create" at bounding box center [79, 203] width 149 height 317
click at [88, 128] on div "Name MG SaaS goal Reprise Décénie goal Create" at bounding box center [79, 203] width 149 height 317
click at [490, 133] on div at bounding box center [489, 132] width 1 height 1
click at [496, 152] on div at bounding box center [496, 151] width 6 height 6
click at [477, 115] on div at bounding box center [478, 114] width 5 height 5
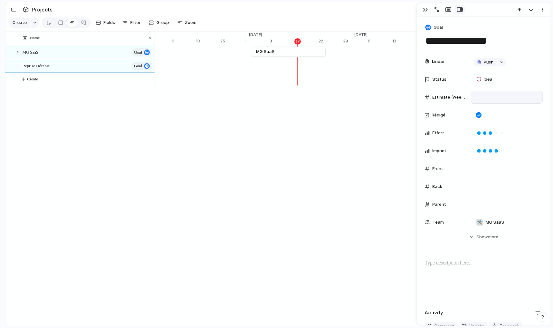
click at [479, 98] on div at bounding box center [506, 97] width 66 height 7
click at [497, 94] on div at bounding box center [506, 97] width 66 height 7
type input "*"
click at [484, 172] on div at bounding box center [506, 168] width 66 height 7
type input "**"
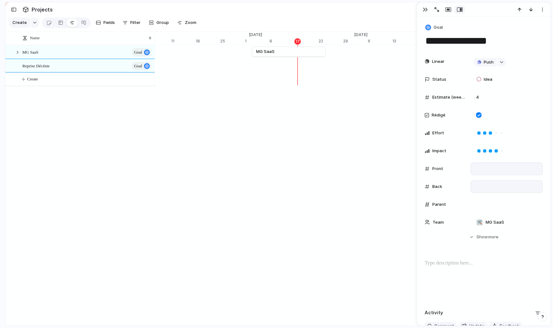
click at [486, 183] on div at bounding box center [506, 186] width 66 height 7
click at [485, 177] on div "Linear Push Status Idea Estimate (weeks) 4 Rédigé Effort Impact Front Back Pare…" at bounding box center [483, 142] width 118 height 174
click at [485, 172] on div at bounding box center [506, 168] width 72 height 13
type input "**"
click at [486, 183] on div at bounding box center [506, 186] width 66 height 7
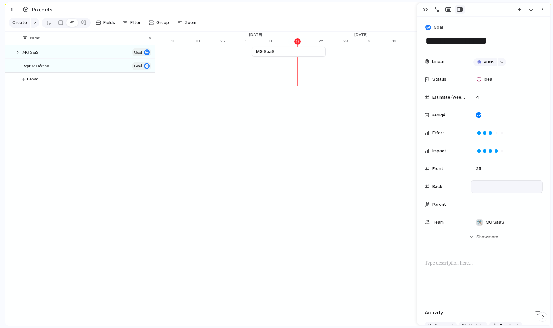
click at [488, 185] on div at bounding box center [506, 186] width 66 height 7
type input "**"
click at [482, 235] on span "Show" at bounding box center [481, 237] width 11 height 6
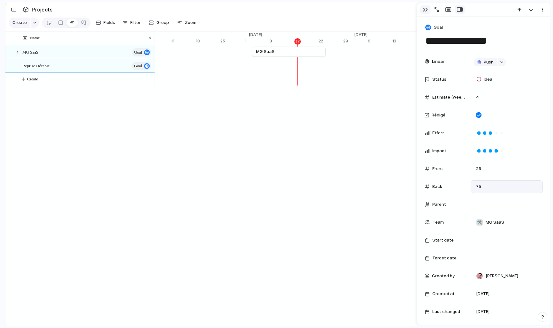
click at [426, 8] on div "button" at bounding box center [424, 9] width 5 height 5
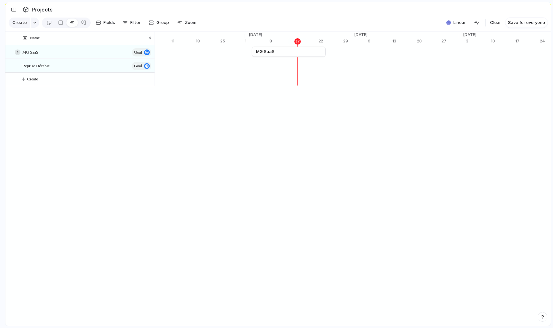
click at [18, 53] on div at bounding box center [18, 52] width 6 height 6
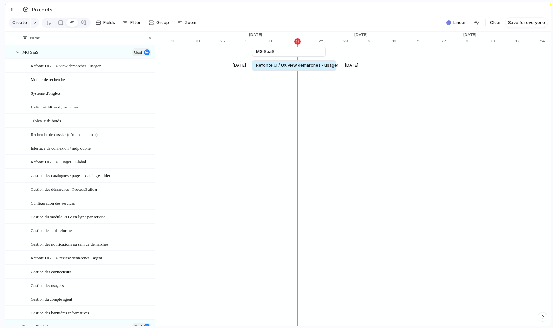
click at [252, 67] on div "Sep 3 Refonte UI / UX view démarches - usager Sep 27" at bounding box center [297, 66] width 7798 height 14
drag, startPoint x: 338, startPoint y: 64, endPoint x: 328, endPoint y: 65, distance: 10.2
click at [328, 65] on div at bounding box center [327, 65] width 8 height 10
click at [299, 54] on link "MG SaaS" at bounding box center [288, 52] width 65 height 10
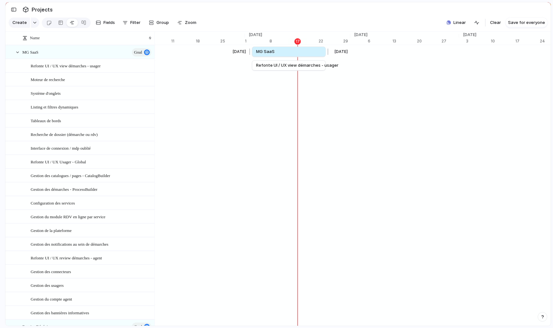
click at [299, 53] on link "MG SaaS" at bounding box center [288, 52] width 65 height 10
click at [315, 54] on link "MG SaaS" at bounding box center [288, 52] width 65 height 10
click at [86, 48] on div "MG SaaS goal" at bounding box center [87, 52] width 130 height 13
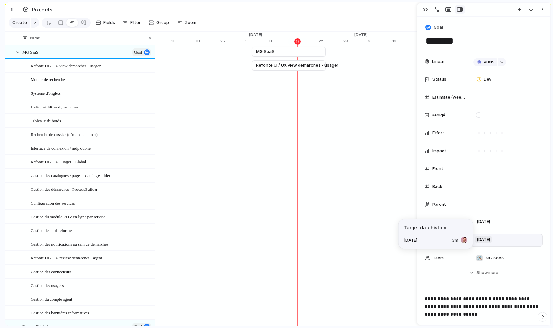
click at [492, 239] on span "24 September" at bounding box center [483, 240] width 17 height 8
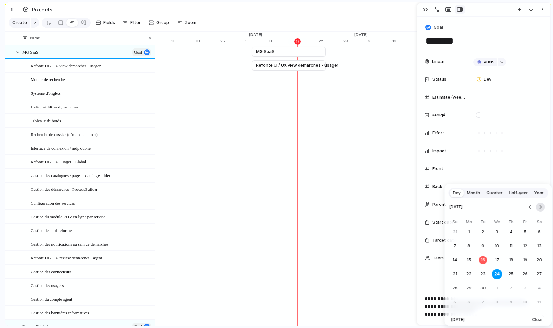
click at [539, 209] on button "Go to the Next Month" at bounding box center [540, 207] width 9 height 9
click at [495, 287] on button "31" at bounding box center [496, 287] width 11 height 11
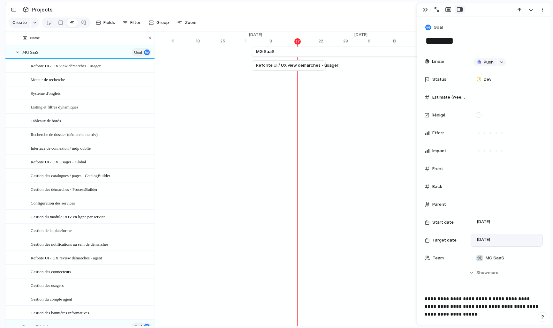
click at [325, 21] on section "Create Fields Filter Group Zoom Linear Clear Save for everyone" at bounding box center [277, 23] width 545 height 15
click at [427, 11] on div "button" at bounding box center [424, 9] width 5 height 5
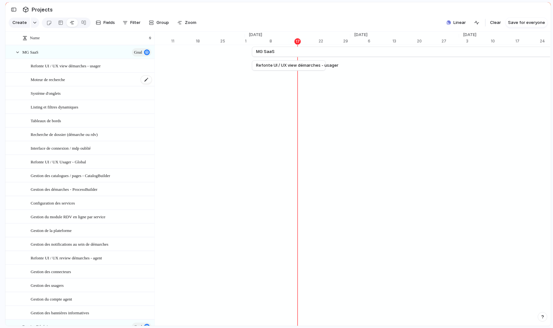
click at [89, 81] on div "Moteur de recherche" at bounding box center [92, 79] width 122 height 13
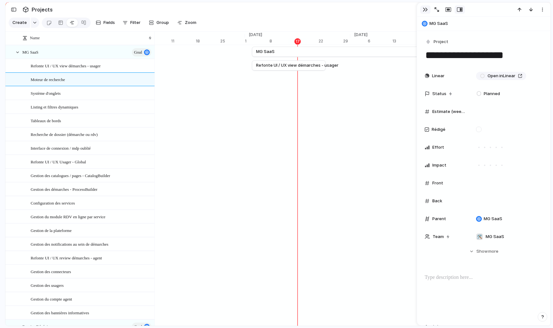
click at [425, 13] on button "button" at bounding box center [425, 9] width 10 height 8
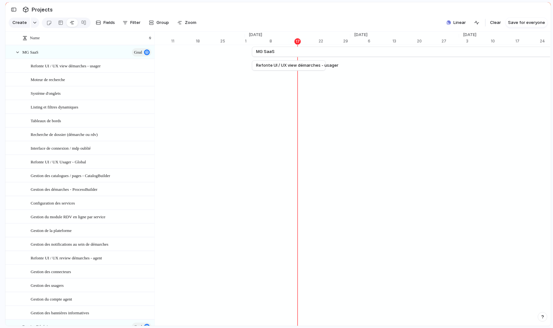
click at [336, 80] on div "Moteur de recherche" at bounding box center [297, 79] width 7798 height 14
click at [90, 81] on div "Moteur de recherche" at bounding box center [92, 79] width 122 height 13
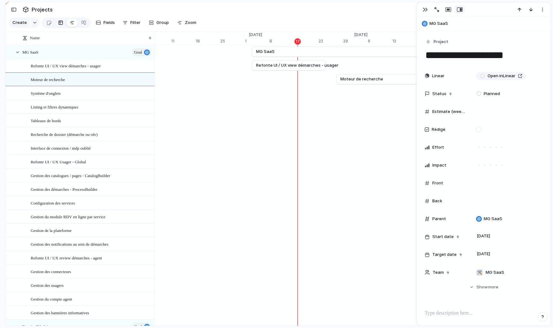
click at [62, 24] on div at bounding box center [60, 23] width 5 height 10
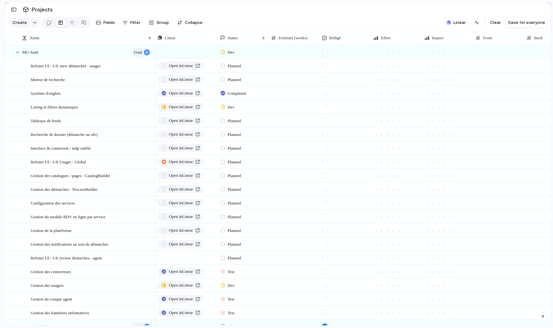
click at [325, 133] on div at bounding box center [324, 133] width 5 height 5
click at [325, 118] on div at bounding box center [324, 120] width 5 height 5
click at [324, 106] on div at bounding box center [324, 106] width 5 height 5
click at [324, 93] on div at bounding box center [324, 92] width 5 height 5
click at [325, 79] on div at bounding box center [324, 79] width 5 height 5
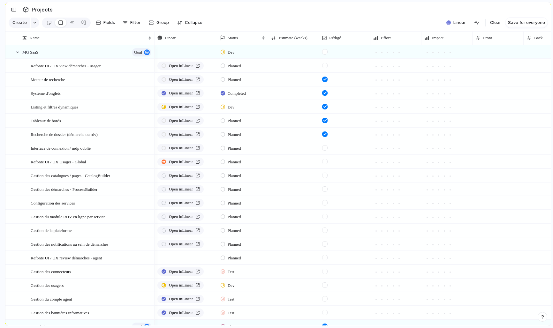
click at [325, 68] on div at bounding box center [324, 65] width 5 height 5
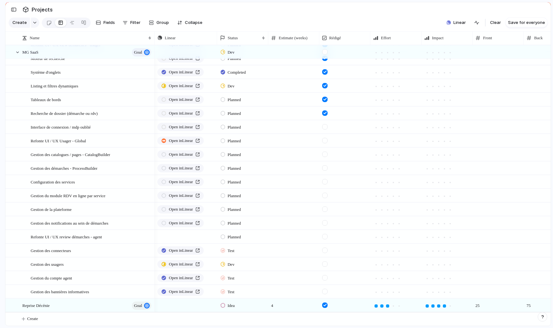
scroll to position [21, 0]
click at [326, 264] on div at bounding box center [324, 263] width 5 height 5
click at [326, 277] on div at bounding box center [324, 277] width 5 height 5
click at [326, 287] on form at bounding box center [324, 289] width 11 height 9
click at [326, 290] on div at bounding box center [324, 291] width 5 height 5
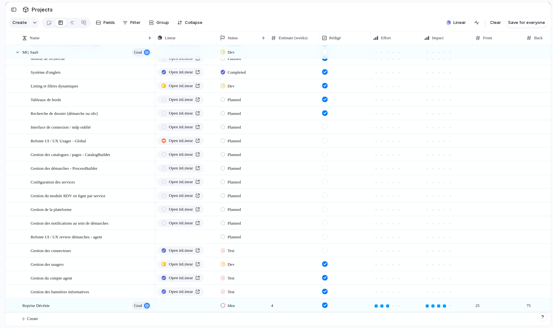
click at [233, 309] on div "Idea" at bounding box center [242, 304] width 50 height 11
click at [249, 221] on li "Planned" at bounding box center [250, 221] width 62 height 11
click at [211, 305] on div "button" at bounding box center [210, 305] width 4 height 3
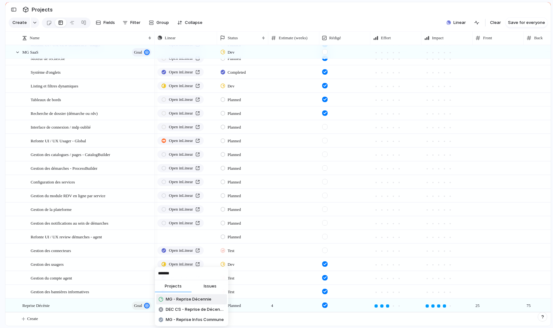
type input "*******"
click at [177, 298] on span "MG - Reprise Décennie" at bounding box center [189, 299] width 46 height 6
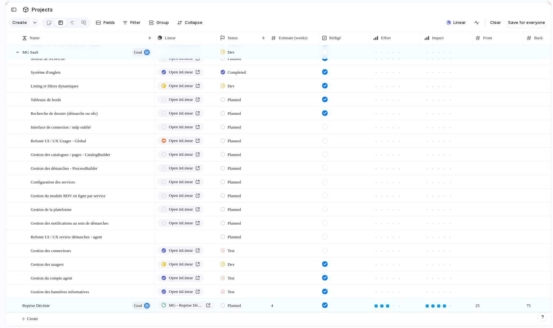
click at [234, 307] on span "Planned" at bounding box center [233, 305] width 13 height 6
click at [235, 256] on span "Spec" at bounding box center [232, 254] width 11 height 6
click at [233, 305] on span "Spec" at bounding box center [231, 305] width 8 height 6
click at [235, 223] on span "Planned" at bounding box center [235, 221] width 16 height 6
click at [210, 235] on div "button" at bounding box center [210, 236] width 4 height 3
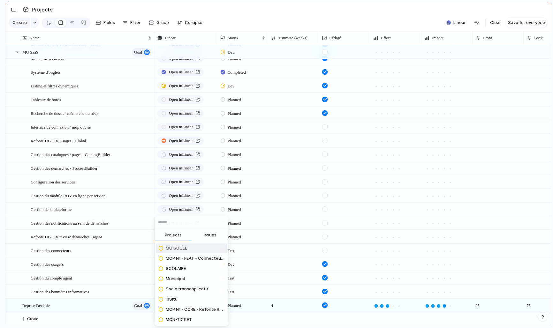
click at [206, 234] on span "Issues" at bounding box center [210, 235] width 13 height 6
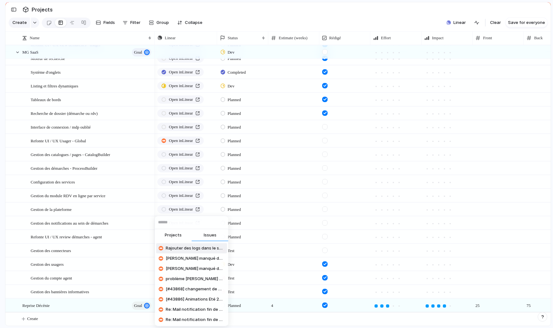
click at [183, 223] on input "text" at bounding box center [191, 222] width 73 height 13
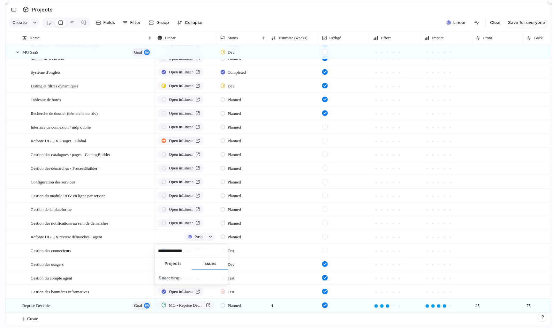
type input "**********"
click at [209, 235] on div "button" at bounding box center [210, 236] width 4 height 3
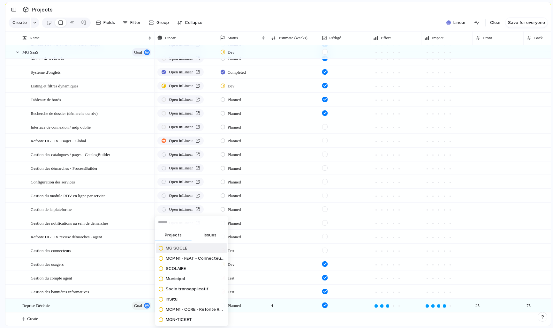
click at [208, 233] on span "Issues" at bounding box center [210, 235] width 13 height 6
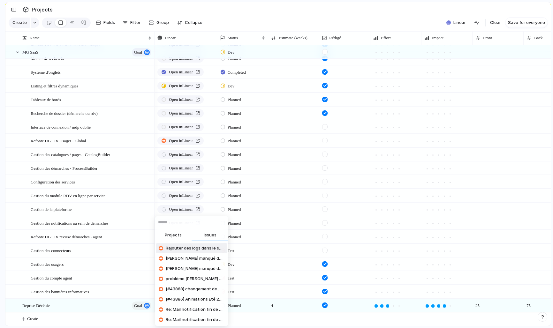
click at [195, 226] on input "text" at bounding box center [191, 222] width 73 height 13
paste input "******"
type input "******"
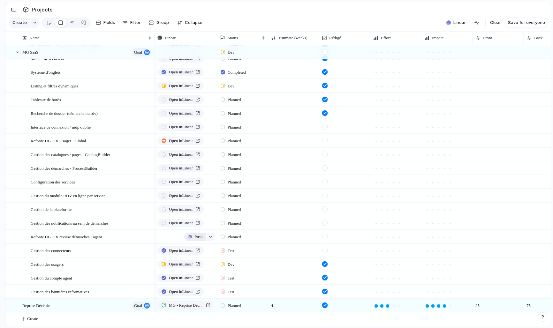
click at [192, 236] on button "Push" at bounding box center [194, 237] width 21 height 8
click at [191, 260] on span "Issue" at bounding box center [187, 261] width 11 height 6
click at [191, 237] on span "Open in Linear" at bounding box center [181, 237] width 24 height 6
click at [128, 238] on div "Refonte UI / UX review démarches - agent" at bounding box center [92, 236] width 122 height 13
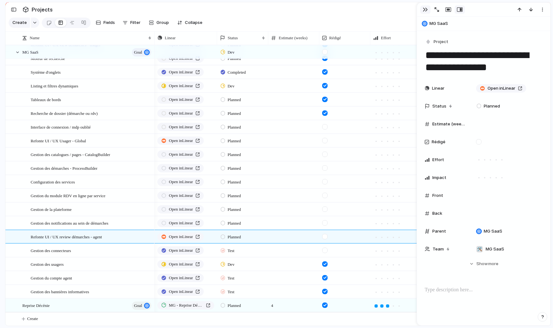
click at [422, 10] on button "button" at bounding box center [425, 9] width 10 height 8
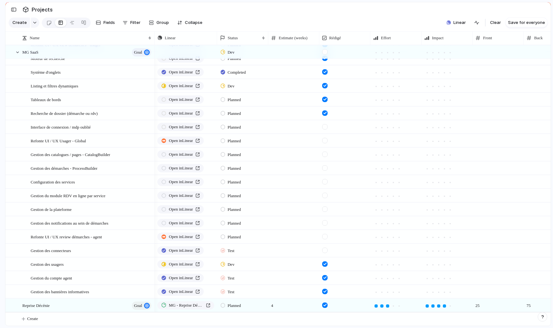
click at [326, 250] on div at bounding box center [324, 250] width 5 height 5
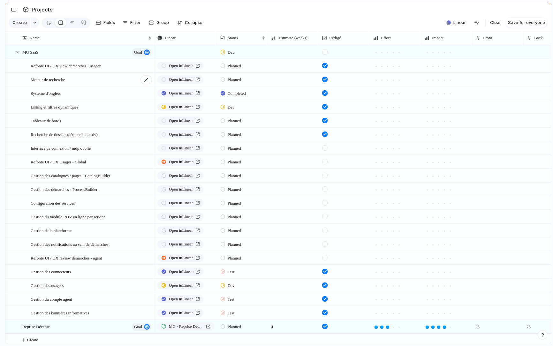
click at [92, 81] on div "Moteur de recherche" at bounding box center [92, 79] width 122 height 13
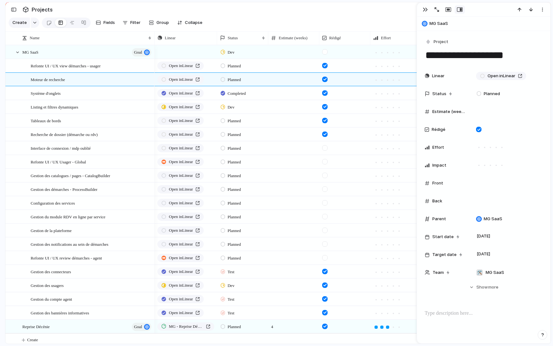
click at [291, 78] on div at bounding box center [293, 79] width 51 height 13
type input "*"
click at [284, 67] on div at bounding box center [293, 65] width 51 height 13
click at [284, 94] on div at bounding box center [293, 92] width 51 height 13
click at [283, 95] on input "number" at bounding box center [293, 94] width 50 height 15
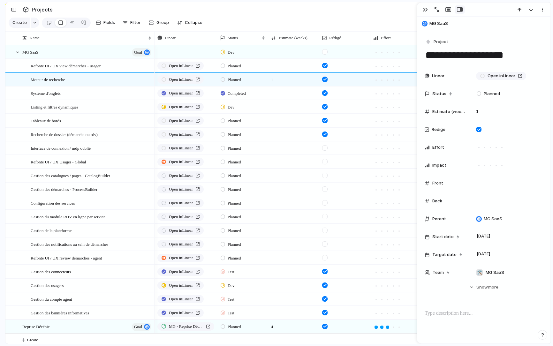
type input "*"
click at [279, 104] on div at bounding box center [293, 106] width 51 height 13
click at [281, 61] on span at bounding box center [293, 61] width 50 height 4
type input "*"
click at [276, 107] on div at bounding box center [293, 106] width 51 height 13
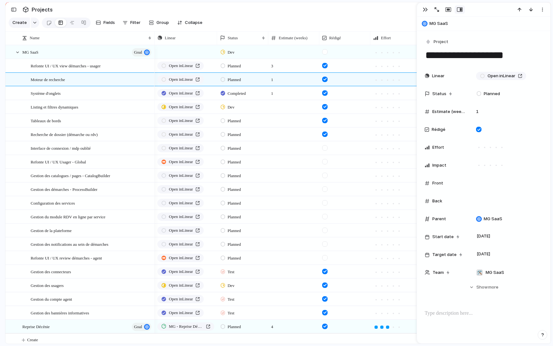
type input "*"
click at [278, 121] on div at bounding box center [293, 120] width 51 height 13
type input "*"
click at [278, 134] on div at bounding box center [293, 134] width 51 height 13
click at [283, 137] on div at bounding box center [293, 134] width 51 height 13
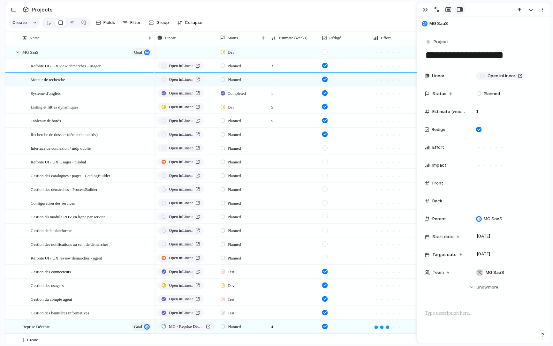
type input "*"
click at [277, 145] on div at bounding box center [293, 147] width 51 height 13
click at [285, 147] on div at bounding box center [293, 147] width 51 height 13
type input "*"
click at [283, 162] on div at bounding box center [293, 161] width 51 height 13
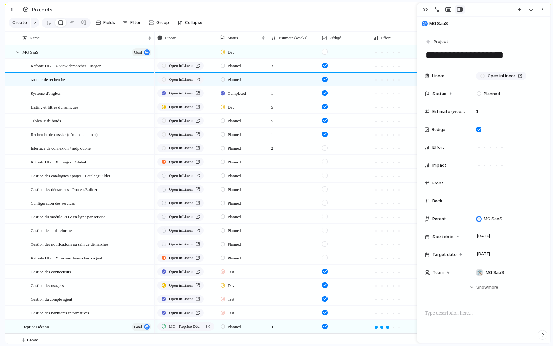
type input "*"
click at [281, 175] on div at bounding box center [293, 175] width 51 height 13
type input "*"
click at [278, 190] on div at bounding box center [293, 188] width 51 height 13
type input "*"
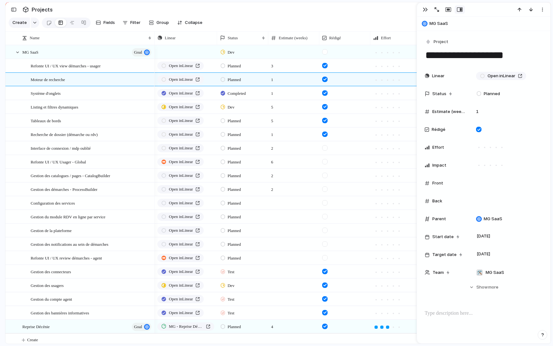
click at [279, 206] on div at bounding box center [293, 202] width 51 height 13
click at [289, 206] on div at bounding box center [293, 202] width 51 height 13
type input "*"
click at [285, 215] on div at bounding box center [293, 216] width 51 height 13
type input "*"
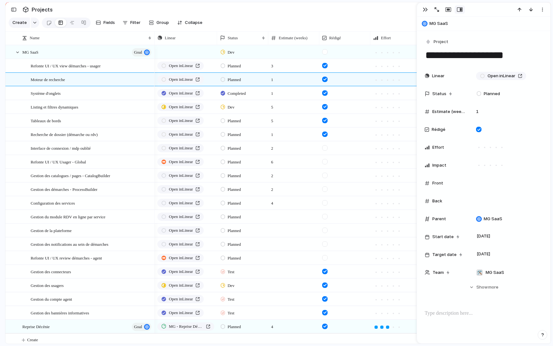
click at [284, 234] on div at bounding box center [293, 230] width 51 height 13
type input "*"
click at [279, 241] on div at bounding box center [293, 243] width 51 height 13
type input "*"
click at [284, 259] on div at bounding box center [293, 257] width 51 height 13
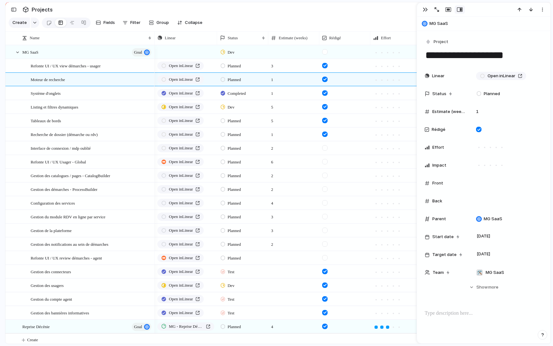
type input "*"
click at [275, 284] on div at bounding box center [293, 285] width 51 height 13
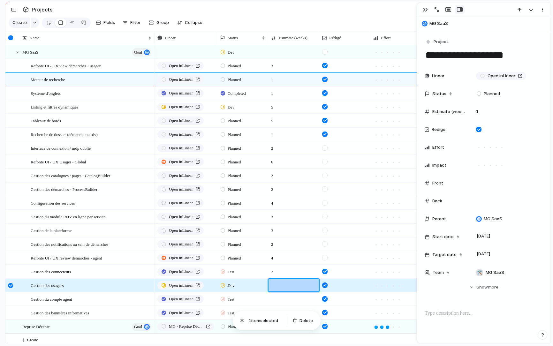
click at [301, 282] on span at bounding box center [293, 281] width 50 height 4
type input "*"
click at [286, 301] on div at bounding box center [293, 298] width 51 height 13
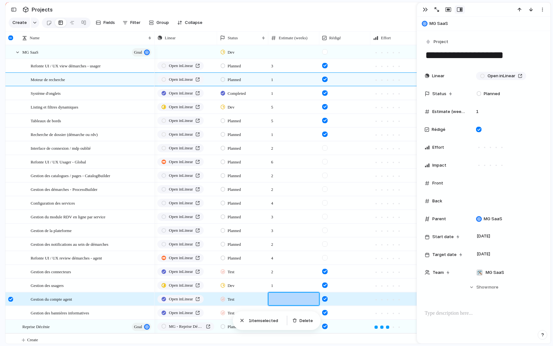
type input "*"
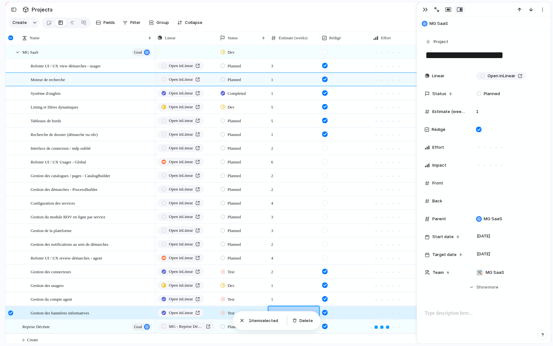
click at [280, 309] on span at bounding box center [293, 308] width 50 height 4
type input "*"
click at [241, 320] on div "button" at bounding box center [242, 320] width 6 height 6
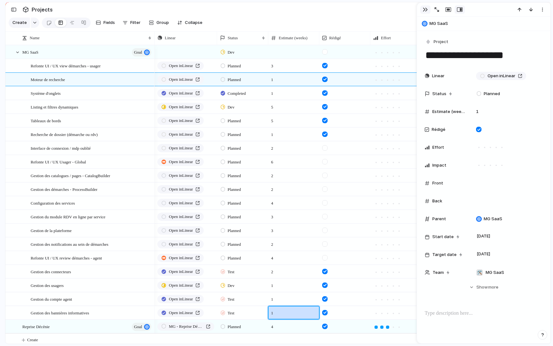
click at [426, 10] on div "button" at bounding box center [424, 9] width 5 height 5
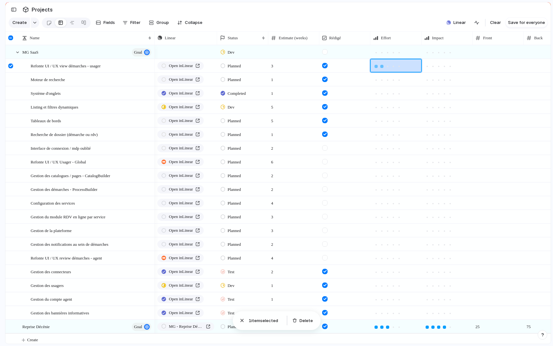
click at [381, 66] on div at bounding box center [381, 66] width 3 height 3
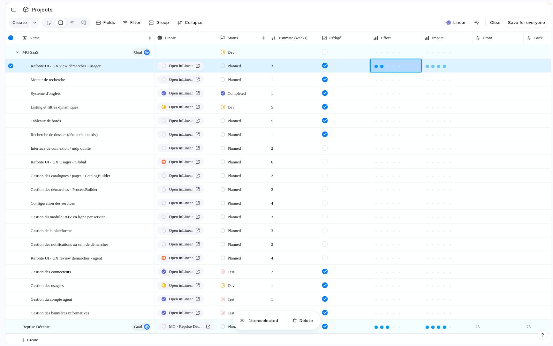
click at [445, 67] on div at bounding box center [444, 66] width 3 height 3
click at [376, 67] on div at bounding box center [375, 66] width 3 height 3
click at [381, 64] on div at bounding box center [382, 66] width 6 height 6
click at [376, 81] on div at bounding box center [375, 79] width 3 height 3
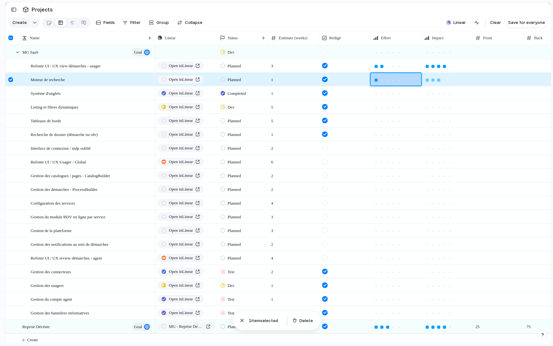
click at [438, 81] on div at bounding box center [438, 79] width 3 height 3
click at [377, 94] on div at bounding box center [375, 93] width 3 height 3
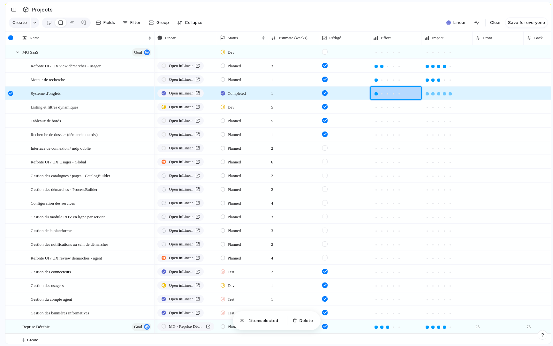
click at [449, 94] on div at bounding box center [449, 93] width 3 height 3
click at [394, 108] on div at bounding box center [392, 107] width 3 height 3
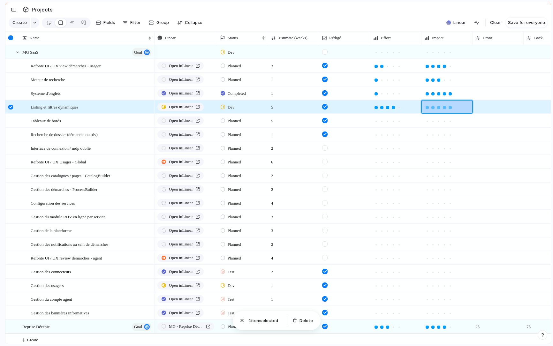
click at [450, 106] on div at bounding box center [449, 107] width 3 height 3
click at [394, 122] on div at bounding box center [392, 121] width 3 height 3
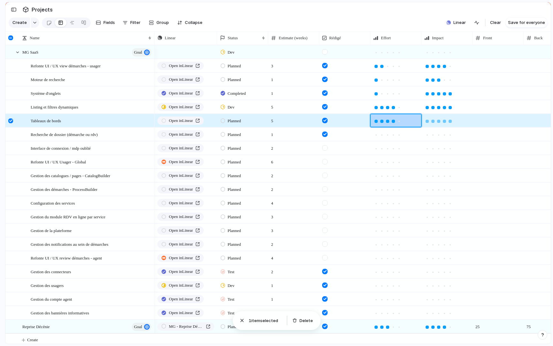
click at [451, 122] on div at bounding box center [449, 121] width 3 height 3
click at [376, 135] on div at bounding box center [375, 134] width 3 height 3
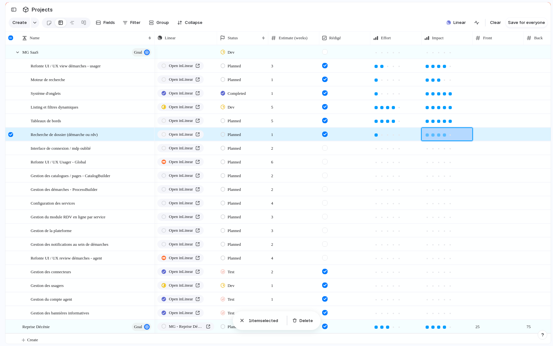
click at [445, 136] on div at bounding box center [444, 134] width 3 height 3
click at [376, 148] on div at bounding box center [375, 148] width 3 height 3
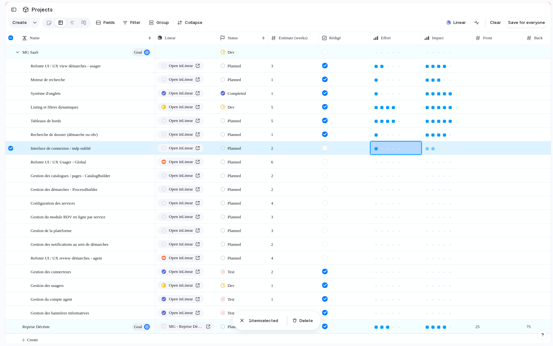
click at [432, 149] on div at bounding box center [432, 148] width 3 height 3
click at [388, 163] on div at bounding box center [387, 162] width 3 height 3
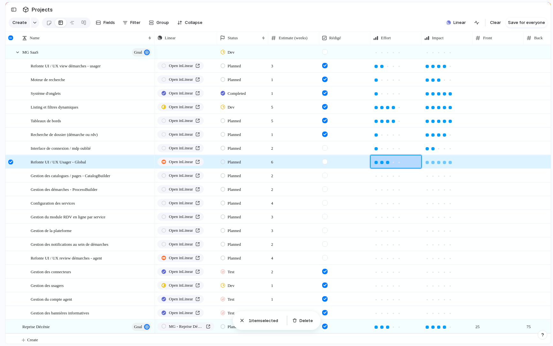
click at [449, 163] on div at bounding box center [449, 162] width 3 height 3
click at [376, 177] on div at bounding box center [375, 176] width 3 height 3
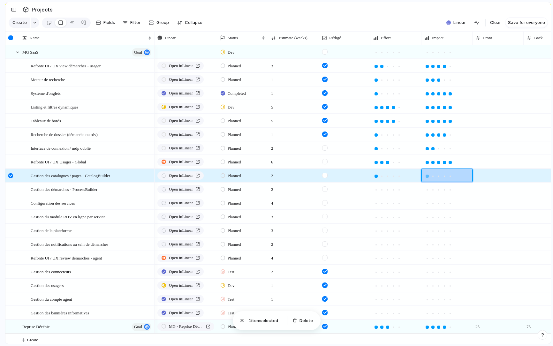
click at [427, 176] on div at bounding box center [426, 176] width 3 height 3
click at [375, 189] on div at bounding box center [375, 189] width 3 height 3
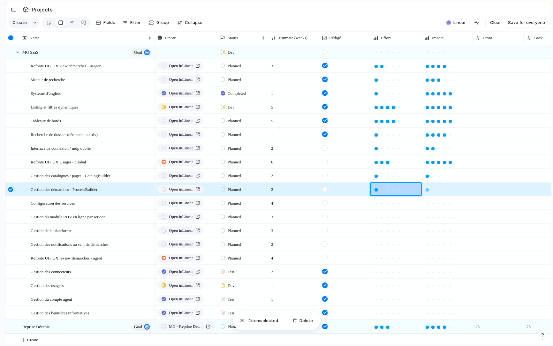
click at [427, 190] on div at bounding box center [426, 189] width 3 height 3
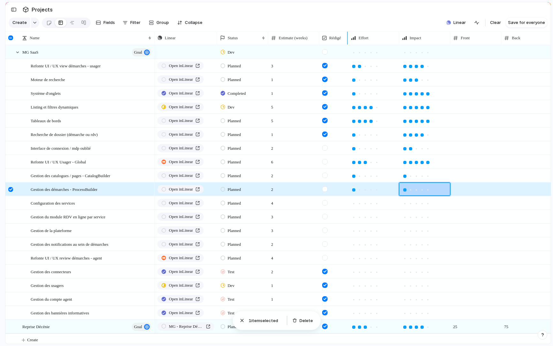
drag, startPoint x: 370, startPoint y: 37, endPoint x: 348, endPoint y: 37, distance: 22.3
click at [348, 37] on div at bounding box center [347, 37] width 3 height 13
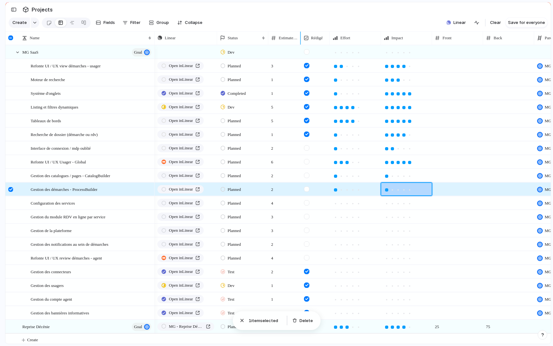
drag, startPoint x: 318, startPoint y: 38, endPoint x: 300, endPoint y: 38, distance: 18.2
click at [300, 38] on div at bounding box center [300, 37] width 3 height 13
click at [392, 190] on div at bounding box center [392, 189] width 3 height 3
click at [392, 175] on div at bounding box center [392, 176] width 3 height 3
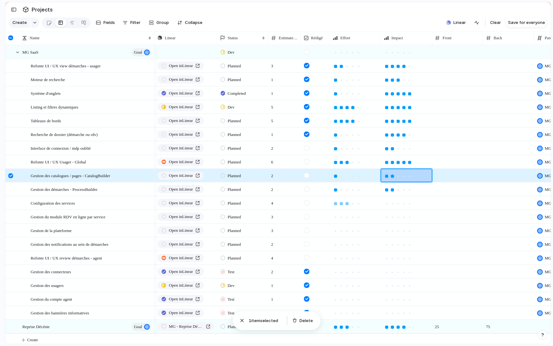
click at [347, 204] on div at bounding box center [346, 203] width 3 height 3
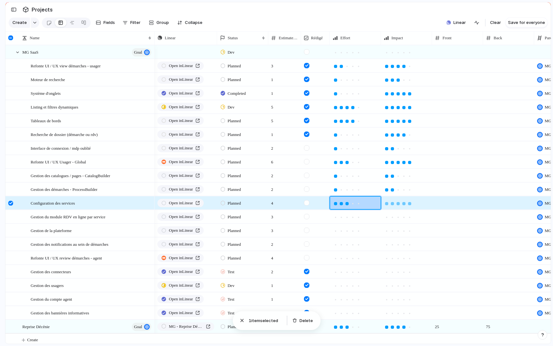
click at [409, 204] on div at bounding box center [409, 203] width 3 height 3
click at [341, 218] on div at bounding box center [340, 217] width 3 height 3
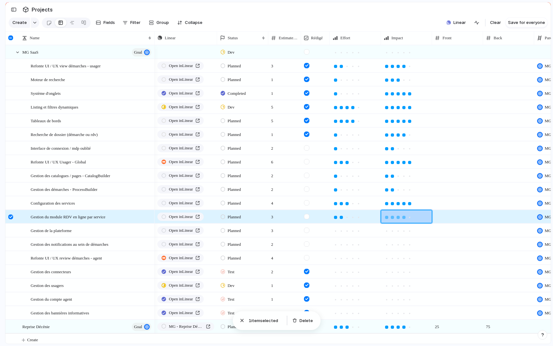
click at [402, 218] on div at bounding box center [403, 217] width 3 height 3
click at [399, 218] on div at bounding box center [397, 217] width 3 height 3
click at [348, 231] on div at bounding box center [346, 230] width 3 height 3
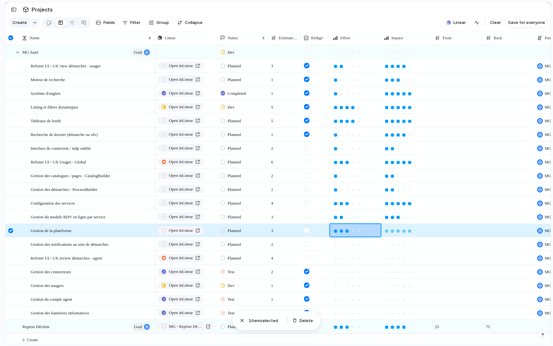
click at [410, 231] on div at bounding box center [409, 230] width 3 height 3
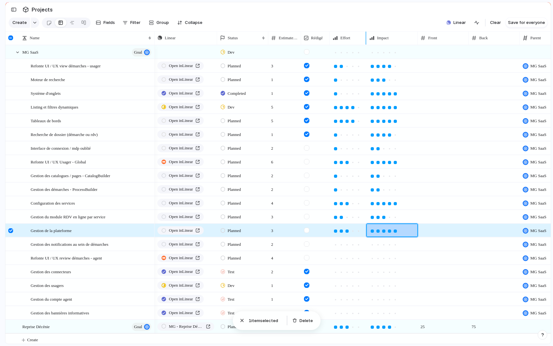
drag, startPoint x: 381, startPoint y: 37, endPoint x: 367, endPoint y: 38, distance: 14.4
click at [367, 38] on div at bounding box center [365, 37] width 3 height 13
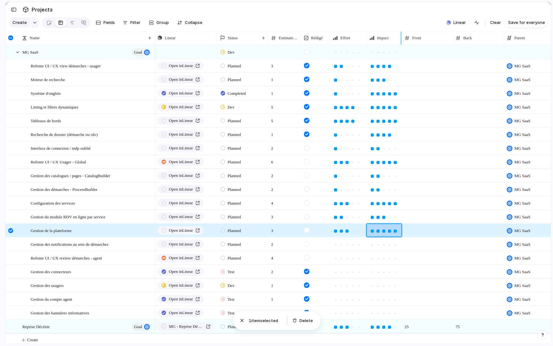
drag, startPoint x: 416, startPoint y: 37, endPoint x: 400, endPoint y: 37, distance: 16.6
click at [400, 37] on div at bounding box center [400, 37] width 3 height 13
click at [342, 245] on div at bounding box center [340, 244] width 3 height 3
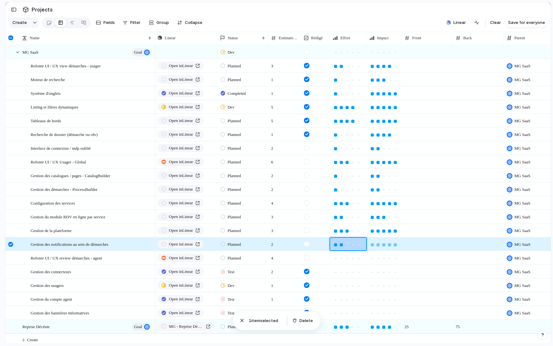
click at [396, 244] on div at bounding box center [394, 244] width 3 height 3
click at [342, 257] on div at bounding box center [340, 258] width 3 height 3
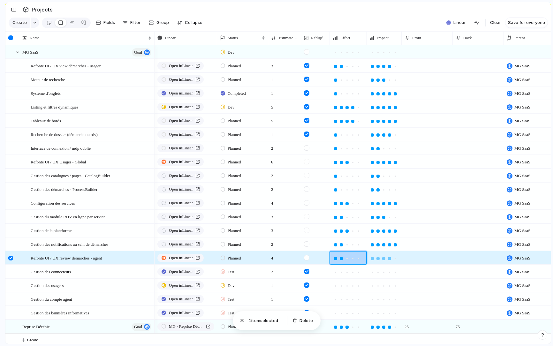
click at [390, 259] on div at bounding box center [389, 258] width 3 height 3
click at [340, 273] on div at bounding box center [340, 272] width 3 height 3
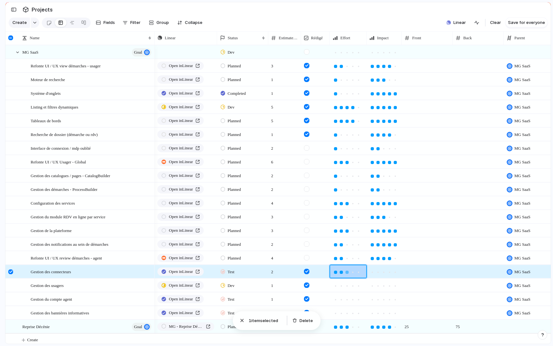
click at [347, 272] on div at bounding box center [346, 272] width 3 height 3
click at [396, 272] on div at bounding box center [394, 272] width 3 height 3
click at [342, 286] on div at bounding box center [340, 285] width 3 height 3
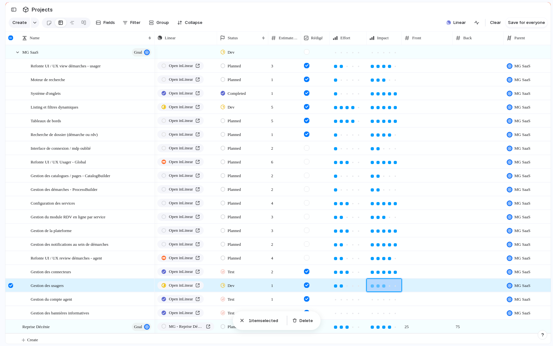
click at [385, 286] on div at bounding box center [384, 286] width 6 height 6
click at [341, 299] on div at bounding box center [340, 299] width 3 height 3
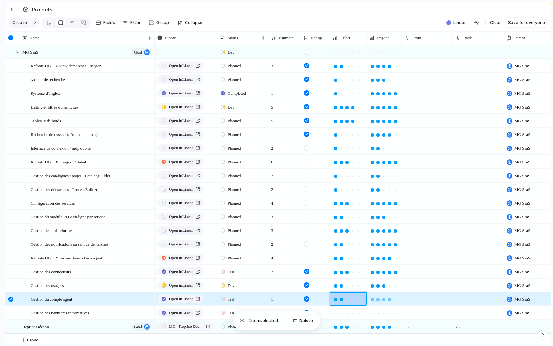
click at [390, 300] on div at bounding box center [389, 299] width 3 height 3
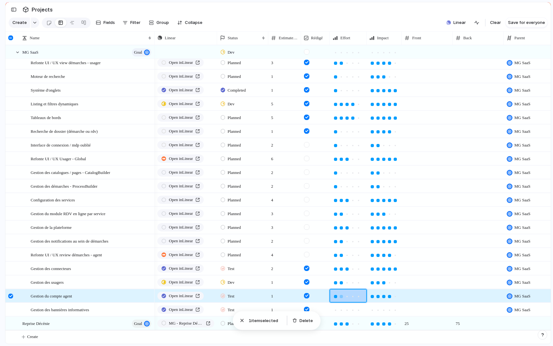
click at [336, 297] on div at bounding box center [335, 296] width 3 height 3
click at [336, 311] on div at bounding box center [335, 310] width 3 height 3
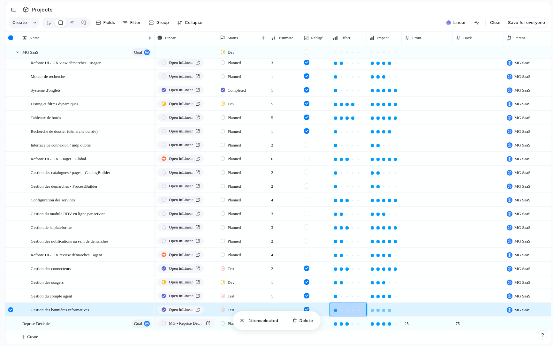
click at [390, 311] on div at bounding box center [389, 310] width 6 height 6
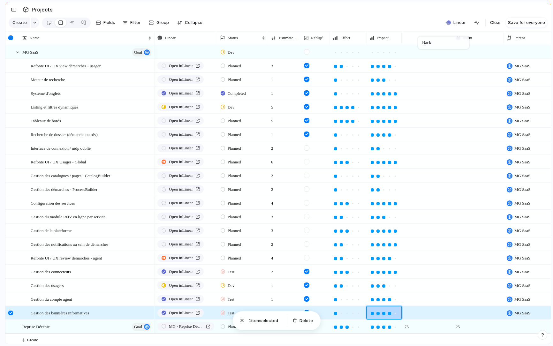
drag, startPoint x: 471, startPoint y: 36, endPoint x: 417, endPoint y: 36, distance: 53.9
click at [417, 37] on body "logitud Feedback Prototypes My projects 🛠️ MG SaaS Projects To pick up a dragga…" at bounding box center [276, 173] width 553 height 346
click at [419, 64] on div at bounding box center [426, 65] width 51 height 13
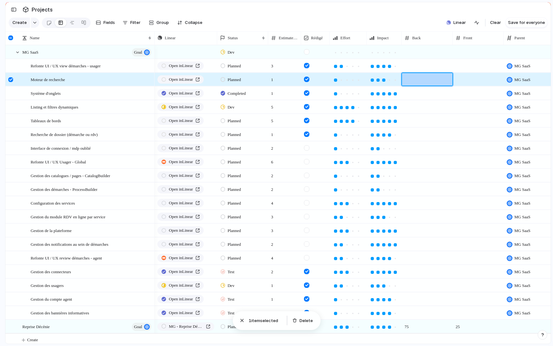
click at [422, 80] on div at bounding box center [426, 79] width 51 height 13
click at [420, 70] on div at bounding box center [426, 65] width 51 height 13
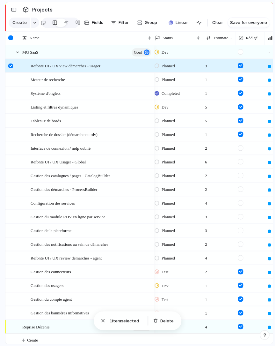
scroll to position [0, 66]
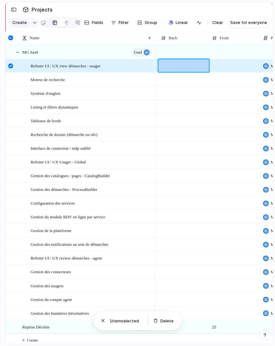
click at [177, 70] on div at bounding box center [183, 65] width 51 height 13
type input "*"
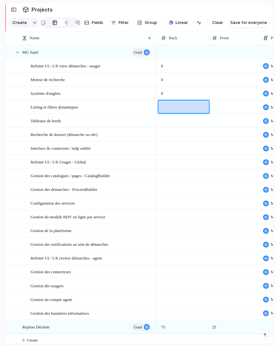
type input "**"
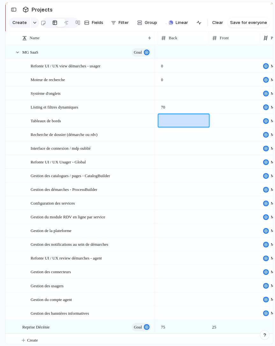
click at [170, 91] on div at bounding box center [183, 92] width 51 height 13
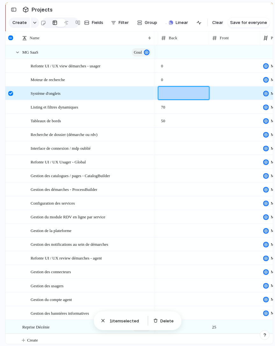
type input "*"
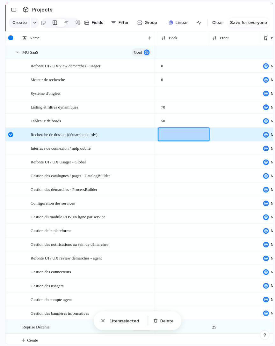
click at [167, 134] on div at bounding box center [183, 134] width 51 height 13
click at [169, 93] on div at bounding box center [183, 92] width 51 height 13
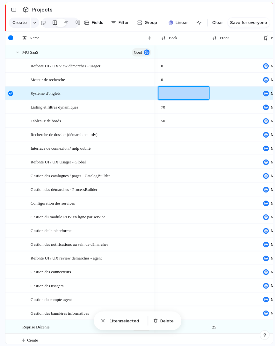
type input "*"
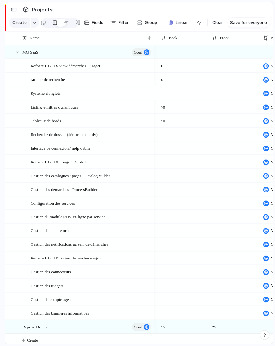
click at [169, 93] on div at bounding box center [183, 92] width 51 height 13
type input "*"
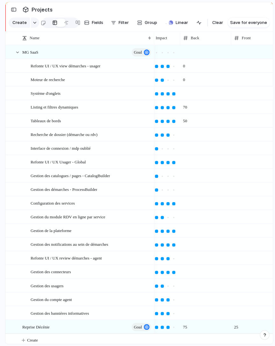
click at [200, 92] on div at bounding box center [205, 92] width 51 height 13
type input "*"
click at [195, 93] on span "1" at bounding box center [206, 92] width 50 height 10
type input "*"
click at [191, 82] on span "0" at bounding box center [206, 78] width 50 height 10
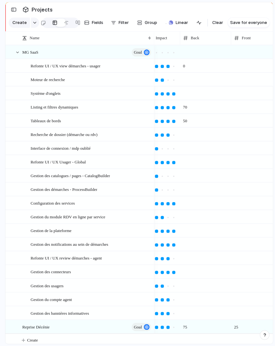
click at [190, 90] on span at bounding box center [206, 89] width 50 height 4
click at [193, 79] on span "0" at bounding box center [206, 78] width 50 height 10
click at [192, 93] on div at bounding box center [205, 92] width 51 height 13
type input "*"
click at [197, 131] on div at bounding box center [205, 134] width 51 height 13
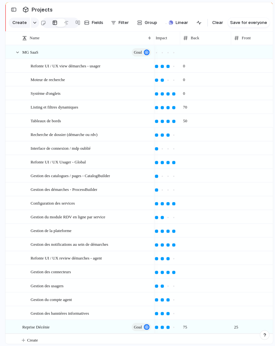
click at [195, 122] on span "50" at bounding box center [206, 119] width 50 height 10
type input "*"
type input "**"
click at [196, 138] on div at bounding box center [205, 134] width 51 height 13
type input "**"
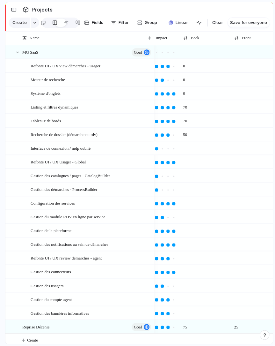
click at [194, 153] on div at bounding box center [205, 147] width 51 height 13
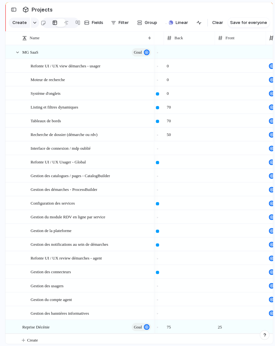
type input "**"
click at [192, 165] on div at bounding box center [189, 161] width 51 height 13
type input "**"
click at [179, 177] on div at bounding box center [189, 175] width 51 height 13
type input "**"
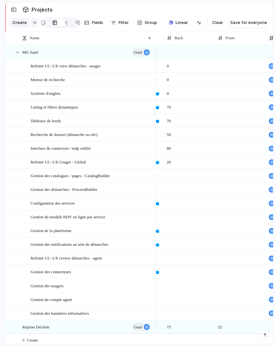
click at [179, 188] on div at bounding box center [189, 188] width 51 height 13
type input "**"
click at [179, 200] on div at bounding box center [189, 202] width 51 height 13
type input "**"
click at [177, 217] on div at bounding box center [189, 216] width 51 height 13
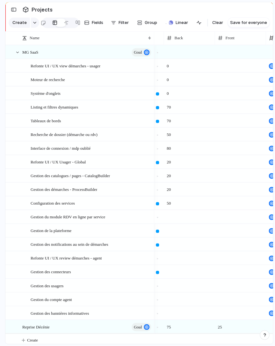
type input "**"
click at [178, 230] on div at bounding box center [189, 230] width 51 height 13
type input "**"
click at [177, 243] on div at bounding box center [189, 243] width 51 height 13
type input "**"
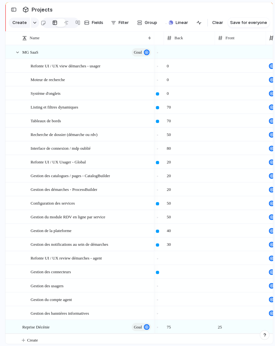
click at [177, 258] on div at bounding box center [189, 257] width 51 height 13
type input "**"
click at [175, 272] on div at bounding box center [189, 271] width 51 height 13
type input "**"
click at [175, 286] on div at bounding box center [189, 285] width 51 height 13
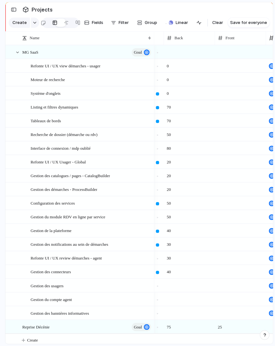
type input "**"
click at [175, 299] on div at bounding box center [189, 298] width 51 height 13
type input "**"
click at [174, 315] on div at bounding box center [189, 312] width 51 height 13
type input "**"
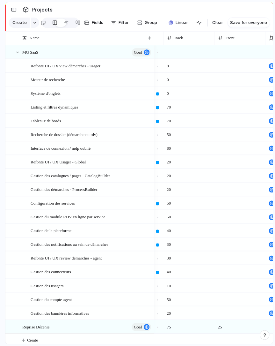
click at [177, 324] on span "75" at bounding box center [189, 325] width 50 height 10
type input "*"
type input "**"
click at [228, 328] on div "25" at bounding box center [240, 326] width 51 height 13
type input "*"
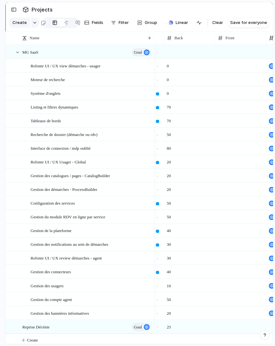
type input "**"
click at [226, 307] on span at bounding box center [240, 308] width 50 height 4
type input "**"
click at [222, 299] on div at bounding box center [240, 298] width 51 height 13
type input "**"
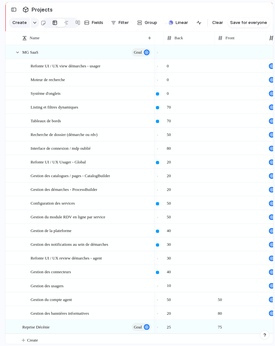
click at [222, 286] on div at bounding box center [240, 285] width 51 height 13
type input "**"
click at [219, 270] on div at bounding box center [240, 271] width 51 height 13
type input "**"
click at [221, 257] on div at bounding box center [240, 257] width 51 height 13
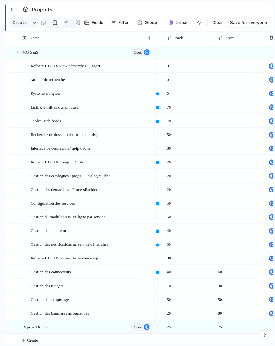
type input "**"
click at [222, 244] on div at bounding box center [240, 243] width 51 height 13
type input "**"
click at [222, 230] on div at bounding box center [240, 230] width 51 height 13
type input "**"
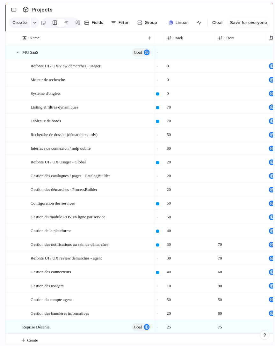
click at [224, 219] on div at bounding box center [240, 216] width 51 height 13
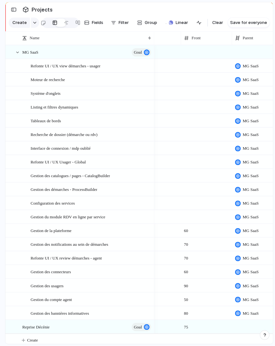
scroll to position [0, 261]
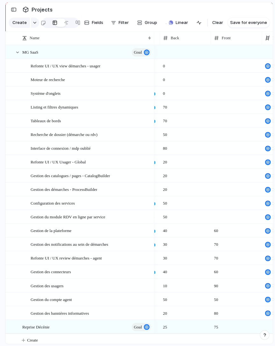
type input "**"
click at [218, 205] on div at bounding box center [236, 202] width 51 height 13
click at [217, 222] on div "05" at bounding box center [236, 216] width 51 height 13
type input "*"
type input "**"
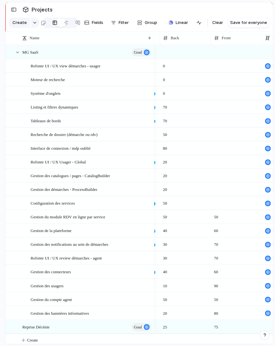
click at [219, 205] on div at bounding box center [236, 202] width 51 height 13
type input "**"
click at [216, 187] on div at bounding box center [236, 188] width 51 height 13
type input "**"
click at [216, 169] on span at bounding box center [237, 171] width 50 height 4
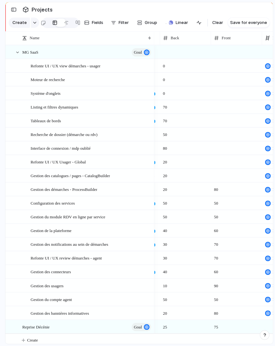
click at [216, 169] on input "number" at bounding box center [237, 176] width 50 height 15
type input "**"
click at [216, 160] on div at bounding box center [236, 161] width 51 height 13
type input "**"
click at [216, 145] on div at bounding box center [236, 147] width 51 height 13
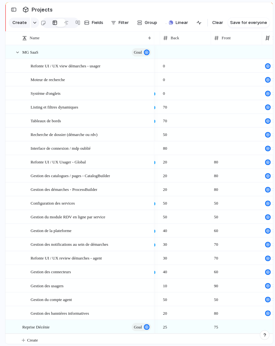
type input "**"
click at [218, 134] on div at bounding box center [236, 134] width 51 height 13
type input "**"
click at [219, 118] on div at bounding box center [236, 120] width 51 height 13
type input "**"
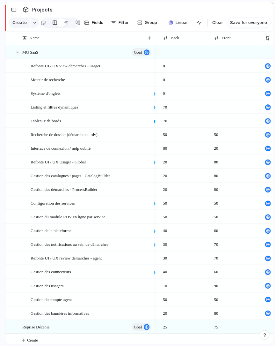
click at [221, 108] on div at bounding box center [236, 106] width 51 height 13
type input "**"
click at [222, 97] on div at bounding box center [236, 92] width 51 height 13
type input "***"
click at [222, 80] on div at bounding box center [236, 79] width 51 height 13
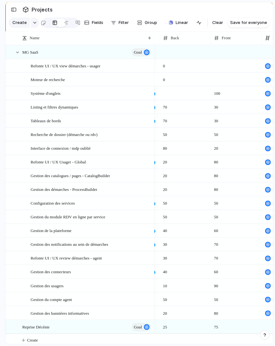
type input "***"
click at [217, 66] on div at bounding box center [236, 65] width 51 height 13
type input "***"
click at [228, 83] on div "100" at bounding box center [236, 79] width 51 height 13
click at [179, 63] on div at bounding box center [185, 65] width 51 height 13
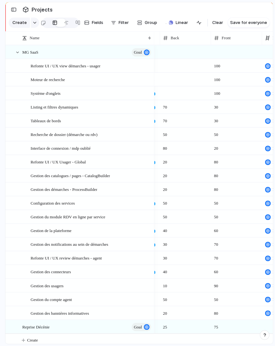
click at [178, 80] on div at bounding box center [185, 79] width 51 height 13
click at [179, 66] on div at bounding box center [185, 65] width 51 height 13
type input "*"
click at [168, 89] on span at bounding box center [185, 89] width 50 height 4
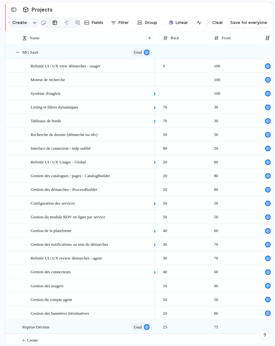
click at [171, 84] on div at bounding box center [185, 79] width 51 height 13
type input "*"
click at [172, 92] on div at bounding box center [185, 92] width 51 height 13
type input "*"
click at [182, 110] on div "70" at bounding box center [185, 106] width 51 height 13
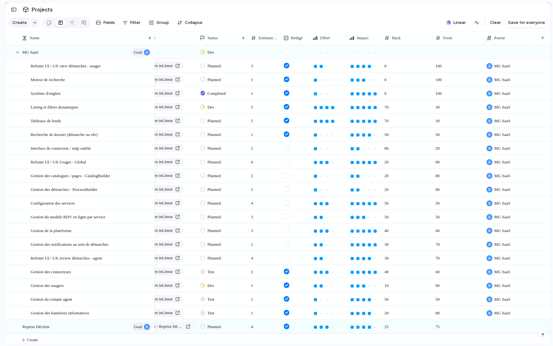
scroll to position [0, 0]
click at [110, 23] on span "Fields" at bounding box center [108, 22] width 11 height 6
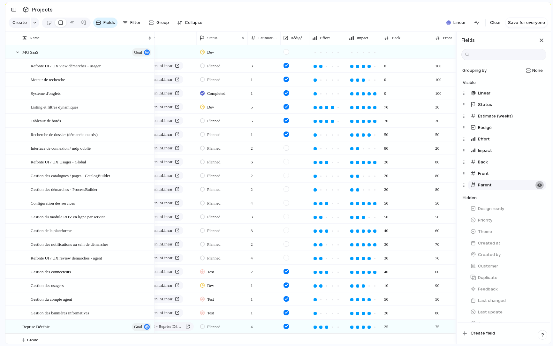
click at [541, 187] on button "button" at bounding box center [539, 185] width 8 height 8
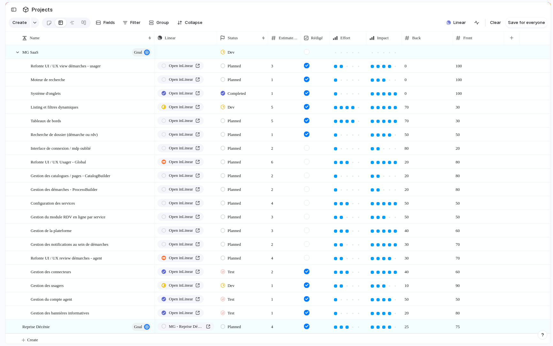
click at [416, 19] on section "Create Fields Filter Group Zoom Collapse Linear Clear Save for everyone" at bounding box center [277, 23] width 545 height 15
click at [29, 22] on div "Create" at bounding box center [24, 23] width 31 height 10
click at [33, 22] on div "button" at bounding box center [35, 22] width 4 height 3
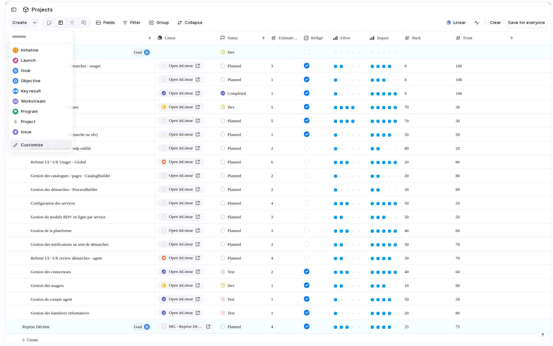
click at [33, 145] on span "Customize" at bounding box center [32, 145] width 22 height 6
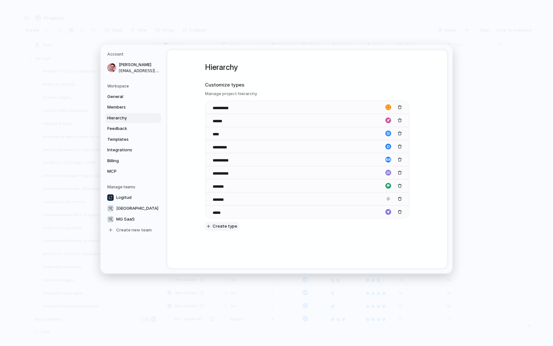
click at [216, 226] on span "Create type" at bounding box center [224, 226] width 25 height 6
type input "*********"
click at [226, 252] on div "**********" at bounding box center [307, 158] width 204 height 217
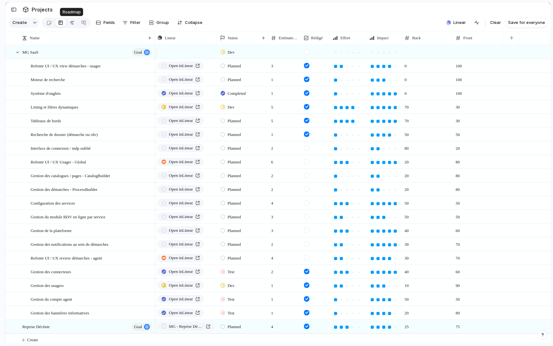
click at [73, 23] on div at bounding box center [72, 23] width 5 height 10
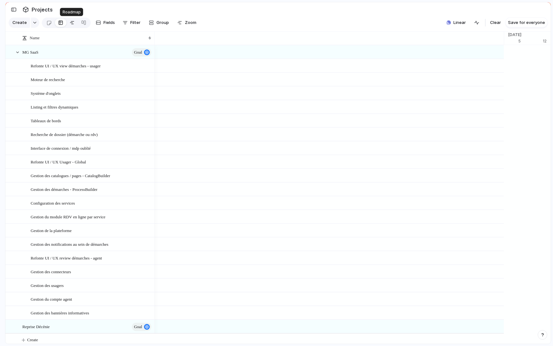
scroll to position [0, 3880]
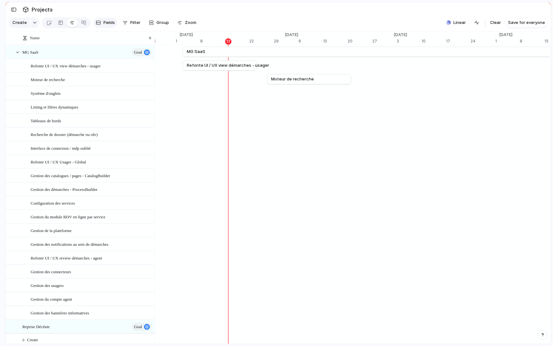
click at [107, 23] on span "Fields" at bounding box center [108, 22] width 11 height 6
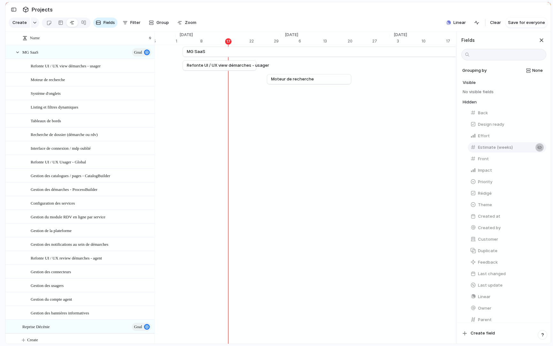
click at [540, 147] on div "button" at bounding box center [539, 147] width 5 height 5
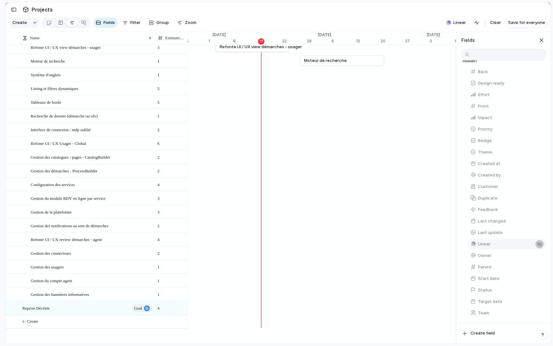
click at [541, 244] on button "button" at bounding box center [539, 244] width 8 height 8
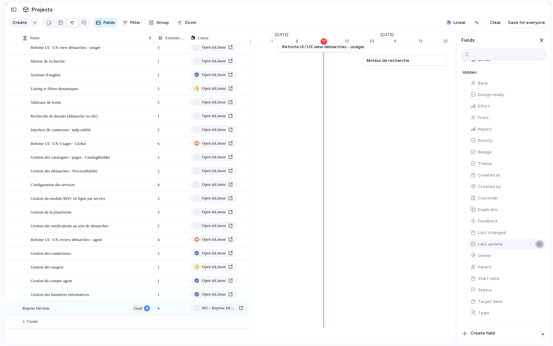
click at [541, 244] on button "button" at bounding box center [539, 244] width 8 height 8
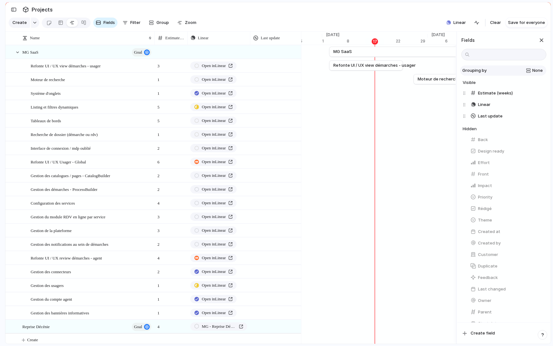
click at [531, 73] on div "None" at bounding box center [516, 70] width 54 height 6
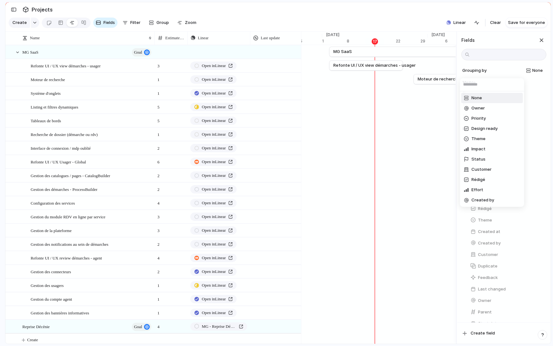
click at [533, 72] on div "None Owner Priority Design ready Theme Impact Status Customer Rédigé Effort Cre…" at bounding box center [276, 173] width 553 height 346
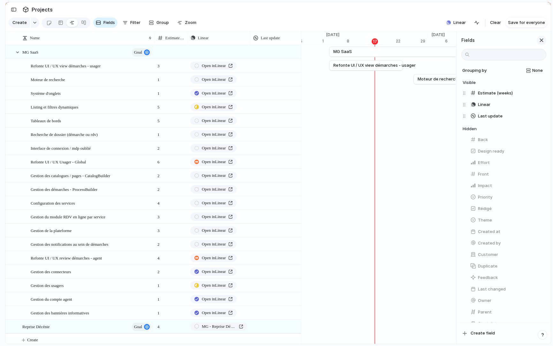
click at [543, 39] on div "button" at bounding box center [541, 40] width 7 height 7
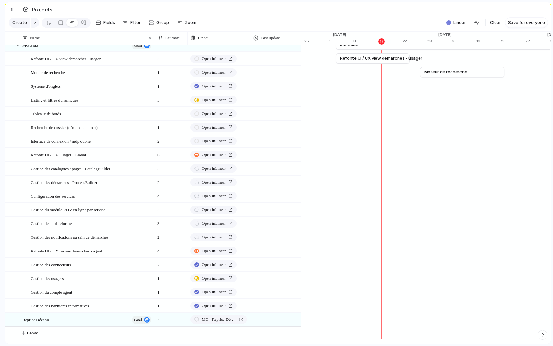
scroll to position [5, 0]
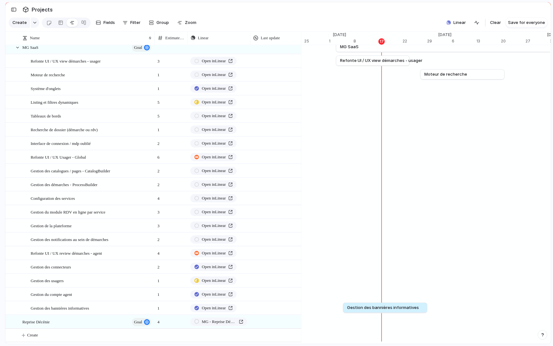
click at [344, 308] on div "Sep 5 Gestion des bannières informatives Sep 29" at bounding box center [381, 308] width 7798 height 14
drag, startPoint x: 358, startPoint y: 308, endPoint x: 353, endPoint y: 308, distance: 4.2
click at [353, 308] on span "Gestion des bannières informatives" at bounding box center [379, 307] width 72 height 6
drag, startPoint x: 421, startPoint y: 309, endPoint x: 387, endPoint y: 309, distance: 34.1
click at [388, 309] on div at bounding box center [387, 307] width 8 height 10
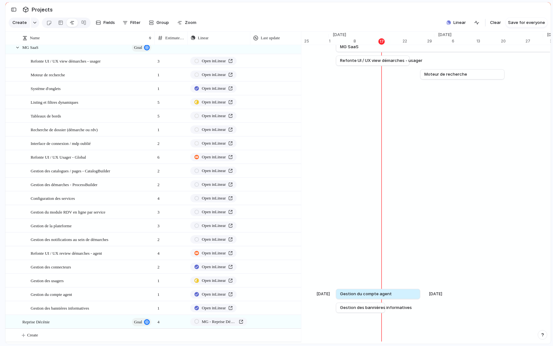
click at [336, 297] on div "Sep 3 Gestion du compte agent Sep 27" at bounding box center [381, 294] width 7798 height 14
drag, startPoint x: 422, startPoint y: 294, endPoint x: 387, endPoint y: 295, distance: 35.1
click at [387, 295] on div at bounding box center [387, 294] width 8 height 10
click at [336, 283] on div "Gestion des usagers" at bounding box center [381, 280] width 7798 height 14
drag, startPoint x: 421, startPoint y: 280, endPoint x: 387, endPoint y: 283, distance: 34.6
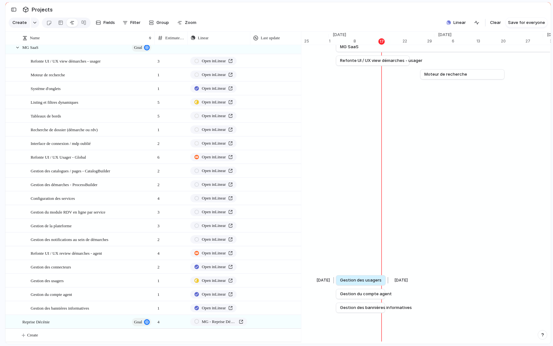
click at [387, 282] on div at bounding box center [387, 280] width 8 height 10
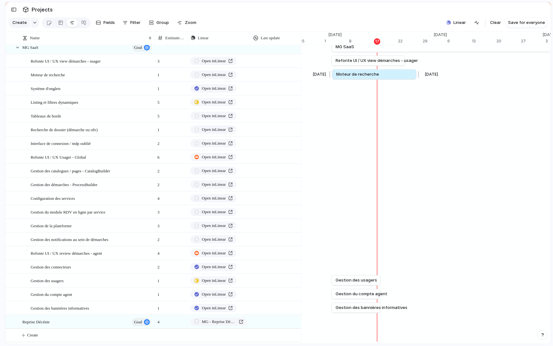
drag, startPoint x: 446, startPoint y: 75, endPoint x: 362, endPoint y: 76, distance: 84.2
click at [362, 75] on span "Moteur de recherche" at bounding box center [357, 74] width 43 height 6
click at [419, 74] on div "Sep 27" at bounding box center [432, 74] width 26 height 6
drag, startPoint x: 417, startPoint y: 75, endPoint x: 383, endPoint y: 76, distance: 34.8
click at [383, 76] on div at bounding box center [382, 74] width 8 height 10
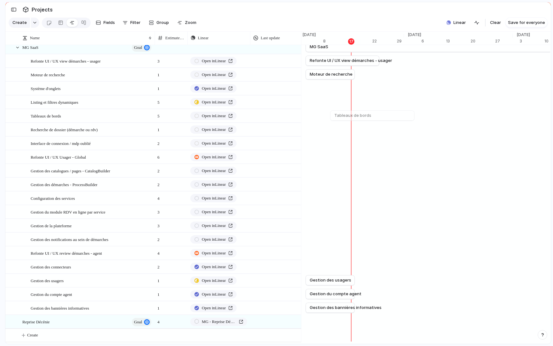
scroll to position [0, 3850]
click at [530, 24] on span "Save for everyone" at bounding box center [526, 22] width 37 height 6
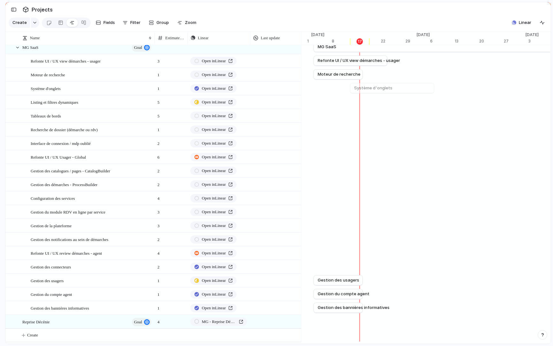
scroll to position [0, 3848]
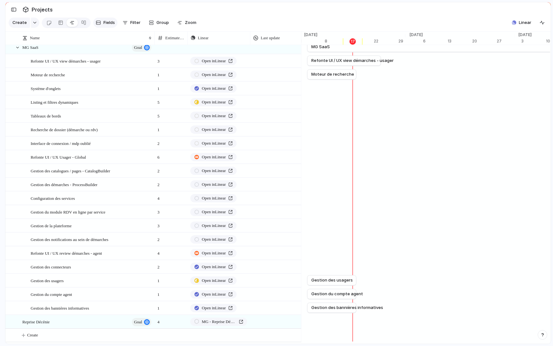
click at [110, 22] on span "Fields" at bounding box center [108, 22] width 11 height 6
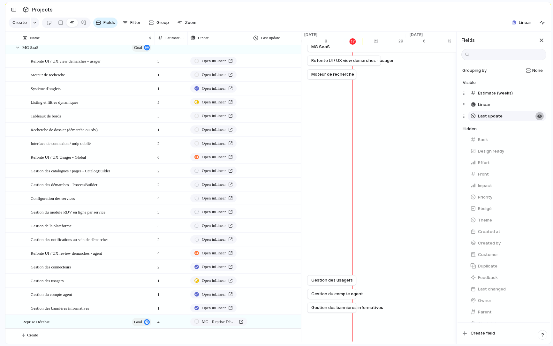
click at [541, 115] on button "button" at bounding box center [539, 116] width 8 height 8
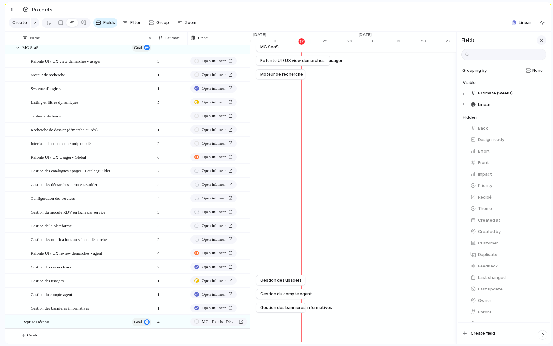
click at [542, 38] on div "button" at bounding box center [541, 40] width 7 height 7
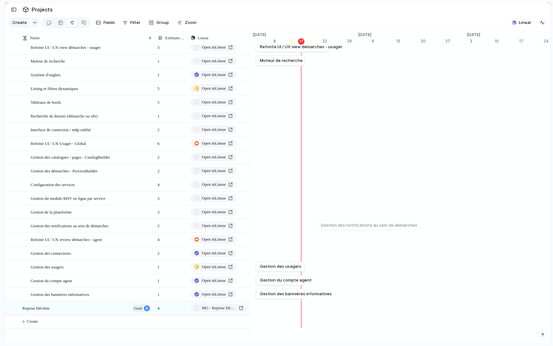
scroll to position [0, 0]
